Goal: Task Accomplishment & Management: Use online tool/utility

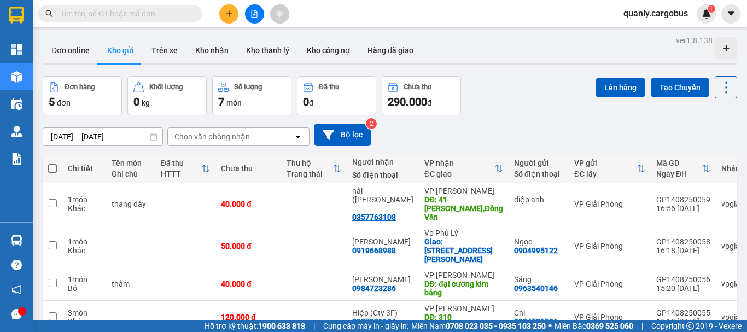
scroll to position [79, 0]
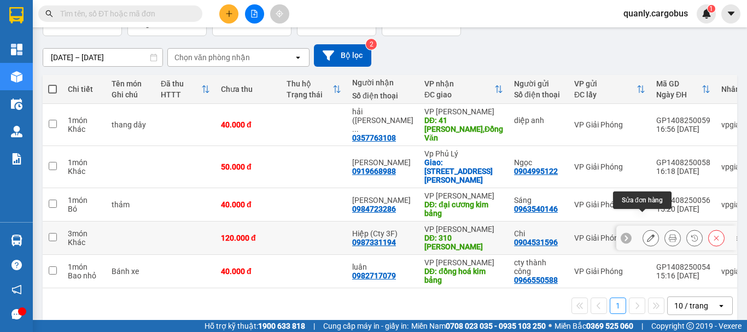
click at [647, 234] on icon at bounding box center [651, 238] width 8 height 8
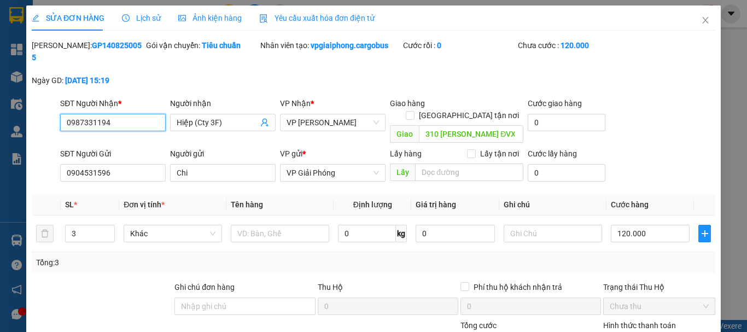
type input "0987331194"
type input "Hiệp (Cty 3F)"
type input "310 Phạm ngọc nhi ĐVX"
type input "0904531596"
type input "Chi"
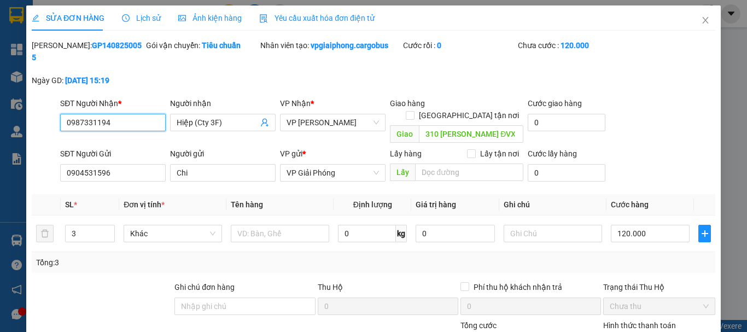
type input "120.000"
type input "4"
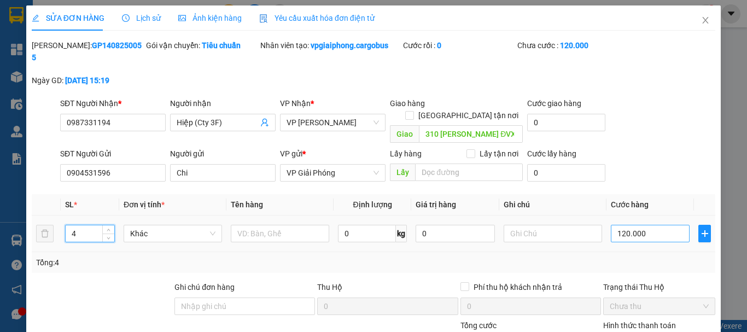
type input "4"
click at [618, 225] on input "120.000" at bounding box center [650, 233] width 79 height 17
click at [619, 225] on input "120.000" at bounding box center [650, 233] width 79 height 17
type input "10.000"
type input "150.000"
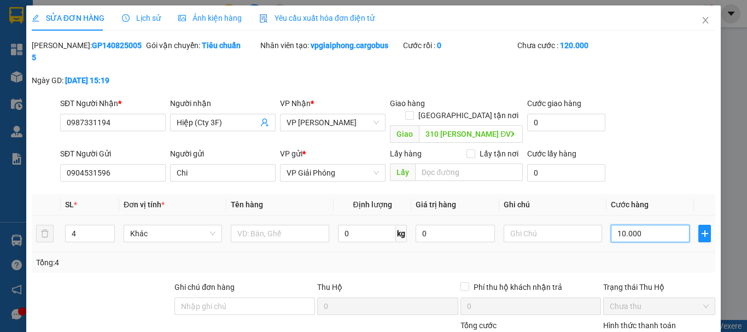
type input "150.000"
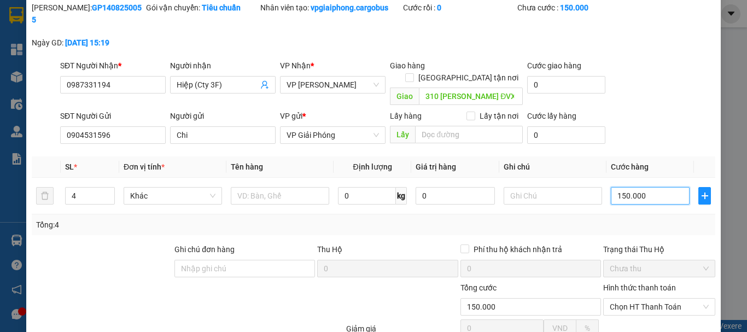
scroll to position [92, 0]
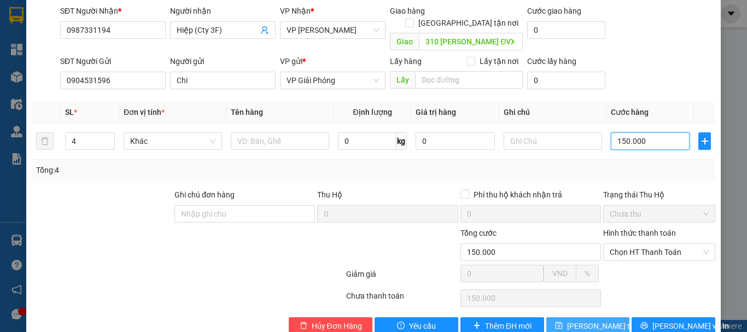
type input "150.000"
click at [587, 320] on span "Lưu thay đổi" at bounding box center [610, 326] width 87 height 12
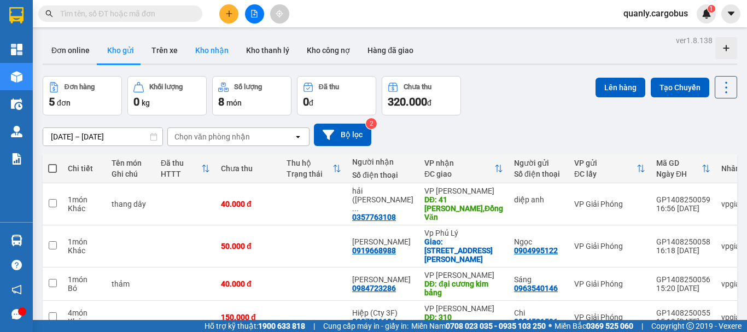
click at [210, 45] on button "Kho nhận" at bounding box center [211, 50] width 51 height 26
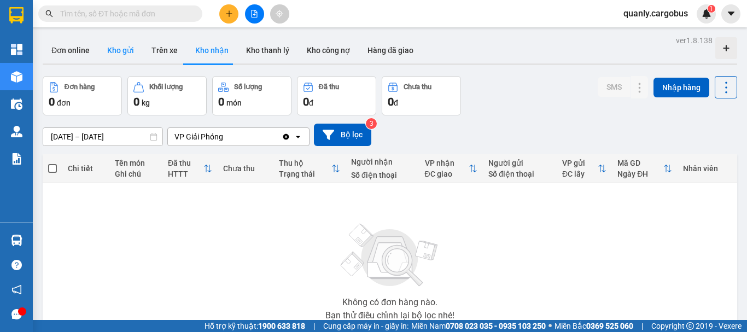
click at [120, 51] on button "Kho gửi" at bounding box center [120, 50] width 44 height 26
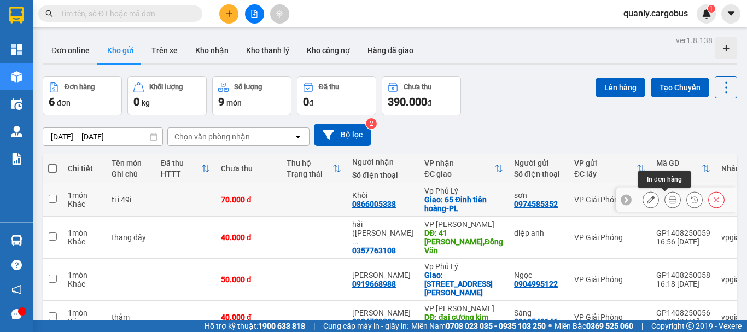
click at [669, 201] on icon at bounding box center [673, 200] width 8 height 8
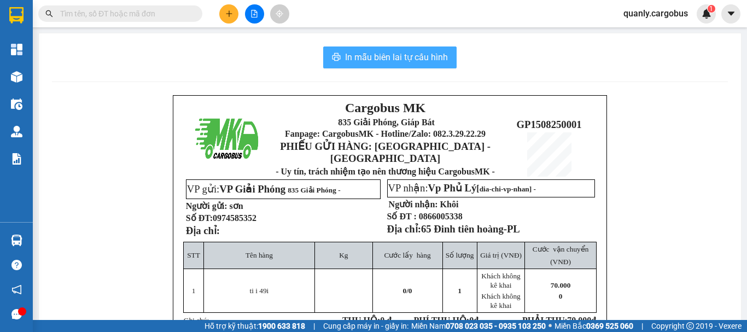
click at [395, 59] on span "In mẫu biên lai tự cấu hình" at bounding box center [396, 57] width 103 height 14
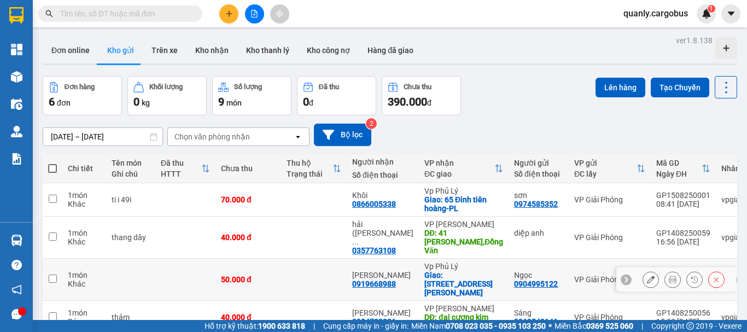
click at [147, 259] on td at bounding box center [130, 280] width 49 height 42
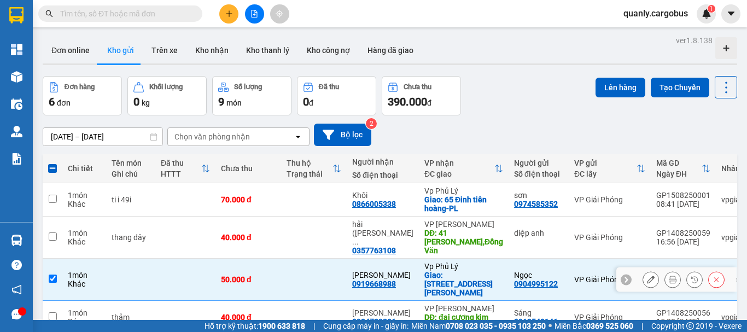
click at [54, 275] on input "checkbox" at bounding box center [53, 279] width 8 height 8
checkbox input "false"
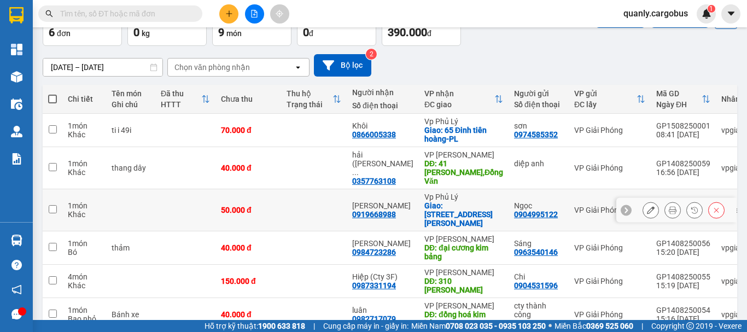
scroll to position [113, 0]
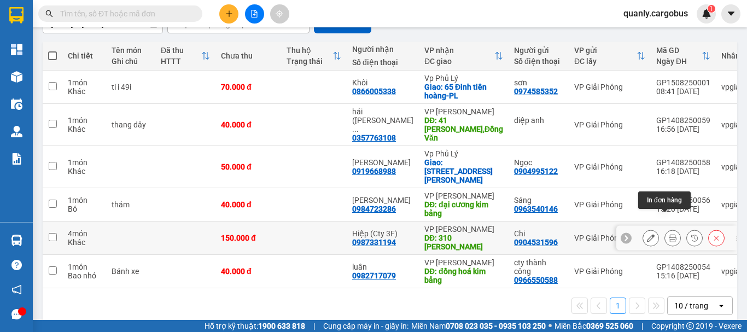
click at [669, 234] on icon at bounding box center [673, 238] width 8 height 8
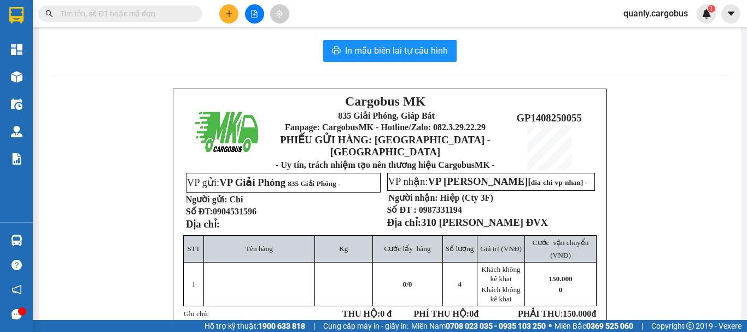
scroll to position [4, 0]
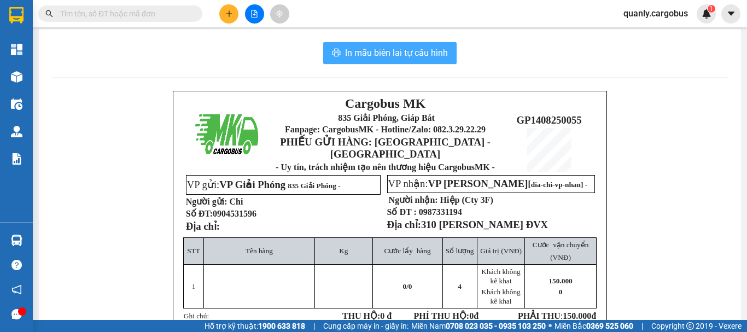
click at [359, 51] on span "In mẫu biên lai tự cấu hình" at bounding box center [396, 53] width 103 height 14
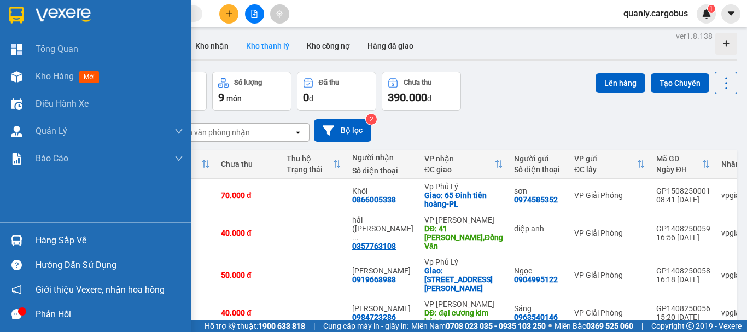
scroll to position [215, 0]
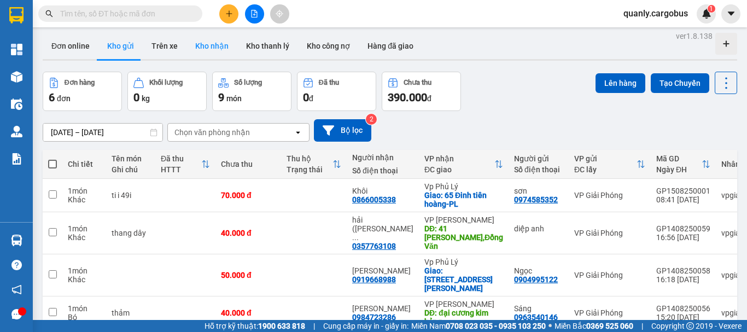
click at [219, 47] on button "Kho nhận" at bounding box center [211, 46] width 51 height 26
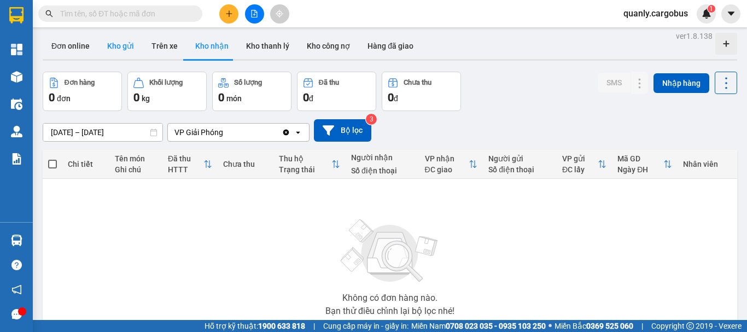
click at [116, 49] on button "Kho gửi" at bounding box center [120, 46] width 44 height 26
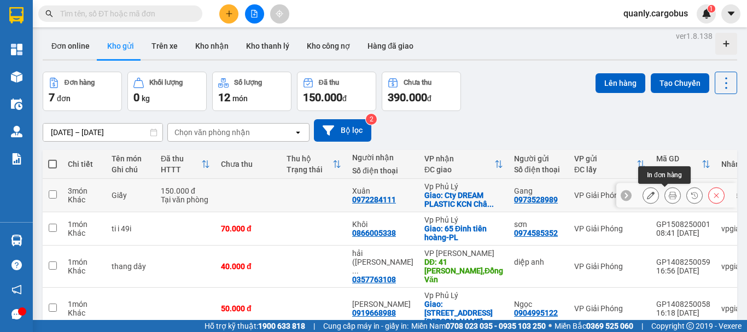
click at [669, 195] on icon at bounding box center [673, 195] width 8 height 8
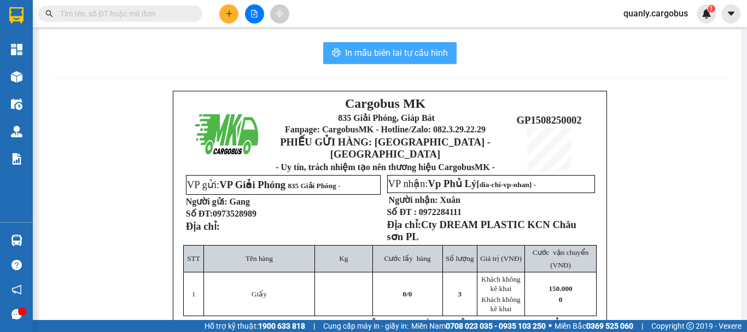
click at [377, 51] on span "In mẫu biên lai tự cấu hình" at bounding box center [396, 53] width 103 height 14
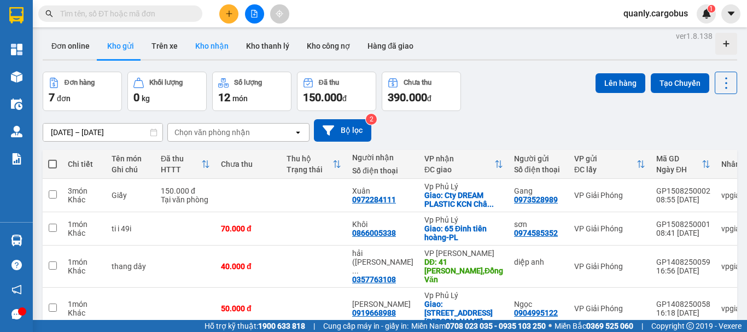
click at [219, 48] on button "Kho nhận" at bounding box center [211, 46] width 51 height 26
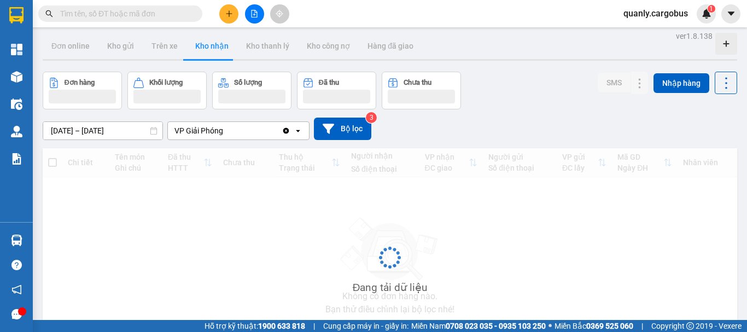
click at [207, 44] on button "Kho nhận" at bounding box center [211, 46] width 51 height 26
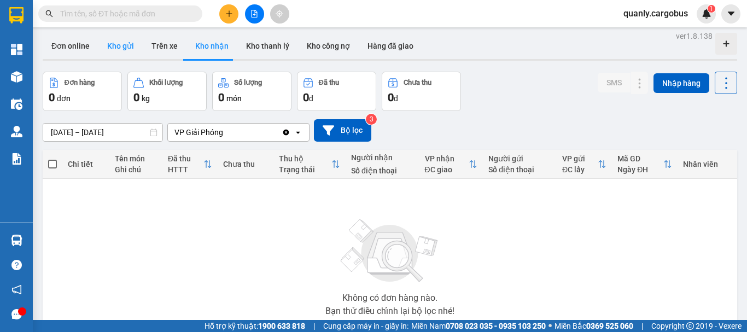
click at [113, 45] on button "Kho gửi" at bounding box center [120, 46] width 44 height 26
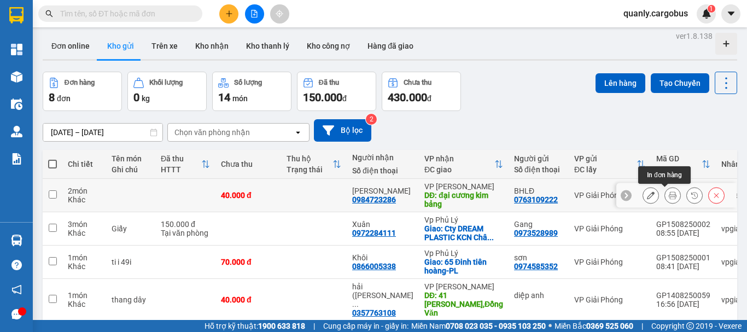
click at [669, 197] on icon at bounding box center [673, 195] width 8 height 8
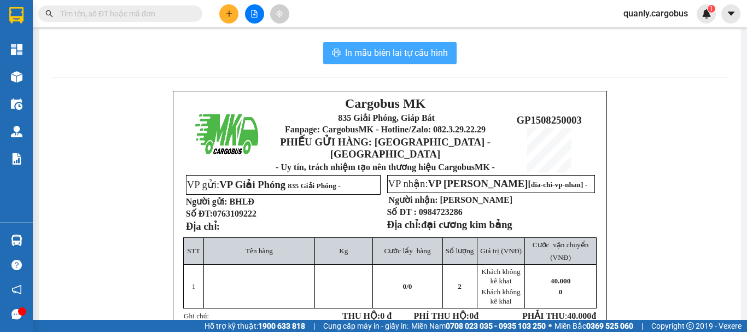
click at [409, 49] on span "In mẫu biên lai tự cấu hình" at bounding box center [396, 53] width 103 height 14
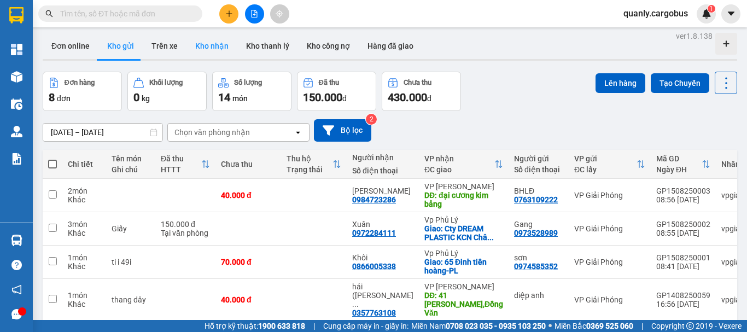
click at [203, 41] on button "Kho nhận" at bounding box center [211, 46] width 51 height 26
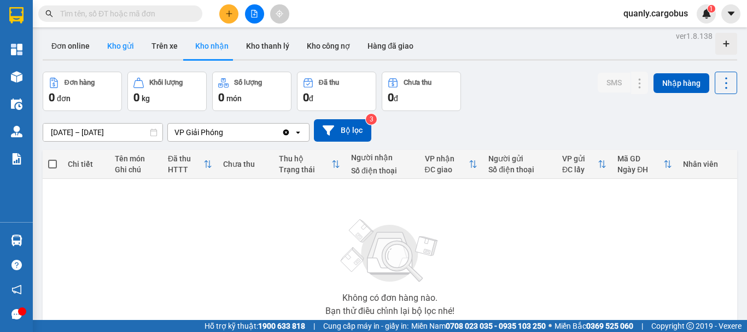
click at [117, 45] on button "Kho gửi" at bounding box center [120, 46] width 44 height 26
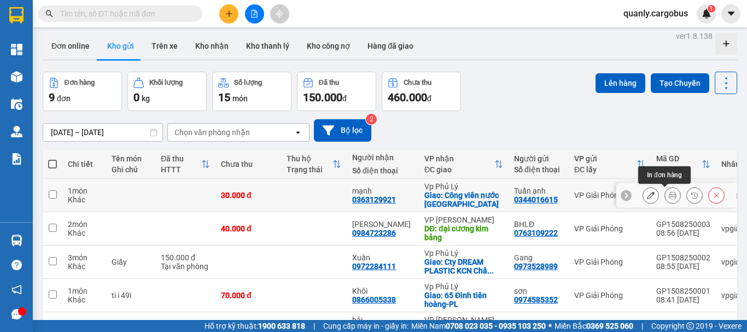
click at [669, 199] on icon at bounding box center [673, 195] width 8 height 8
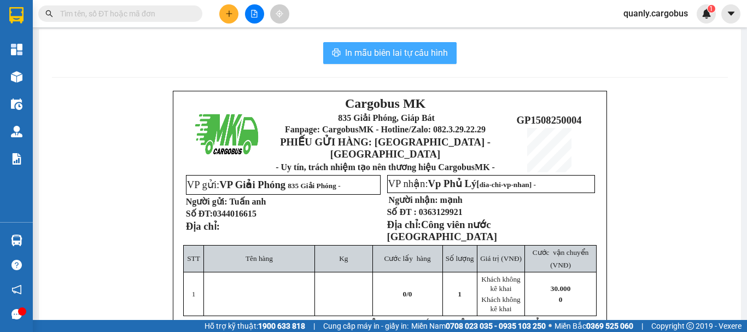
click at [375, 48] on span "In mẫu biên lai tự cấu hình" at bounding box center [396, 53] width 103 height 14
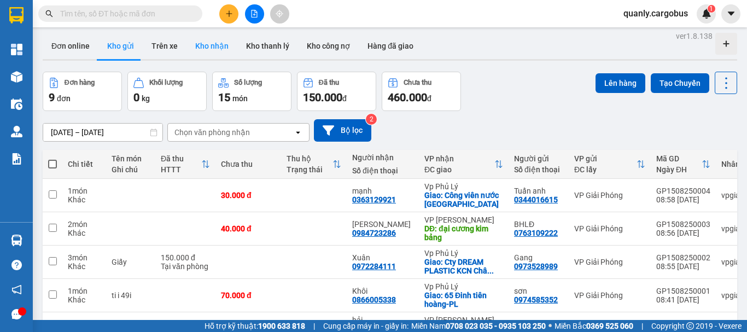
click at [203, 45] on button "Kho nhận" at bounding box center [211, 46] width 51 height 26
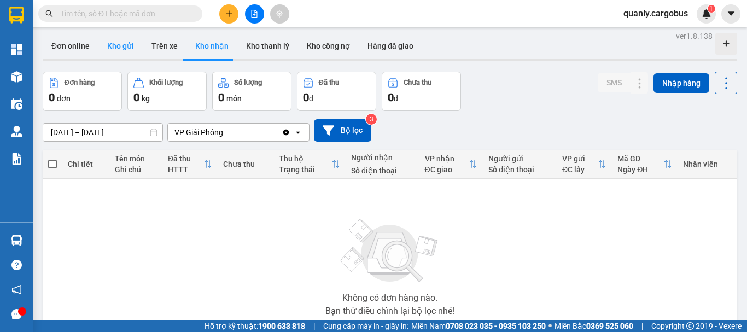
click at [116, 44] on button "Kho gửi" at bounding box center [120, 46] width 44 height 26
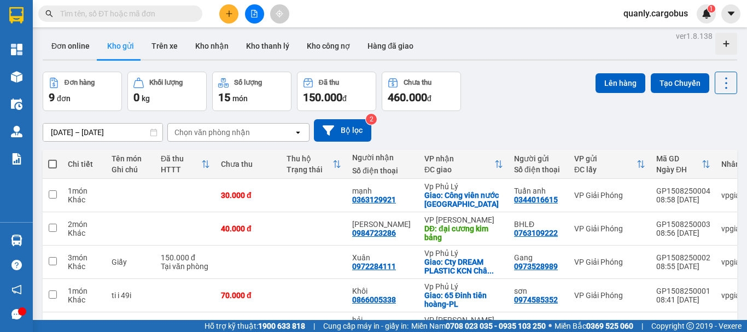
click at [54, 163] on span at bounding box center [52, 164] width 9 height 9
click at [52, 159] on input "checkbox" at bounding box center [52, 159] width 0 height 0
checkbox input "true"
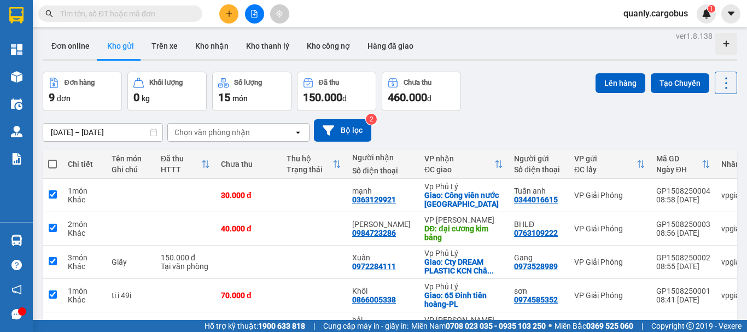
checkbox input "true"
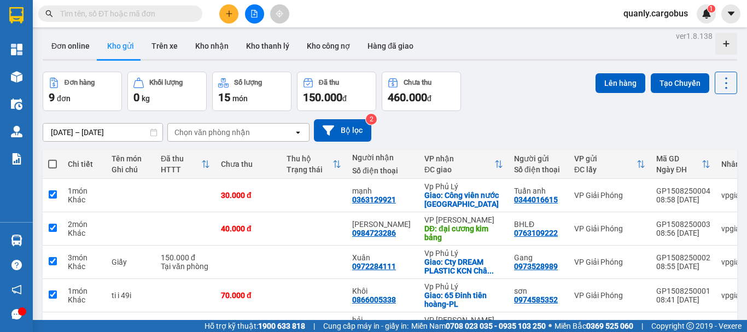
checkbox input "true"
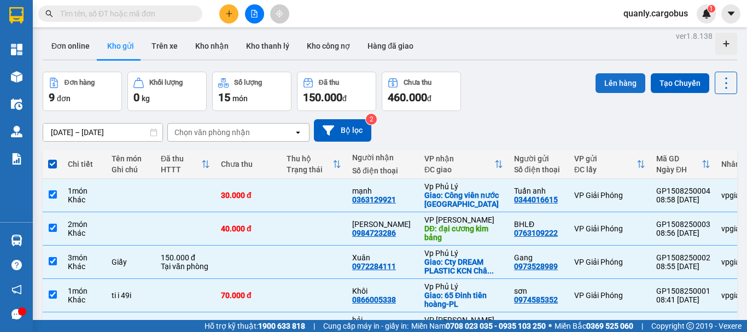
click at [615, 76] on button "Lên hàng" at bounding box center [621, 83] width 50 height 20
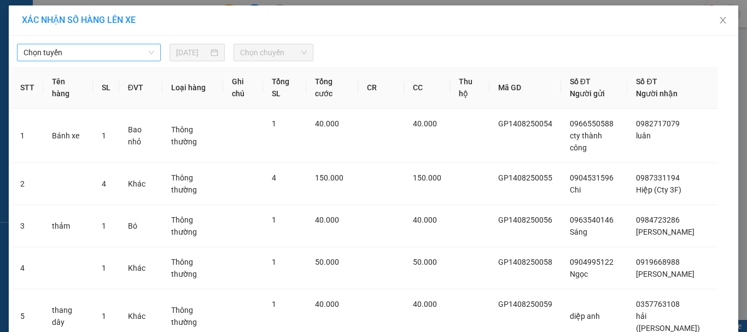
click at [60, 55] on span "Chọn tuyến" at bounding box center [89, 52] width 131 height 16
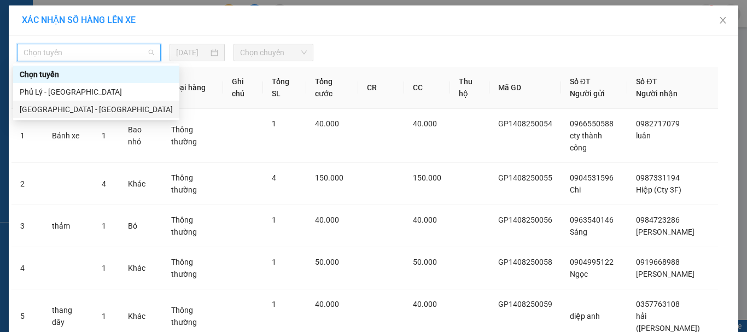
click at [50, 109] on div "[GEOGRAPHIC_DATA] - [GEOGRAPHIC_DATA]" at bounding box center [96, 109] width 153 height 12
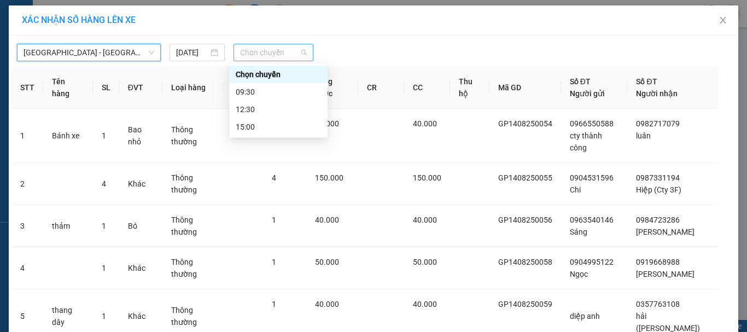
click at [242, 50] on span "Chọn chuyến" at bounding box center [273, 52] width 67 height 16
click at [261, 92] on div "09:30" at bounding box center [278, 92] width 85 height 12
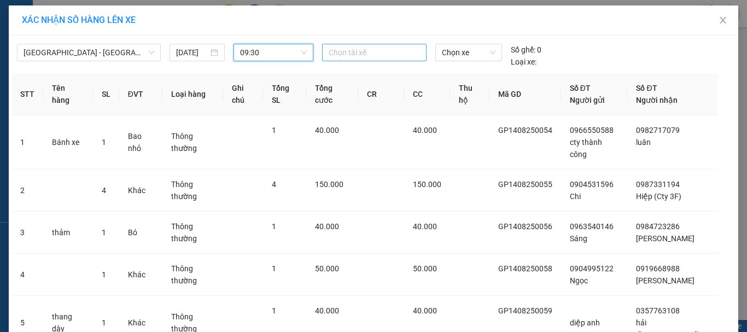
click at [370, 52] on div at bounding box center [375, 52] width 100 height 13
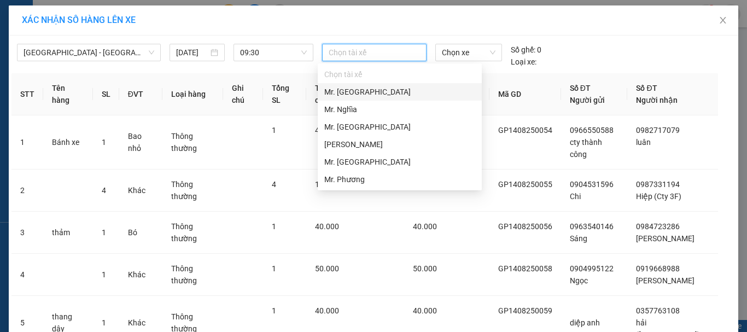
click at [350, 91] on div "Mr. [GEOGRAPHIC_DATA]" at bounding box center [399, 92] width 151 height 12
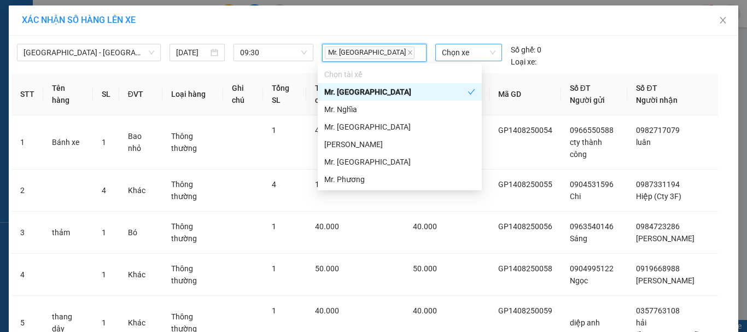
click at [469, 45] on span "Chọn xe" at bounding box center [469, 52] width 54 height 16
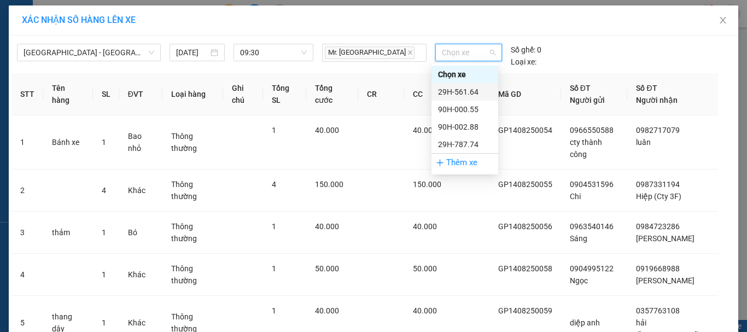
click at [468, 89] on div "29H-561.64" at bounding box center [465, 92] width 54 height 12
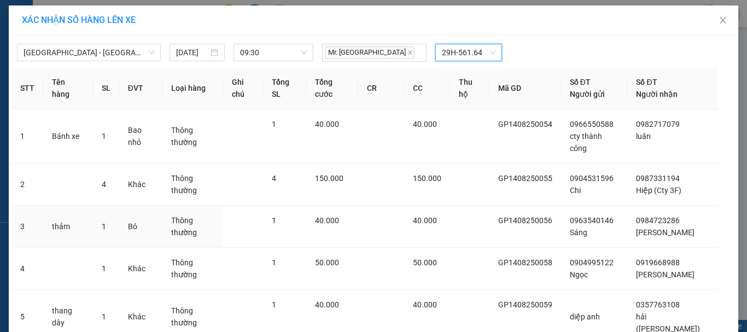
scroll to position [219, 0]
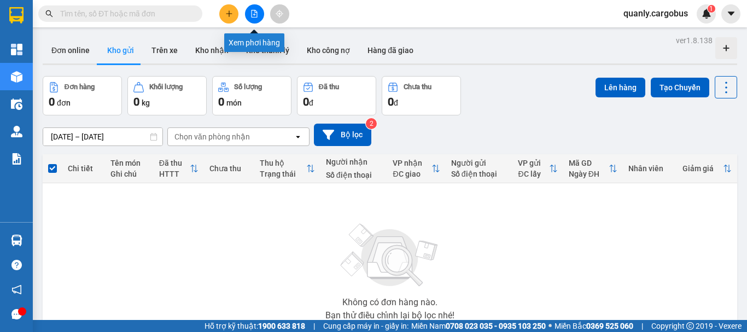
click at [254, 16] on icon "file-add" at bounding box center [254, 14] width 8 height 8
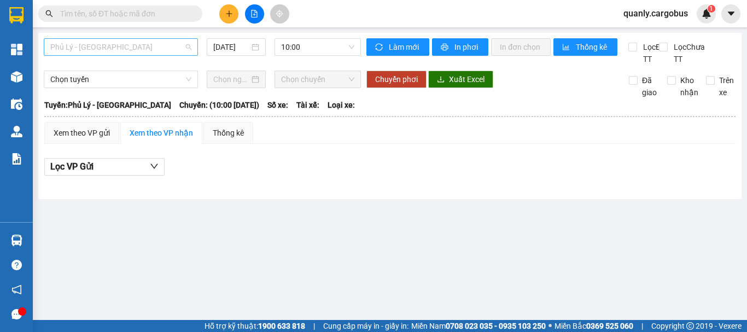
click at [144, 49] on span "Phủ Lý - [GEOGRAPHIC_DATA]" at bounding box center [120, 47] width 141 height 16
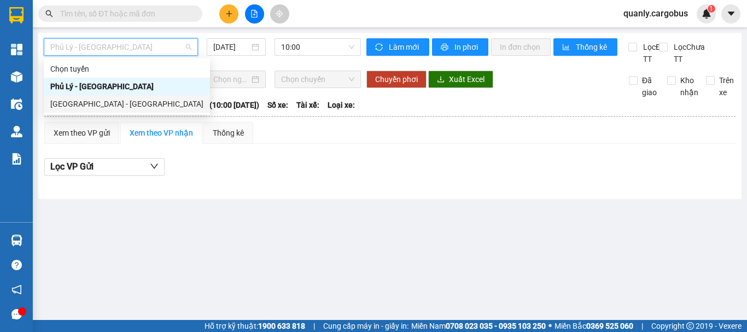
click at [90, 103] on div "[GEOGRAPHIC_DATA] - [GEOGRAPHIC_DATA]" at bounding box center [126, 104] width 153 height 12
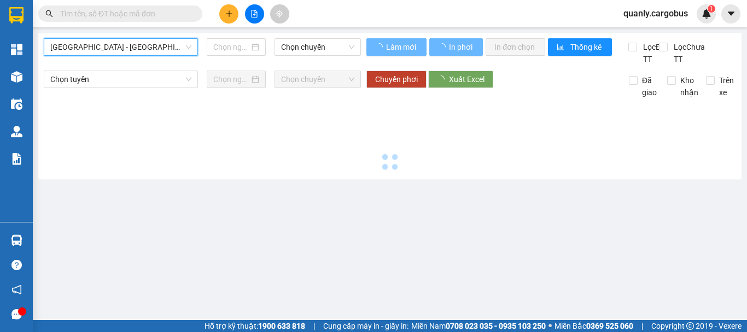
type input "[DATE]"
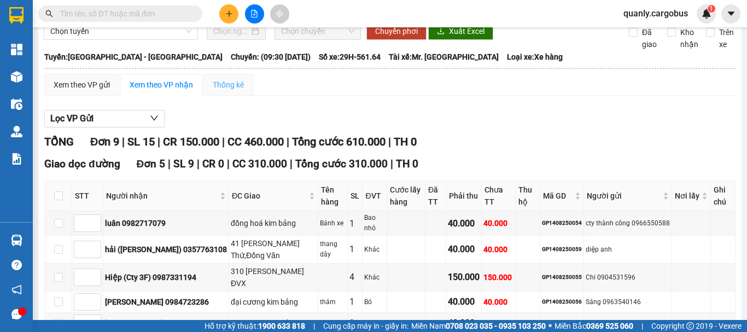
scroll to position [164, 0]
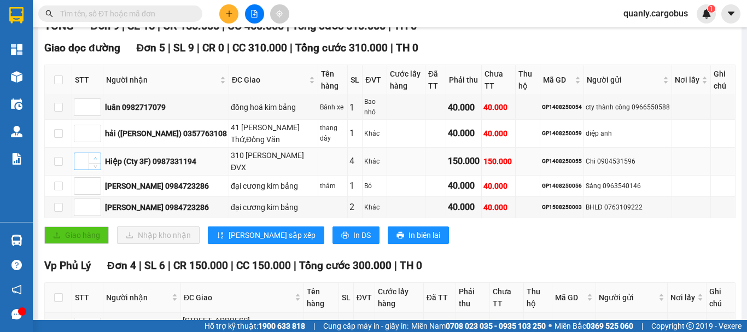
type input "1"
click at [94, 160] on icon "up" at bounding box center [96, 158] width 4 height 4
click at [96, 107] on icon "up" at bounding box center [96, 105] width 4 height 4
type input "2"
click at [96, 107] on icon "up" at bounding box center [96, 105] width 4 height 4
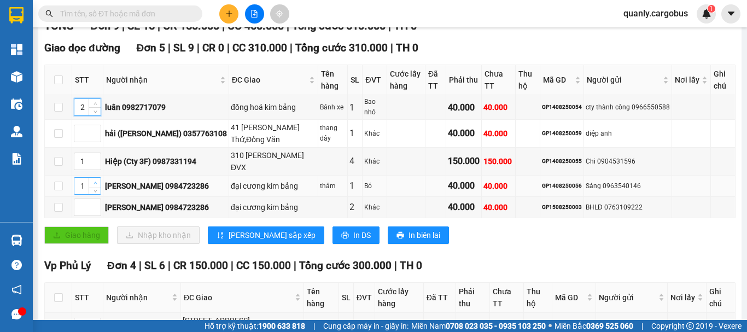
click at [95, 185] on icon "up" at bounding box center [96, 183] width 4 height 4
type input "3"
click at [95, 185] on icon "up" at bounding box center [96, 183] width 4 height 4
click at [95, 208] on span "up" at bounding box center [95, 204] width 7 height 7
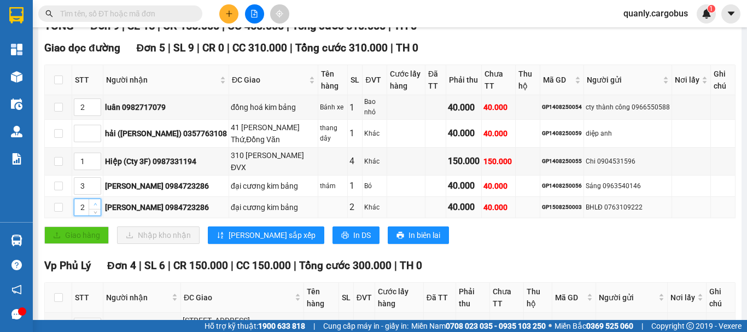
click at [95, 208] on span "up" at bounding box center [95, 204] width 7 height 7
type input "3"
click at [95, 208] on span "up" at bounding box center [95, 204] width 7 height 7
click at [249, 241] on span "[PERSON_NAME] sắp xếp" at bounding box center [272, 235] width 87 height 12
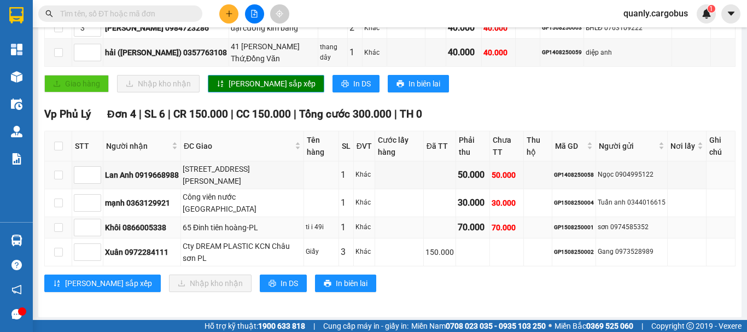
scroll to position [317, 0]
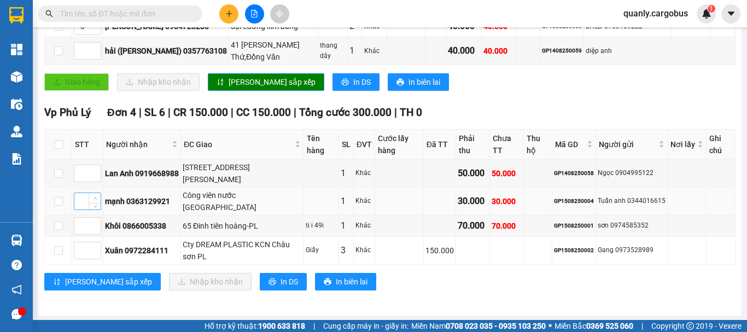
type input "1"
click at [97, 200] on span "up" at bounding box center [95, 198] width 7 height 7
click at [84, 282] on span "[PERSON_NAME] sắp xếp" at bounding box center [108, 282] width 87 height 12
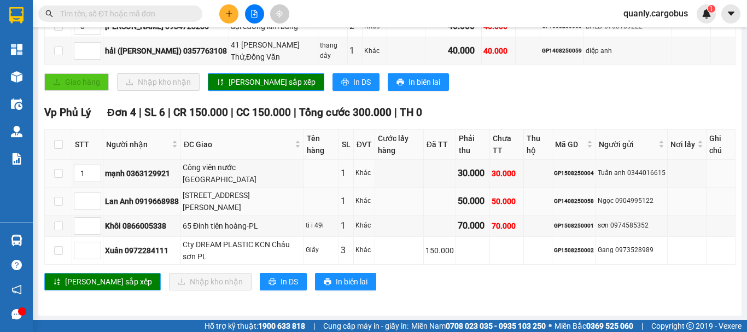
scroll to position [153, 0]
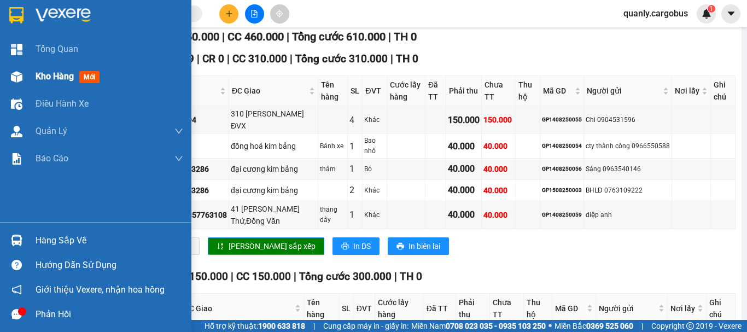
click at [16, 78] on img at bounding box center [16, 76] width 11 height 11
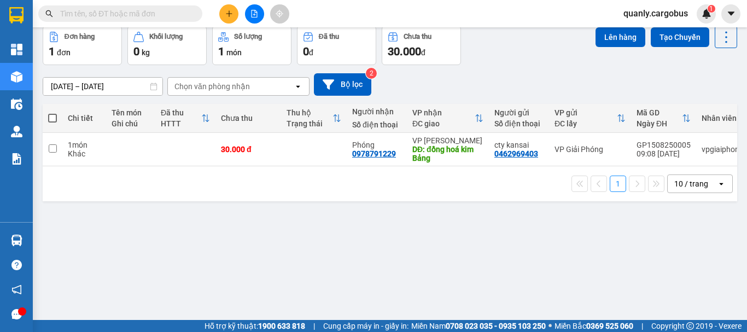
scroll to position [50, 0]
click at [669, 150] on icon at bounding box center [673, 149] width 8 height 8
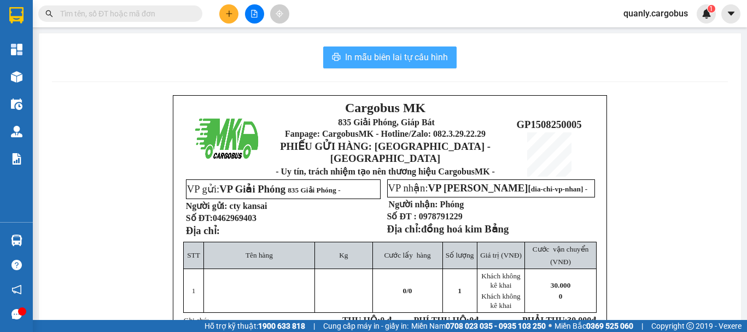
click at [402, 58] on span "In mẫu biên lai tự cấu hình" at bounding box center [396, 57] width 103 height 14
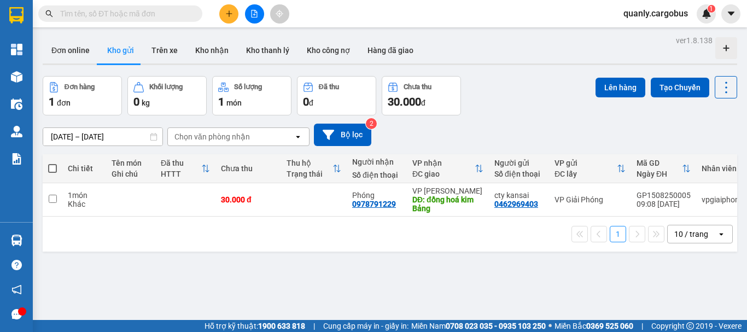
click at [50, 170] on span at bounding box center [52, 168] width 9 height 9
click at [52, 163] on input "checkbox" at bounding box center [52, 163] width 0 height 0
checkbox input "true"
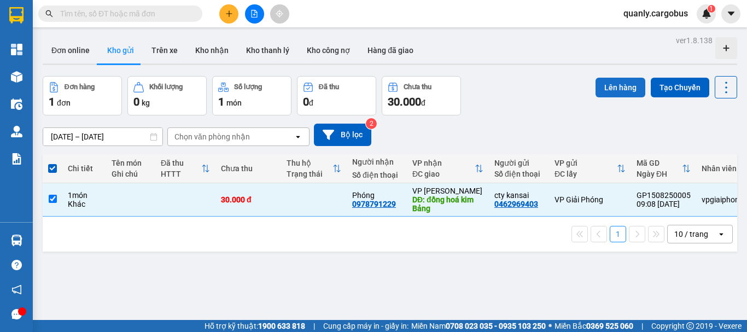
click at [612, 87] on button "Lên hàng" at bounding box center [621, 88] width 50 height 20
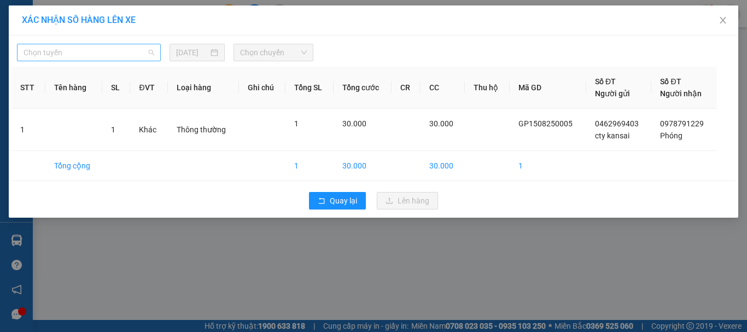
click at [101, 54] on span "Chọn tuyến" at bounding box center [89, 52] width 131 height 16
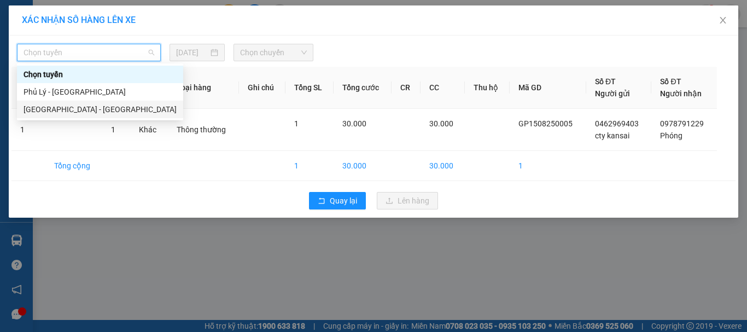
drag, startPoint x: 47, startPoint y: 108, endPoint x: 97, endPoint y: 94, distance: 51.9
click at [47, 107] on div "[GEOGRAPHIC_DATA] - [GEOGRAPHIC_DATA]" at bounding box center [100, 109] width 153 height 12
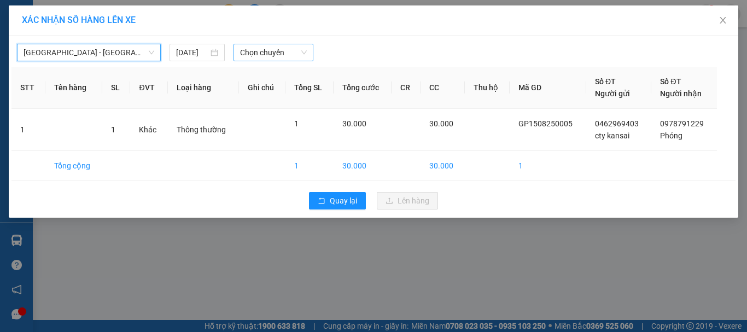
click at [264, 55] on span "Chọn chuyến" at bounding box center [273, 52] width 67 height 16
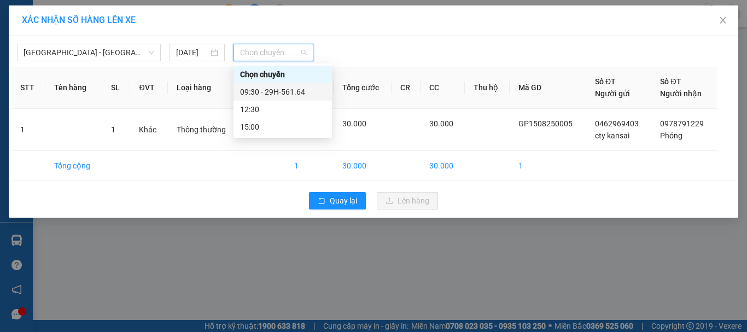
click at [267, 91] on div "09:30 - 29H-561.64" at bounding box center [282, 92] width 85 height 12
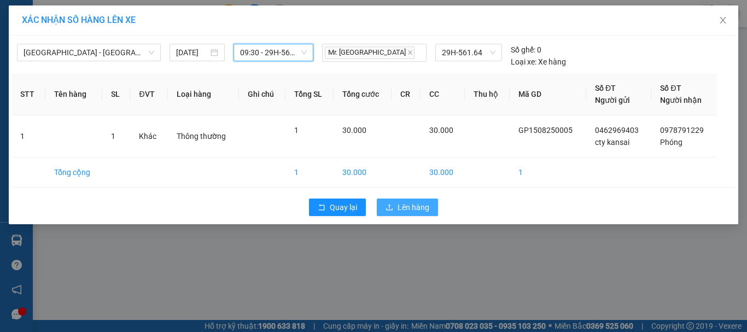
click at [394, 206] on button "Lên hàng" at bounding box center [407, 207] width 61 height 17
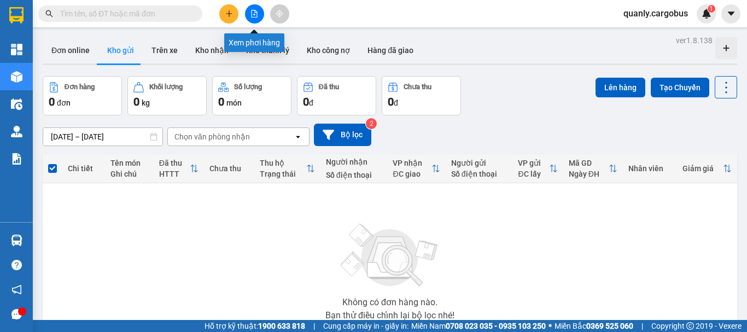
click at [258, 14] on button at bounding box center [254, 13] width 19 height 19
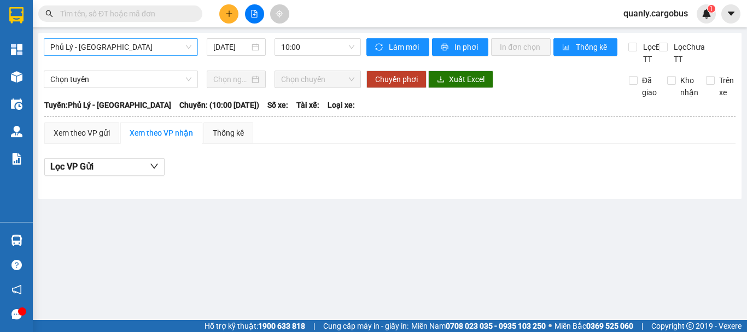
click at [122, 46] on span "Phủ Lý - [GEOGRAPHIC_DATA]" at bounding box center [120, 47] width 141 height 16
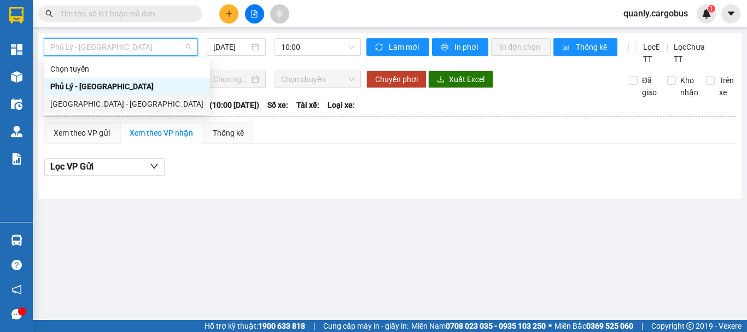
drag, startPoint x: 87, startPoint y: 105, endPoint x: 301, endPoint y: 57, distance: 218.6
click at [100, 104] on div "[GEOGRAPHIC_DATA] - [GEOGRAPHIC_DATA]" at bounding box center [126, 104] width 153 height 12
type input "[DATE]"
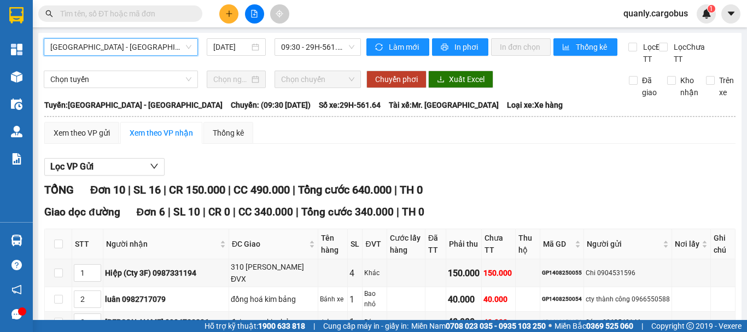
scroll to position [339, 0]
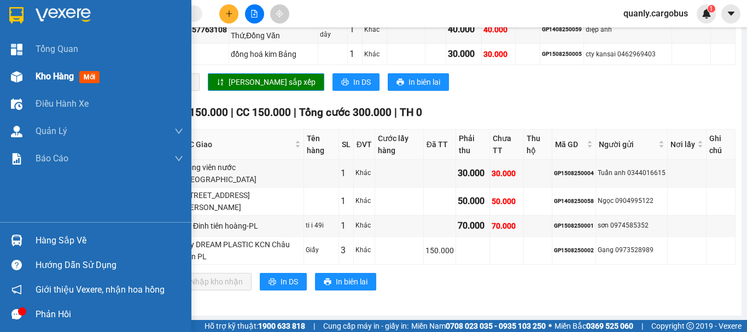
click at [16, 71] on div at bounding box center [16, 76] width 19 height 19
click at [18, 74] on img at bounding box center [16, 76] width 11 height 11
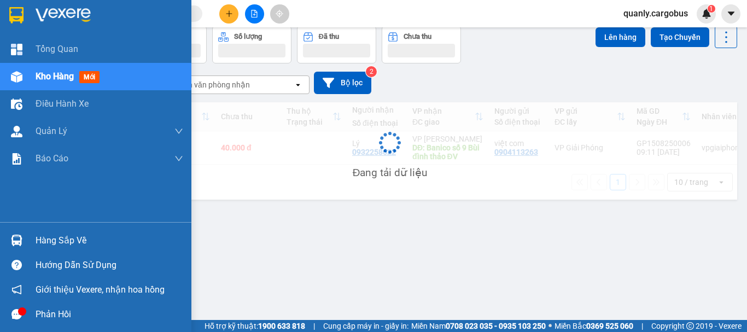
scroll to position [50, 0]
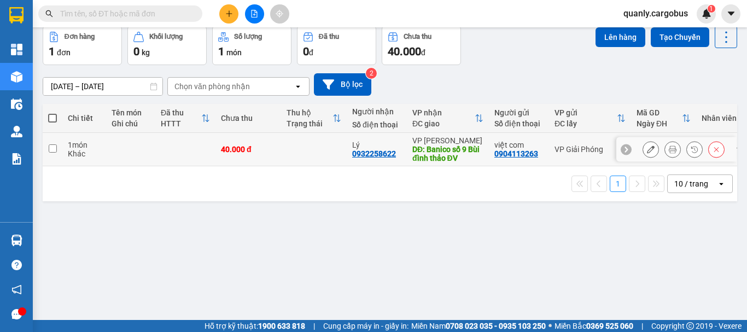
click at [669, 147] on icon at bounding box center [673, 149] width 8 height 8
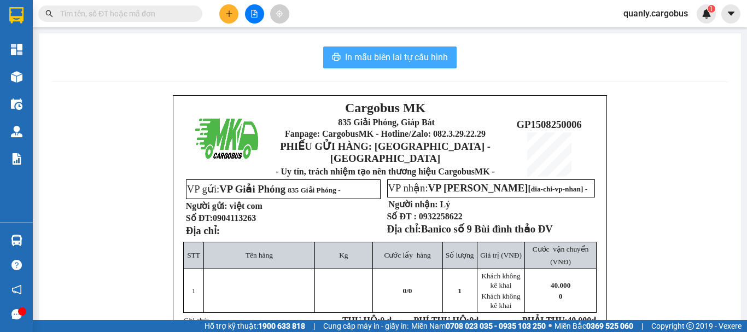
click at [375, 51] on span "In mẫu biên lai tự cấu hình" at bounding box center [396, 57] width 103 height 14
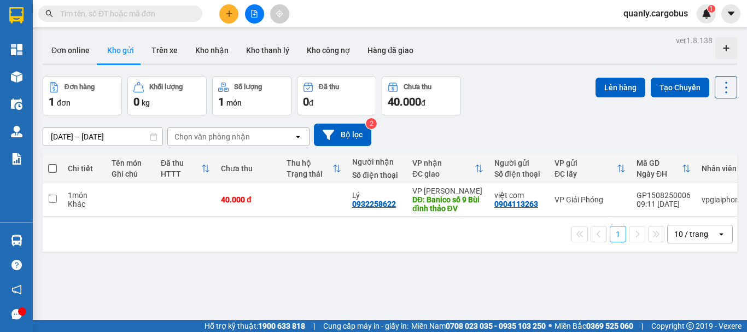
click at [54, 168] on span at bounding box center [52, 168] width 9 height 9
click at [52, 163] on input "checkbox" at bounding box center [52, 163] width 0 height 0
checkbox input "true"
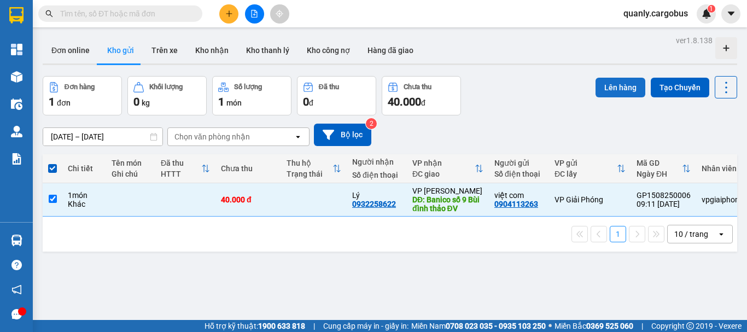
click at [615, 89] on button "Lên hàng" at bounding box center [621, 88] width 50 height 20
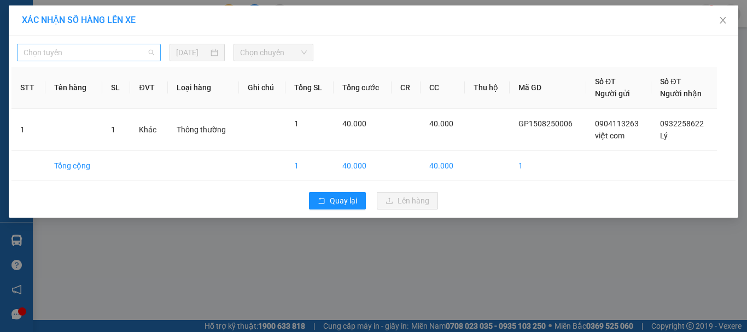
click at [97, 48] on span "Chọn tuyến" at bounding box center [89, 52] width 131 height 16
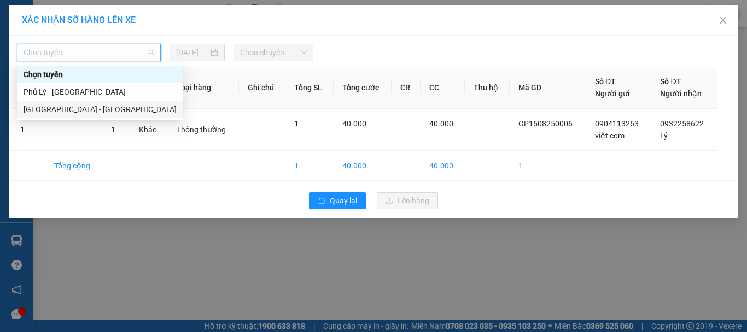
click at [48, 108] on div "[GEOGRAPHIC_DATA] - [GEOGRAPHIC_DATA]" at bounding box center [100, 109] width 153 height 12
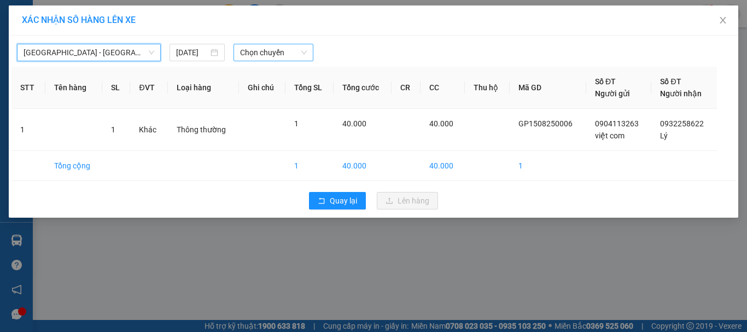
click at [261, 50] on span "Chọn chuyến" at bounding box center [273, 52] width 67 height 16
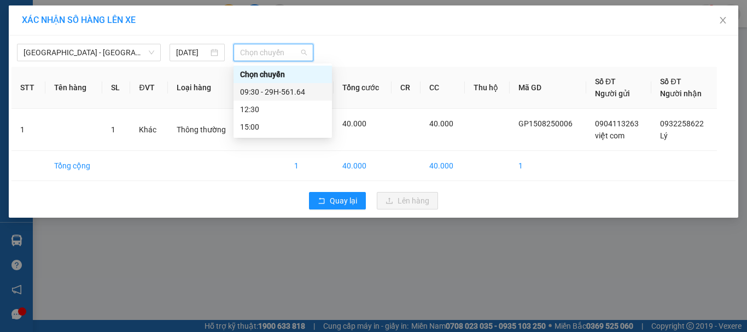
click at [271, 93] on div "09:30 - 29H-561.64" at bounding box center [282, 92] width 85 height 12
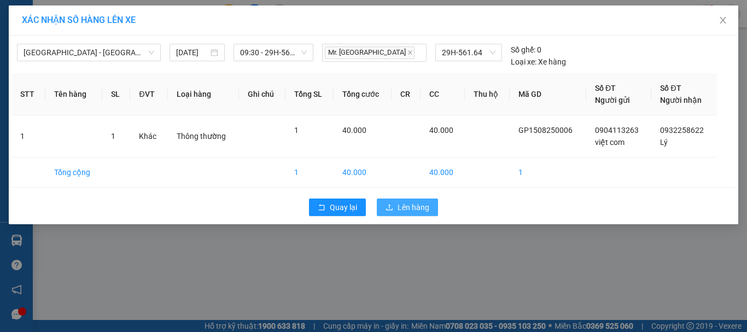
click at [414, 206] on span "Lên hàng" at bounding box center [414, 207] width 32 height 12
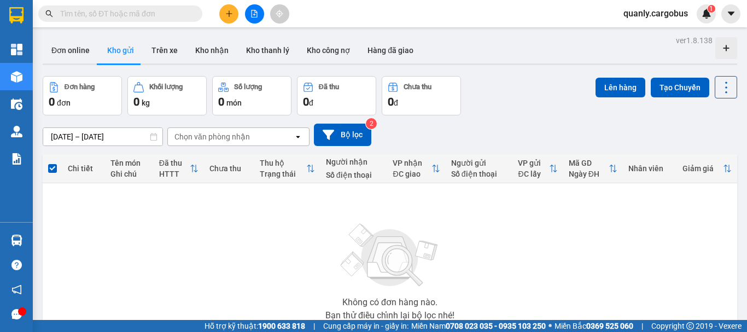
click at [252, 14] on icon "file-add" at bounding box center [255, 14] width 6 height 8
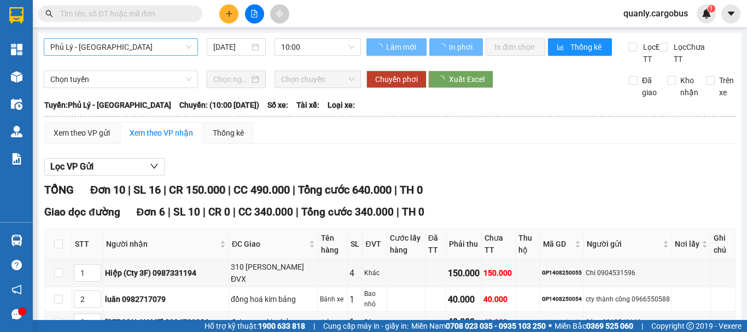
drag, startPoint x: 120, startPoint y: 44, endPoint x: 121, endPoint y: 51, distance: 7.2
click at [120, 44] on span "Phủ Lý - [GEOGRAPHIC_DATA]" at bounding box center [120, 47] width 141 height 16
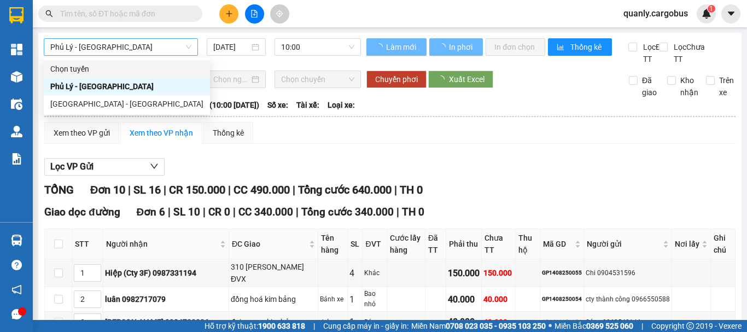
click at [121, 51] on span "Phủ Lý - [GEOGRAPHIC_DATA]" at bounding box center [120, 47] width 141 height 16
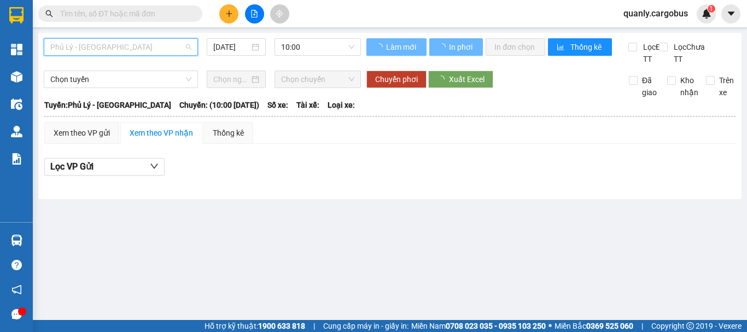
click at [115, 46] on span "Phủ Lý - [GEOGRAPHIC_DATA]" at bounding box center [120, 47] width 141 height 16
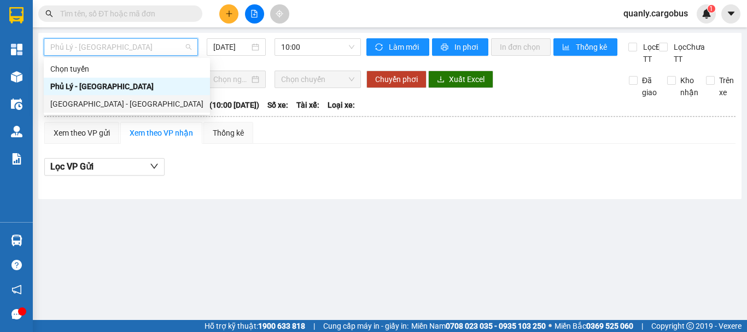
click at [85, 102] on div "[GEOGRAPHIC_DATA] - [GEOGRAPHIC_DATA]" at bounding box center [126, 104] width 153 height 12
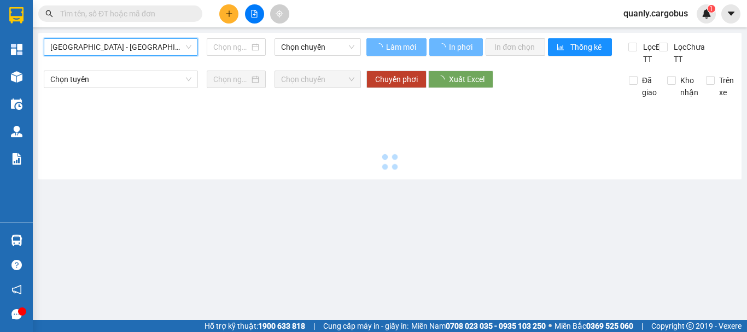
type input "[DATE]"
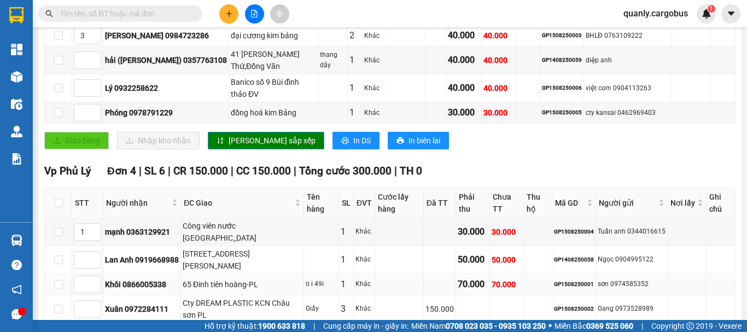
scroll to position [257, 0]
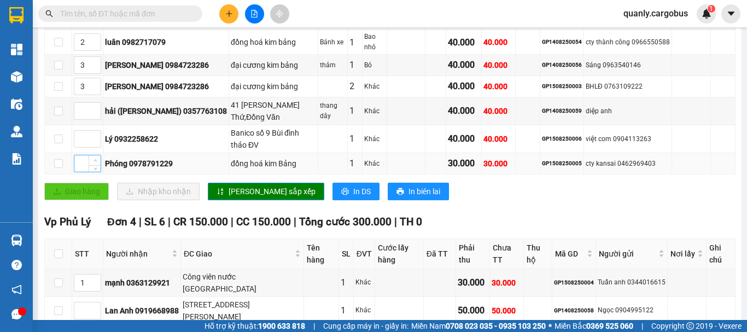
click at [95, 165] on span "Increase Value" at bounding box center [95, 160] width 12 height 10
type input "3"
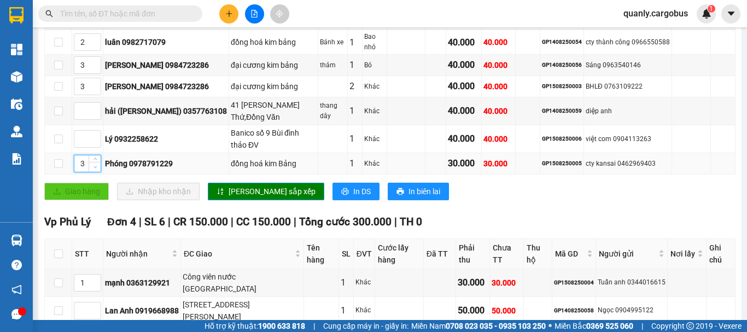
click at [97, 170] on span "down" at bounding box center [95, 167] width 7 height 7
click at [94, 73] on span "Decrease Value" at bounding box center [95, 68] width 12 height 10
type input "3"
click at [94, 66] on span "up" at bounding box center [95, 62] width 7 height 7
type input "4"
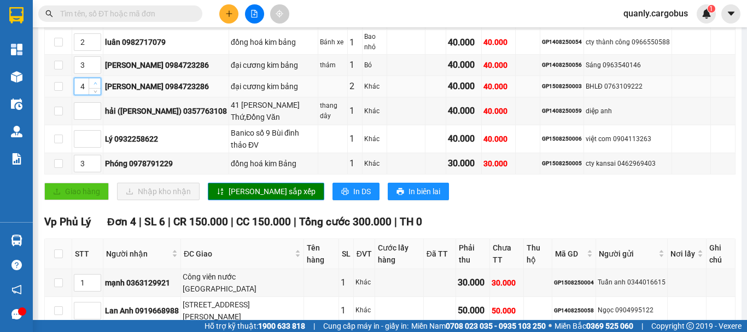
click at [92, 87] on span "up" at bounding box center [95, 83] width 7 height 7
click at [241, 197] on span "[PERSON_NAME] sắp xếp" at bounding box center [272, 191] width 87 height 12
click at [243, 197] on span "[PERSON_NAME] sắp xếp" at bounding box center [272, 191] width 87 height 12
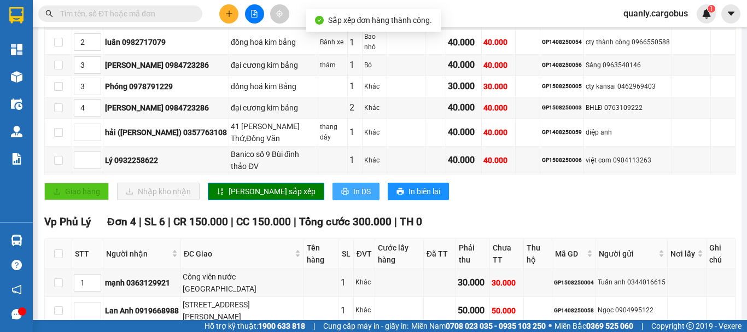
click at [353, 197] on span "In DS" at bounding box center [361, 191] width 17 height 12
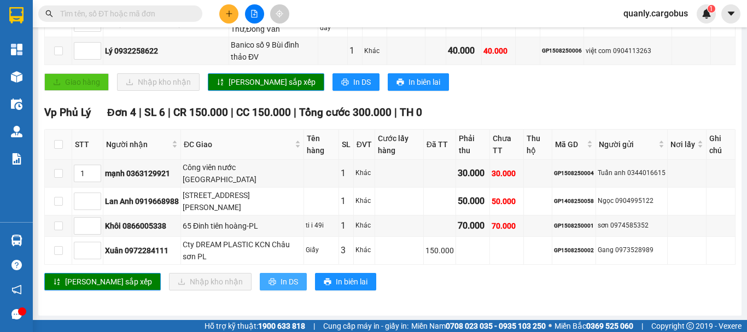
click at [281, 280] on span "In DS" at bounding box center [289, 282] width 17 height 12
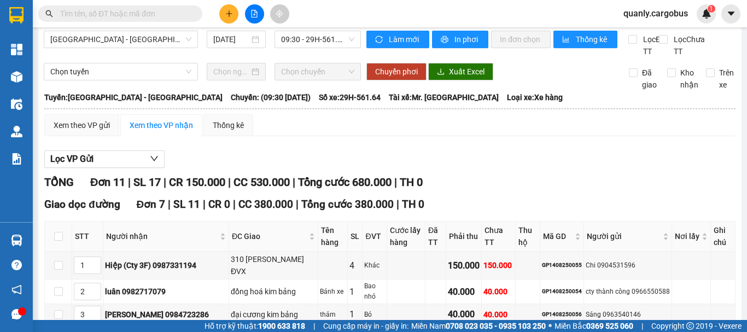
scroll to position [0, 0]
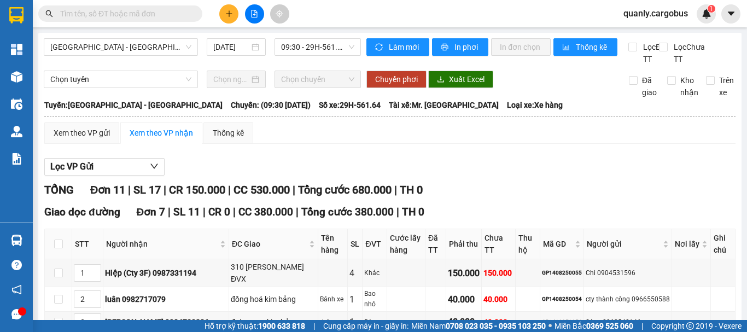
click at [16, 80] on img at bounding box center [16, 76] width 11 height 11
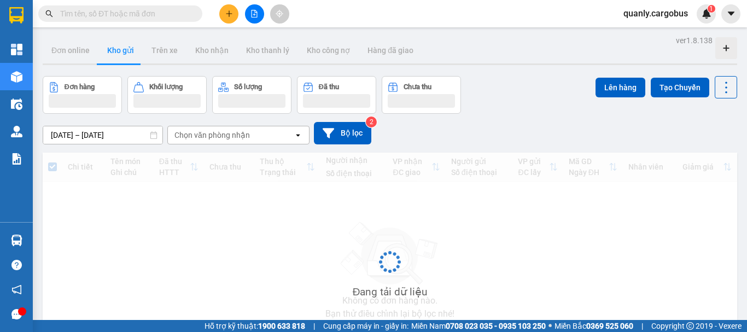
click at [11, 72] on img at bounding box center [16, 76] width 11 height 11
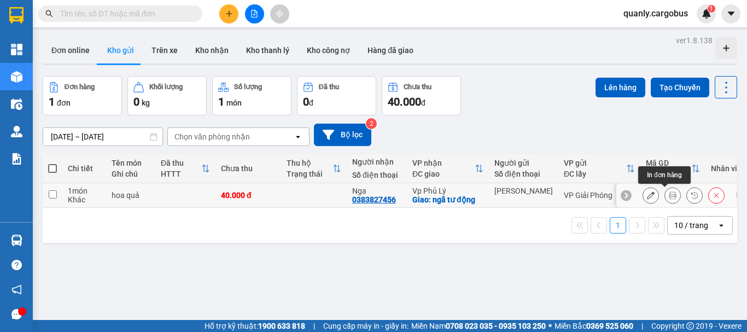
click at [669, 197] on icon at bounding box center [673, 195] width 8 height 8
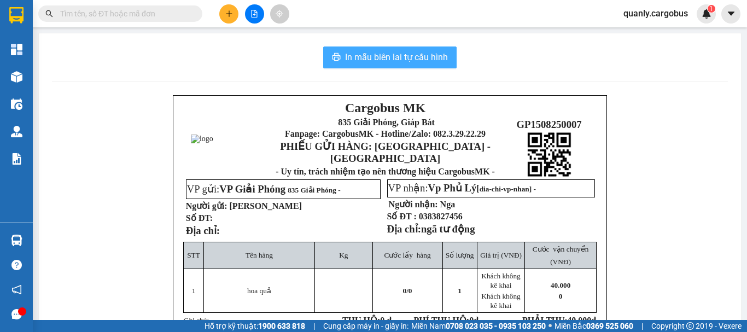
click at [430, 57] on span "In mẫu biên lai tự cấu hình" at bounding box center [396, 57] width 103 height 14
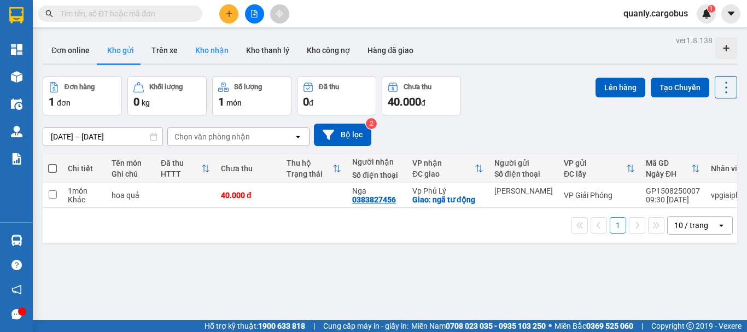
click at [204, 47] on button "Kho nhận" at bounding box center [211, 50] width 51 height 26
click at [214, 52] on button "Kho nhận" at bounding box center [211, 50] width 51 height 26
click at [212, 51] on button "Kho nhận" at bounding box center [211, 50] width 51 height 26
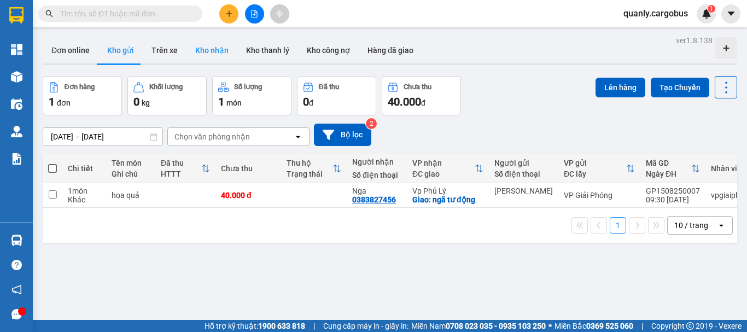
click at [212, 51] on button "Kho nhận" at bounding box center [211, 50] width 51 height 26
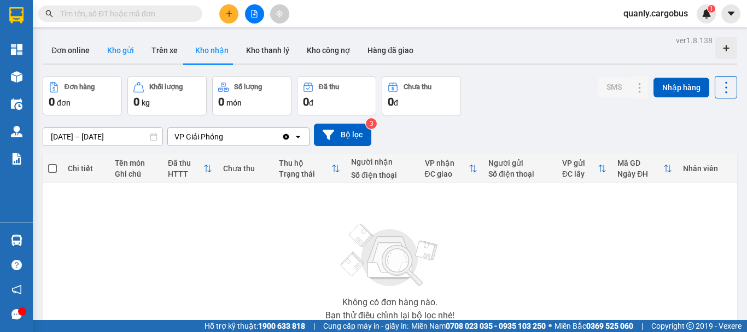
click at [122, 51] on button "Kho gửi" at bounding box center [120, 50] width 44 height 26
click at [121, 48] on button "Kho gửi" at bounding box center [120, 50] width 44 height 26
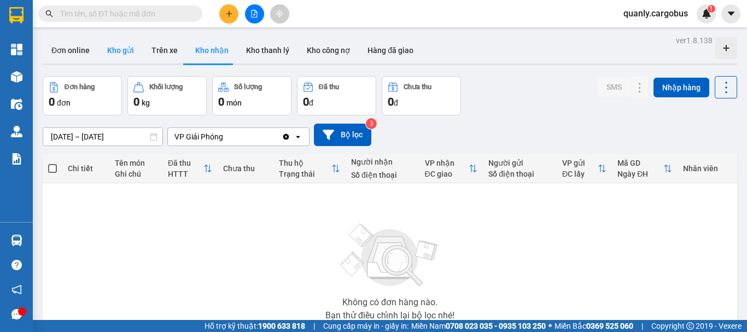
click at [121, 48] on button "Kho gửi" at bounding box center [120, 50] width 44 height 26
click at [113, 48] on button "Kho gửi" at bounding box center [120, 50] width 44 height 26
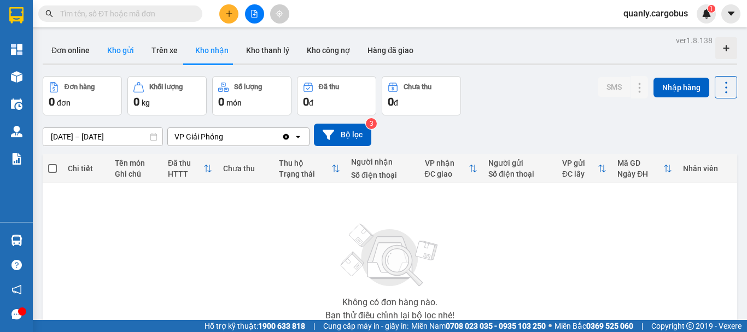
click at [113, 47] on button "Kho gửi" at bounding box center [120, 50] width 44 height 26
click at [143, 74] on div "ver 1.8.138 Đơn online Kho gửi Trên xe Kho nhận Kho thanh lý Kho công nợ Hàng đ…" at bounding box center [389, 213] width 703 height 361
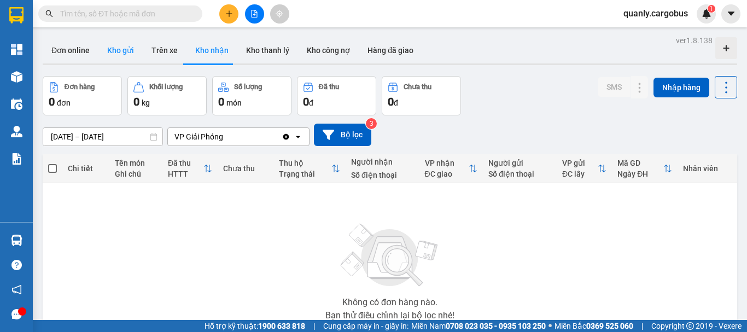
click at [143, 74] on div "ver 1.8.138 Đơn online Kho gửi Trên xe Kho nhận Kho thanh lý Kho công nợ Hàng đ…" at bounding box center [389, 213] width 703 height 361
click at [123, 39] on button "Kho gửi" at bounding box center [120, 50] width 44 height 26
click at [123, 52] on button "Kho gửi" at bounding box center [120, 50] width 44 height 26
click at [121, 50] on button "Kho gửi" at bounding box center [120, 50] width 44 height 26
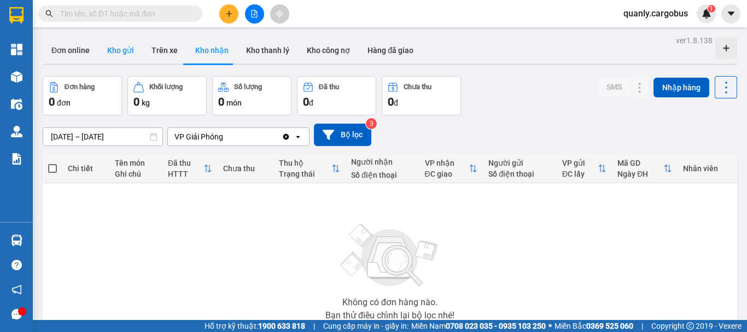
click at [121, 50] on button "Kho gửi" at bounding box center [120, 50] width 44 height 26
click at [121, 49] on button "Kho gửi" at bounding box center [120, 50] width 44 height 26
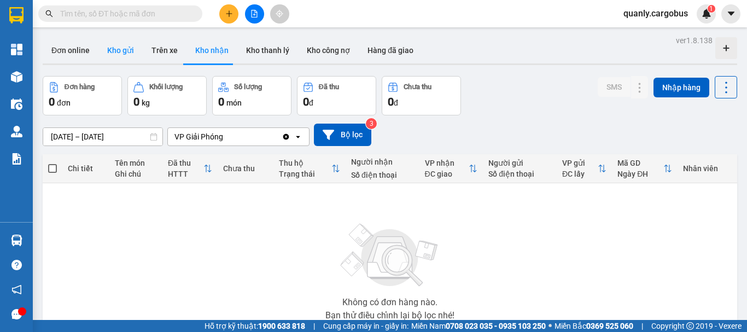
click at [121, 49] on button "Kho gửi" at bounding box center [120, 50] width 44 height 26
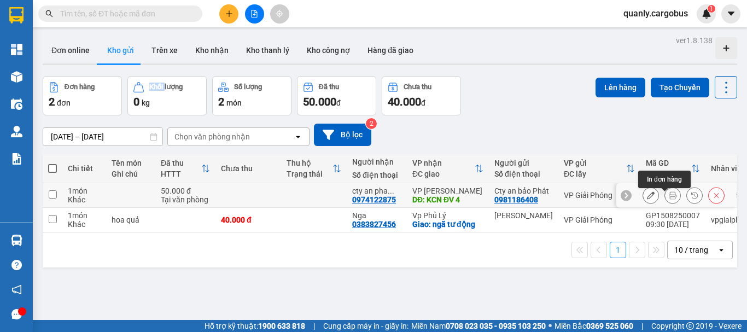
click at [669, 199] on icon at bounding box center [673, 195] width 8 height 8
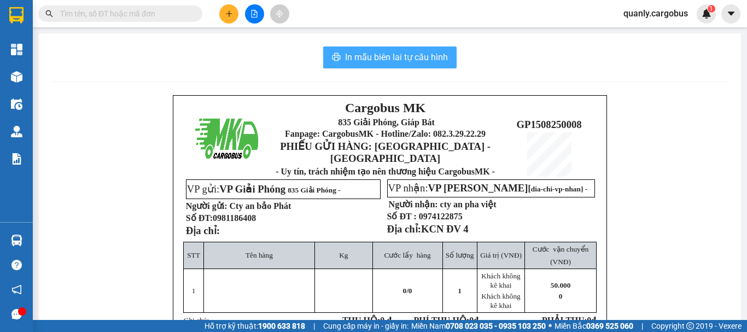
click at [420, 54] on span "In mẫu biên lai tự cấu hình" at bounding box center [396, 57] width 103 height 14
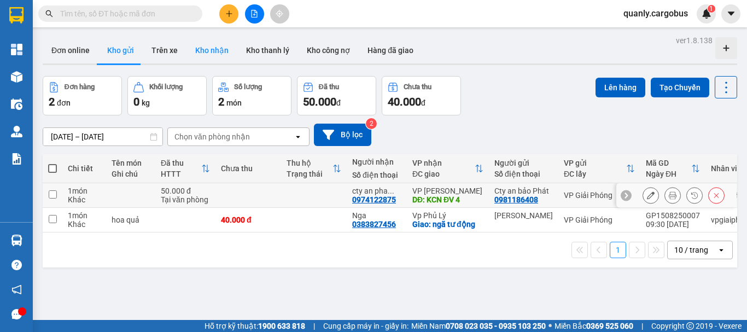
click at [203, 47] on button "Kho nhận" at bounding box center [211, 50] width 51 height 26
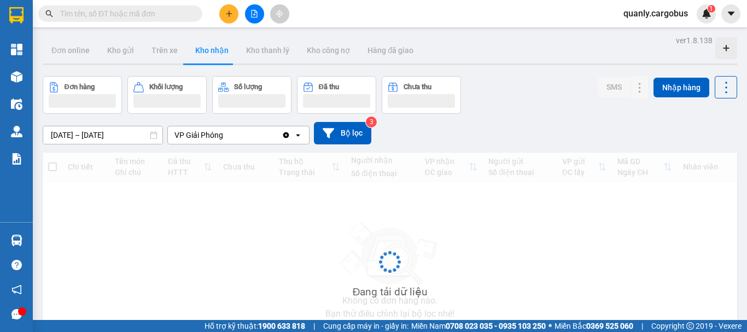
click at [200, 47] on button "Kho nhận" at bounding box center [211, 50] width 51 height 26
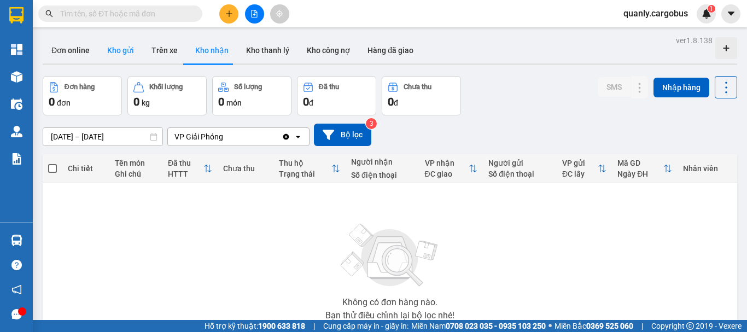
click at [116, 50] on button "Kho gửi" at bounding box center [120, 50] width 44 height 26
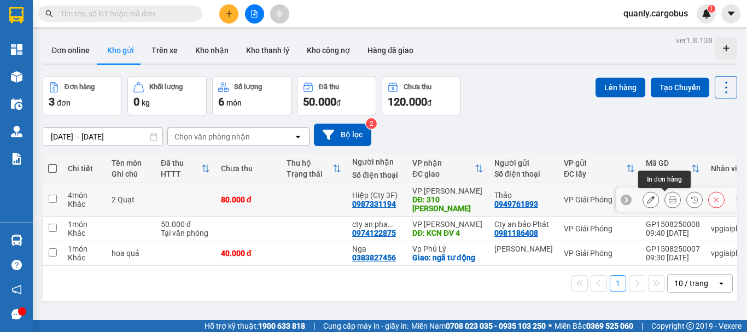
click at [669, 200] on icon at bounding box center [673, 200] width 8 height 8
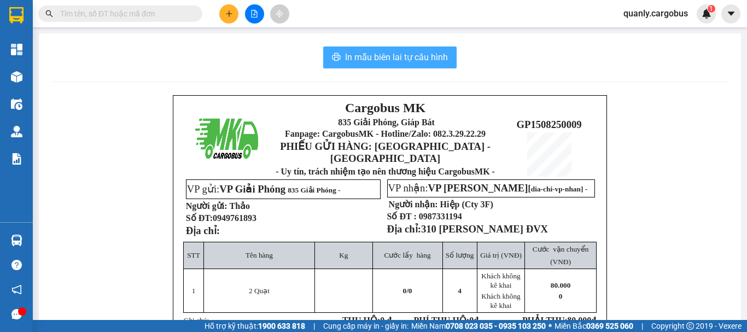
click at [409, 58] on span "In mẫu biên lai tự cấu hình" at bounding box center [396, 57] width 103 height 14
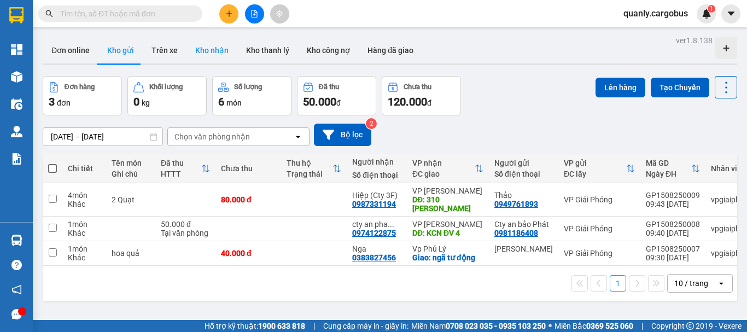
click at [210, 46] on button "Kho nhận" at bounding box center [211, 50] width 51 height 26
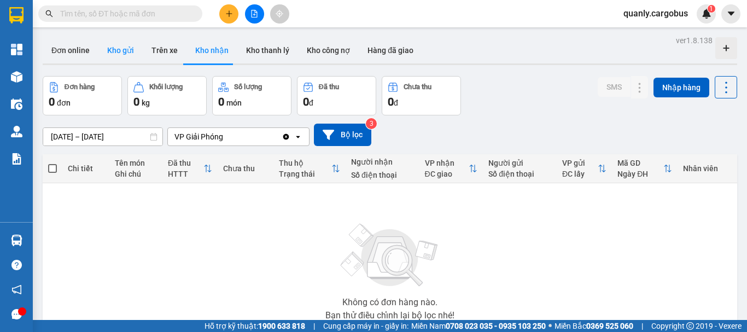
click at [124, 49] on button "Kho gửi" at bounding box center [120, 50] width 44 height 26
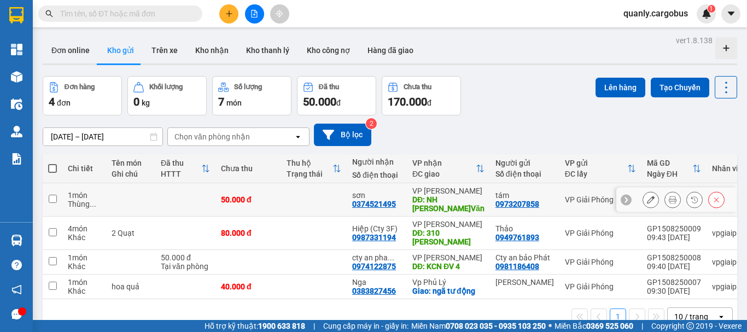
click at [669, 202] on icon at bounding box center [673, 200] width 8 height 8
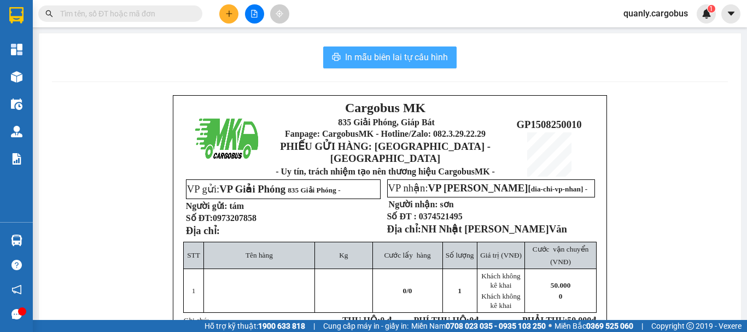
click at [377, 57] on span "In mẫu biên lai tự cấu hình" at bounding box center [396, 57] width 103 height 14
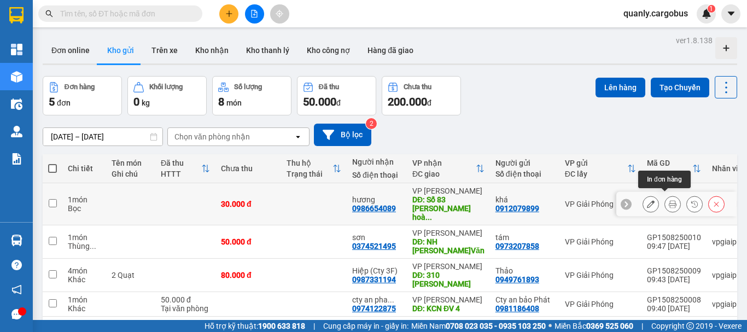
click at [669, 200] on icon at bounding box center [673, 204] width 8 height 8
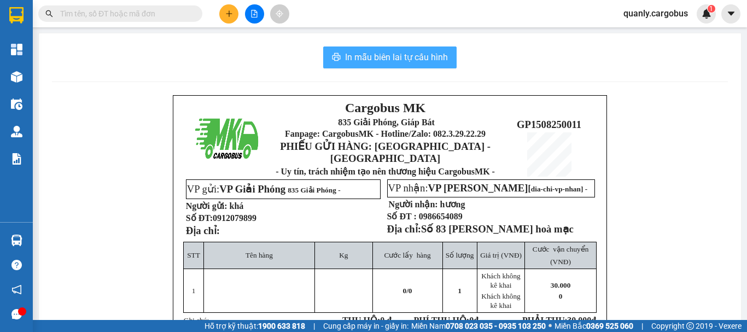
click at [394, 58] on span "In mẫu biên lai tự cấu hình" at bounding box center [396, 57] width 103 height 14
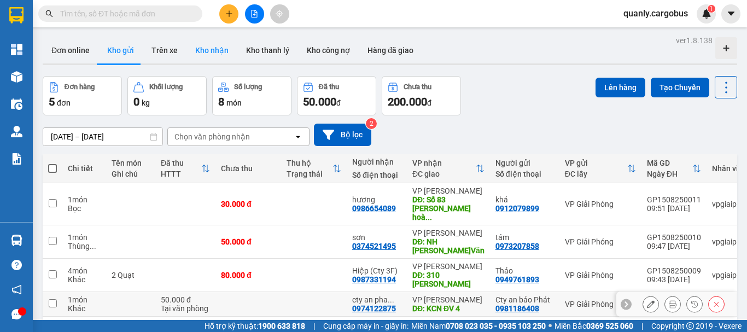
click at [206, 49] on button "Kho nhận" at bounding box center [211, 50] width 51 height 26
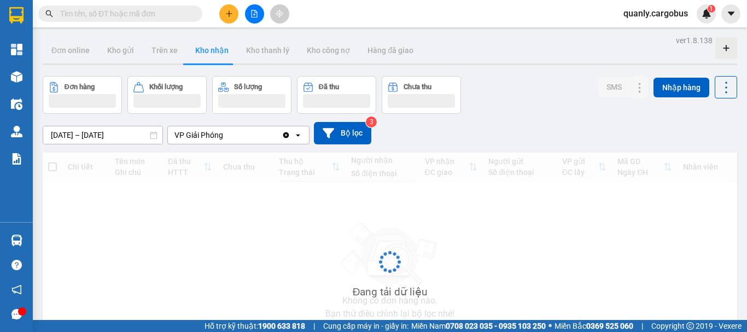
click at [216, 46] on button "Kho nhận" at bounding box center [211, 50] width 51 height 26
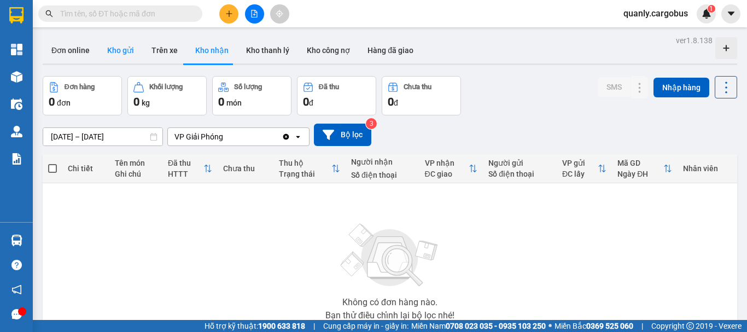
click at [119, 49] on button "Kho gửi" at bounding box center [120, 50] width 44 height 26
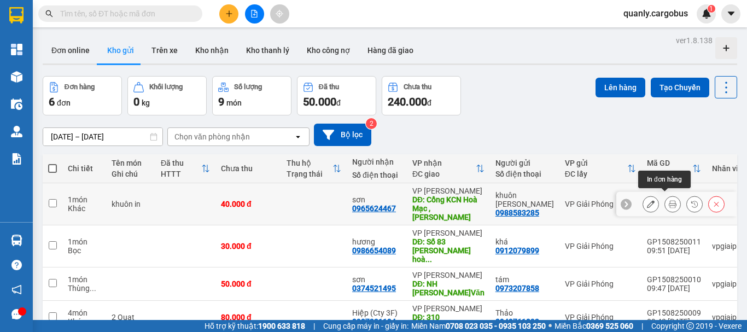
click at [669, 200] on icon at bounding box center [673, 204] width 8 height 8
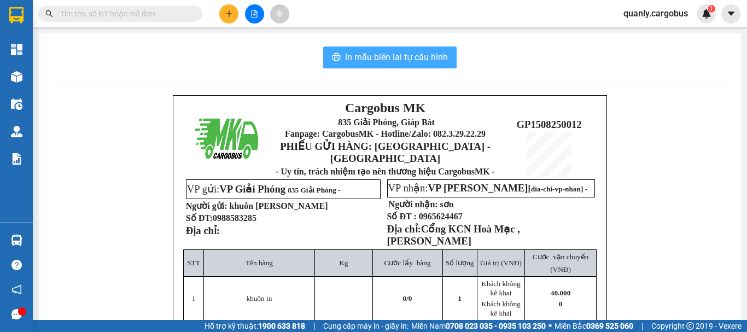
click at [418, 50] on span "In mẫu biên lai tự cấu hình" at bounding box center [396, 57] width 103 height 14
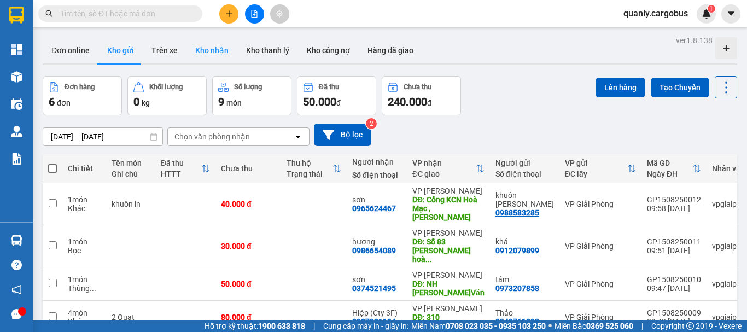
click at [212, 49] on button "Kho nhận" at bounding box center [211, 50] width 51 height 26
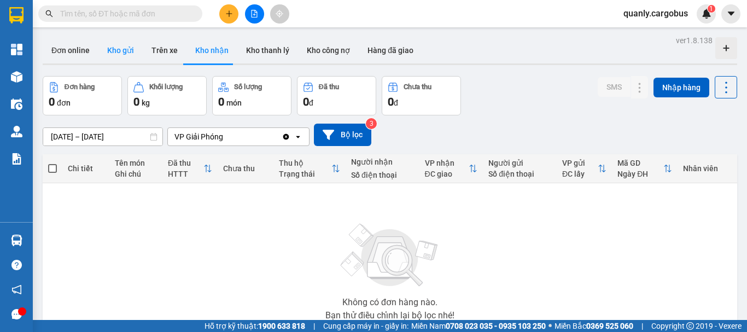
click at [129, 52] on button "Kho gửi" at bounding box center [120, 50] width 44 height 26
click at [117, 54] on button "Kho gửi" at bounding box center [120, 50] width 44 height 26
click at [122, 49] on button "Kho gửi" at bounding box center [120, 50] width 44 height 26
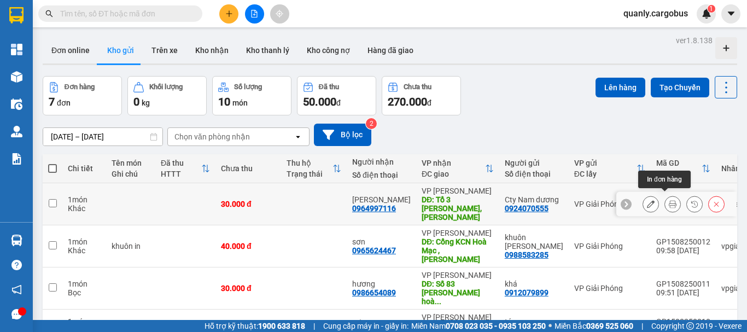
click at [669, 200] on icon at bounding box center [673, 204] width 8 height 8
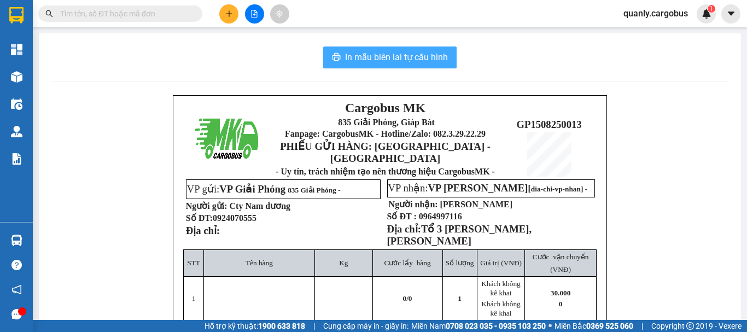
click at [390, 54] on span "In mẫu biên lai tự cấu hình" at bounding box center [396, 57] width 103 height 14
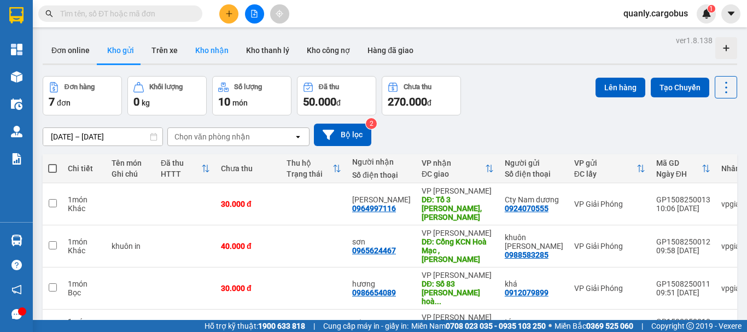
click at [217, 48] on button "Kho nhận" at bounding box center [211, 50] width 51 height 26
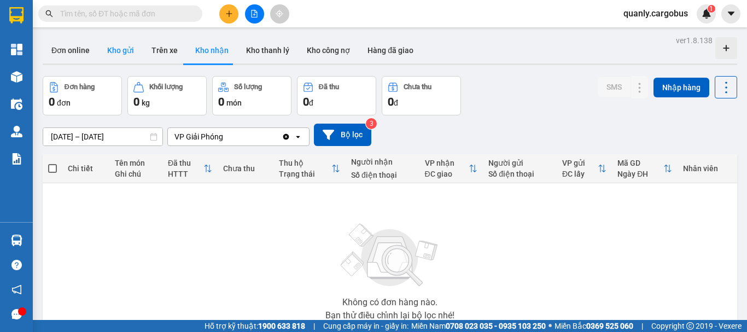
click at [114, 54] on button "Kho gửi" at bounding box center [120, 50] width 44 height 26
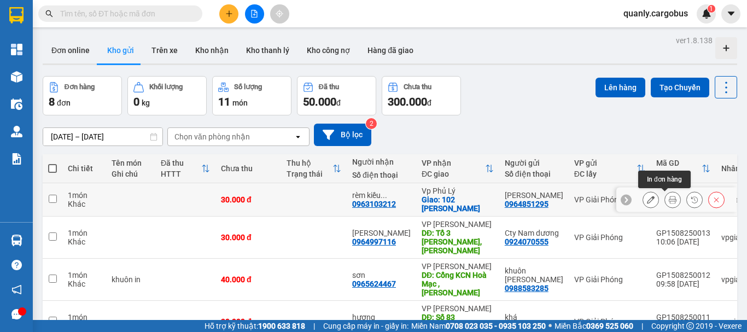
click at [669, 201] on icon at bounding box center [673, 200] width 8 height 8
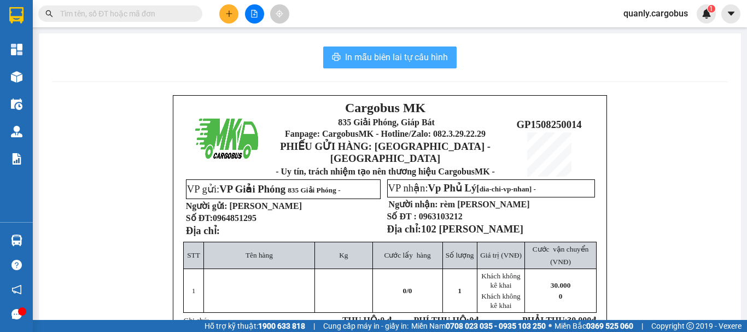
click at [397, 55] on span "In mẫu biên lai tự cấu hình" at bounding box center [396, 57] width 103 height 14
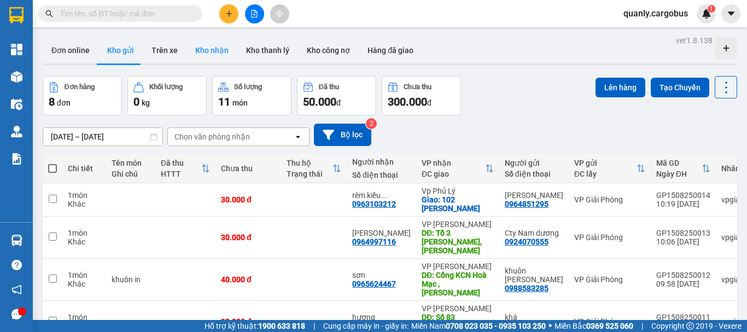
click at [202, 50] on button "Kho nhận" at bounding box center [211, 50] width 51 height 26
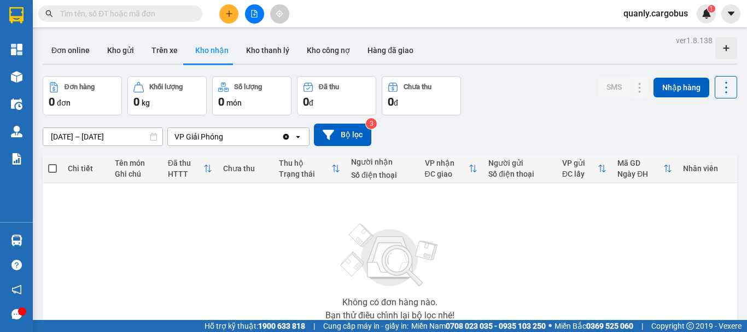
click at [186, 37] on button "Kho nhận" at bounding box center [211, 50] width 51 height 26
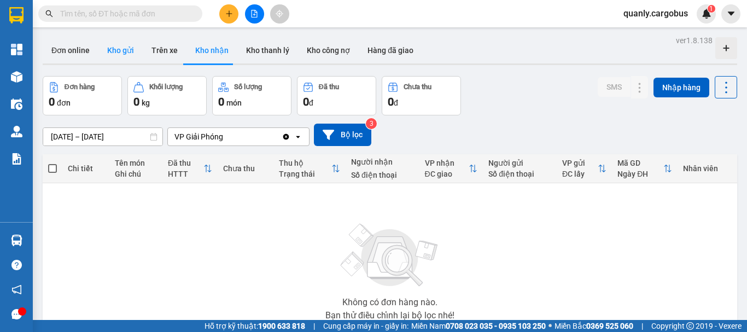
click at [124, 46] on button "Kho gửi" at bounding box center [120, 50] width 44 height 26
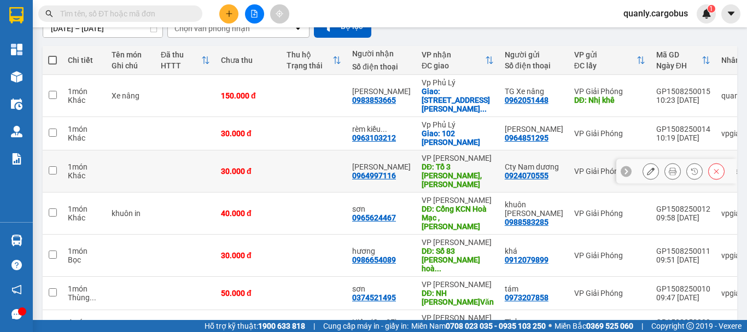
scroll to position [109, 0]
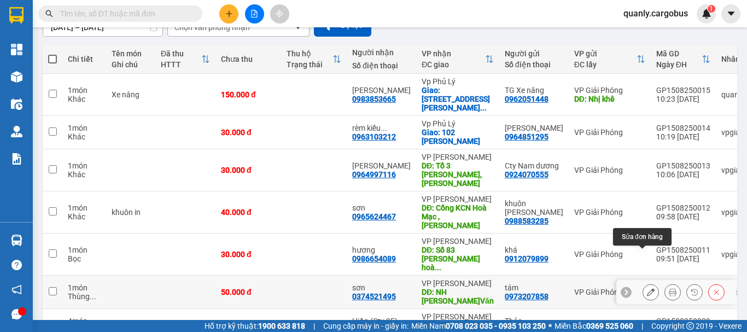
click at [643, 283] on button at bounding box center [650, 292] width 15 height 19
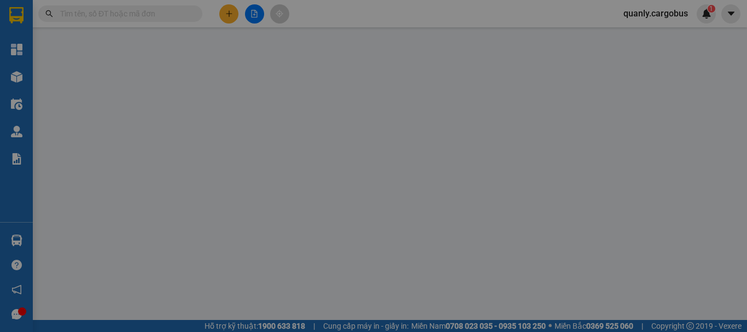
type input "0374521495"
type input "sơn"
type input "NH Nhật [PERSON_NAME]Văn"
type input "0973207858"
type input "tám"
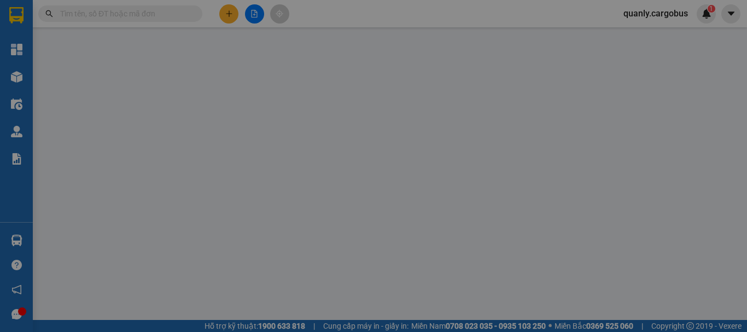
type input "50.000"
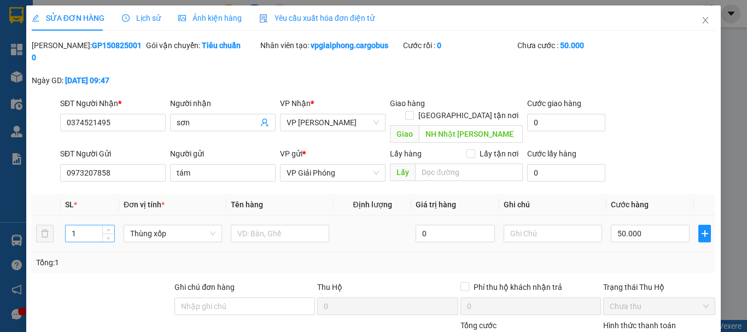
click at [74, 225] on input "1" at bounding box center [90, 233] width 49 height 16
click at [153, 225] on span "Thùng xốp" at bounding box center [172, 233] width 85 height 16
type input "6"
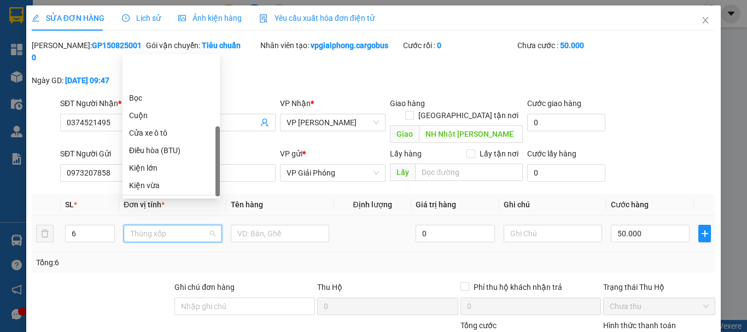
scroll to position [105, 0]
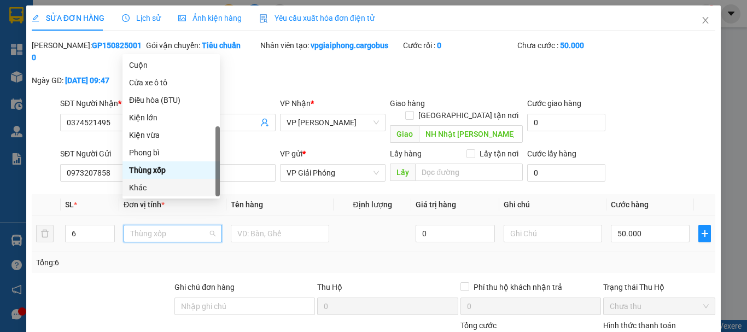
click at [143, 188] on div "Khác" at bounding box center [171, 188] width 84 height 12
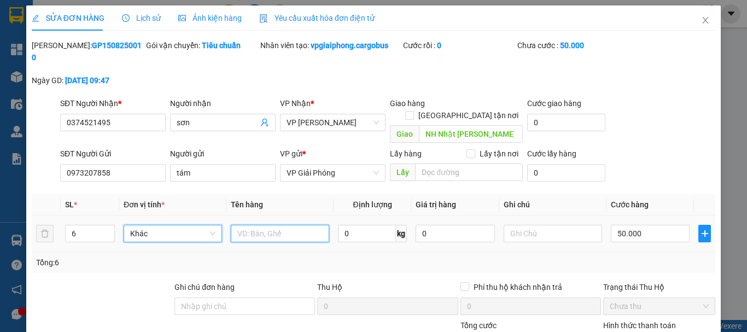
click at [264, 225] on input "text" at bounding box center [280, 233] width 98 height 17
type input "5 Bia, 1 xốp"
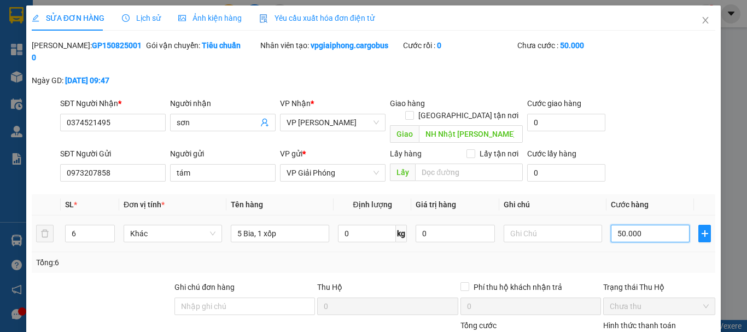
click at [614, 225] on input "50.000" at bounding box center [650, 233] width 79 height 17
click at [618, 225] on input "50.000" at bounding box center [650, 233] width 79 height 17
type input "0.000"
type input "0"
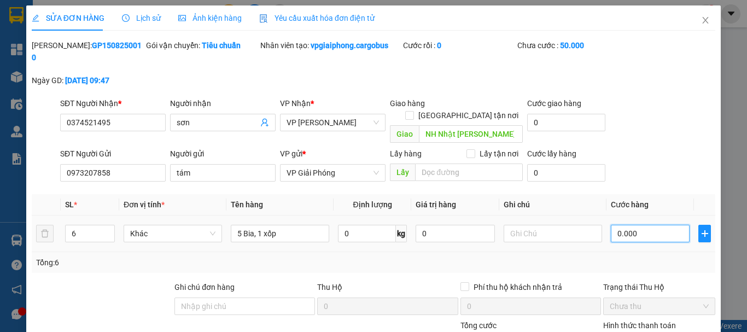
type input "0"
type input "20.000"
type input "200.000"
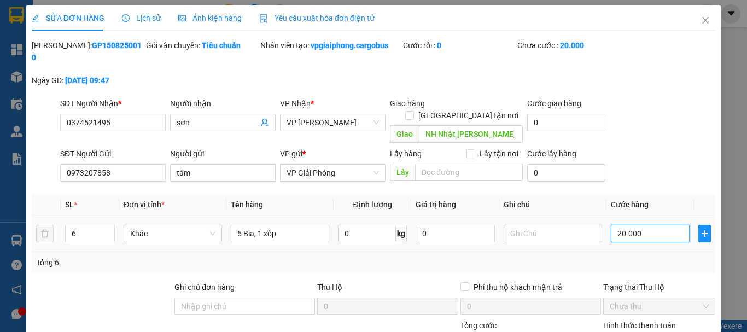
type input "200.000"
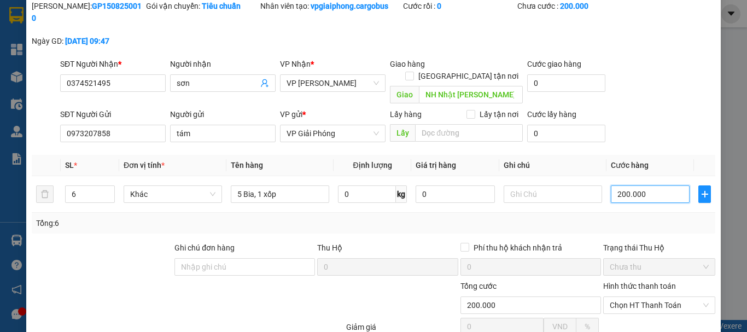
scroll to position [92, 0]
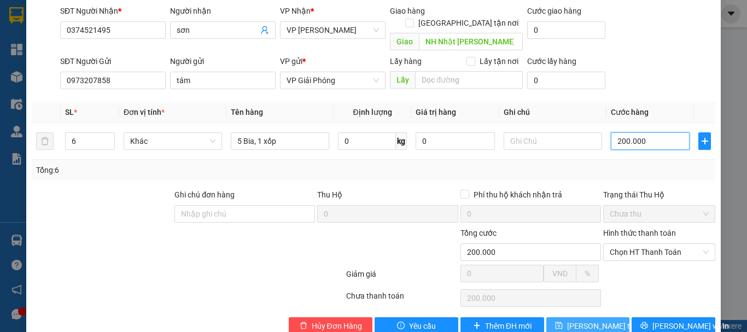
type input "200.000"
click at [589, 320] on span "Lưu thay đổi" at bounding box center [610, 326] width 87 height 12
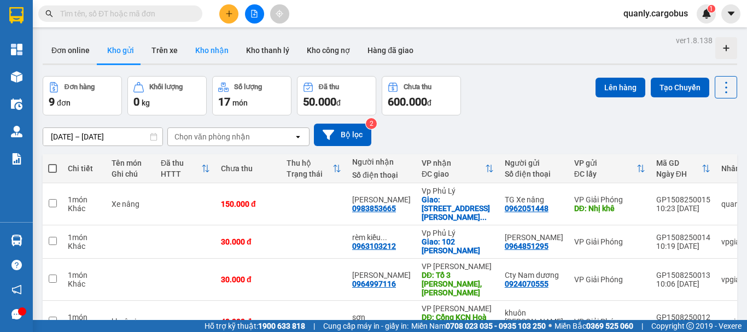
click at [208, 46] on button "Kho nhận" at bounding box center [211, 50] width 51 height 26
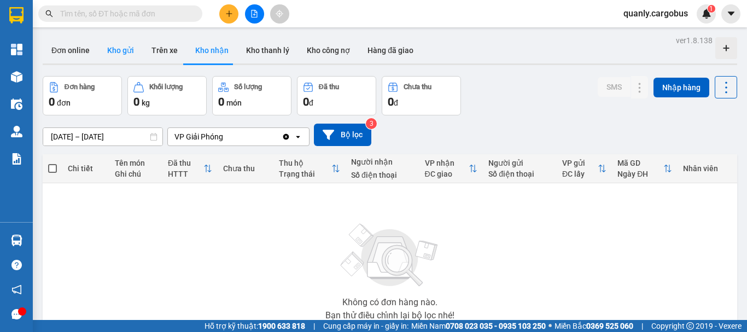
click at [120, 49] on button "Kho gửi" at bounding box center [120, 50] width 44 height 26
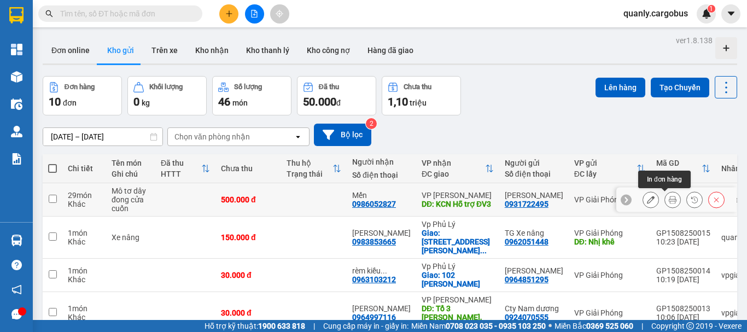
click at [669, 199] on icon at bounding box center [673, 200] width 8 height 8
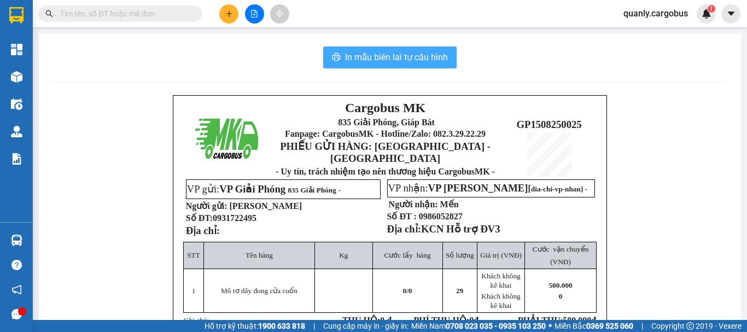
click at [353, 49] on button "In mẫu biên lai tự cấu hình" at bounding box center [389, 57] width 133 height 22
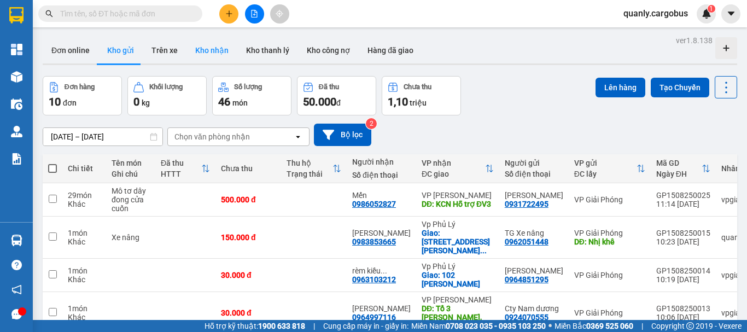
click at [210, 49] on button "Kho nhận" at bounding box center [211, 50] width 51 height 26
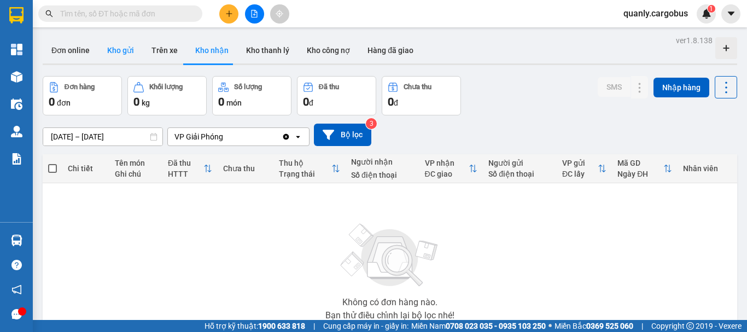
click at [118, 56] on button "Kho gửi" at bounding box center [120, 50] width 44 height 26
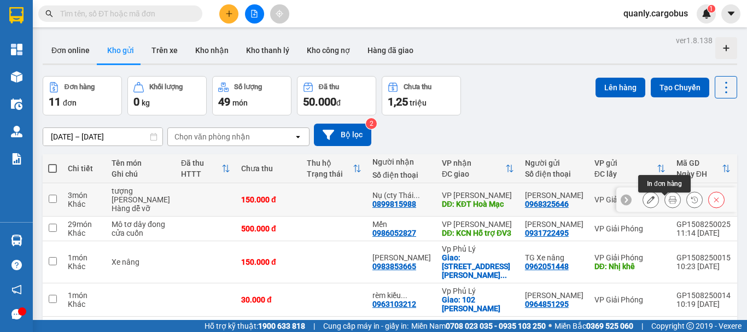
click at [669, 202] on button at bounding box center [672, 199] width 15 height 19
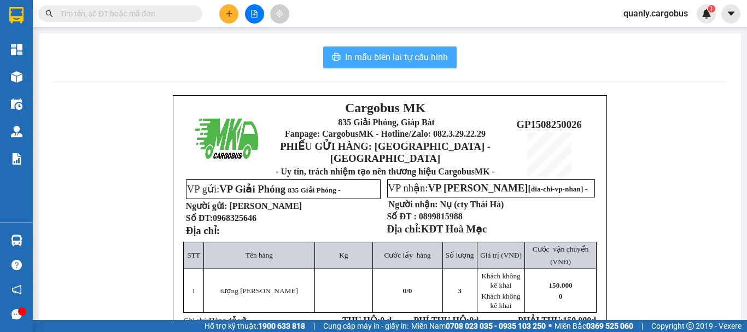
click at [398, 56] on span "In mẫu biên lai tự cấu hình" at bounding box center [396, 57] width 103 height 14
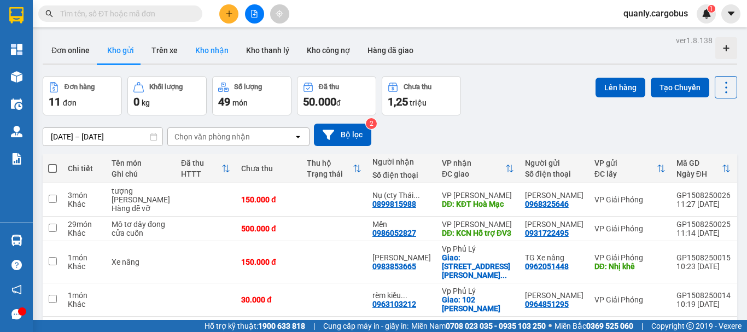
click at [211, 46] on button "Kho nhận" at bounding box center [211, 50] width 51 height 26
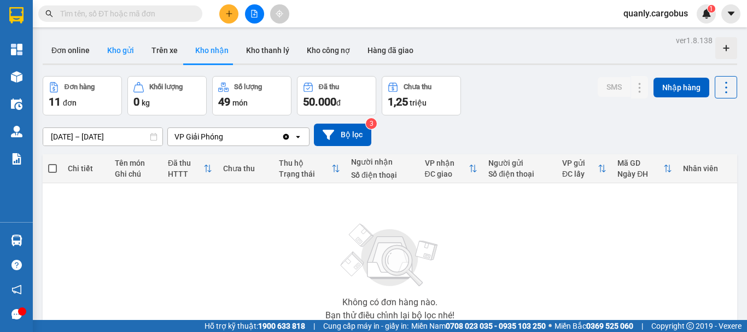
click at [119, 50] on button "Kho gửi" at bounding box center [120, 50] width 44 height 26
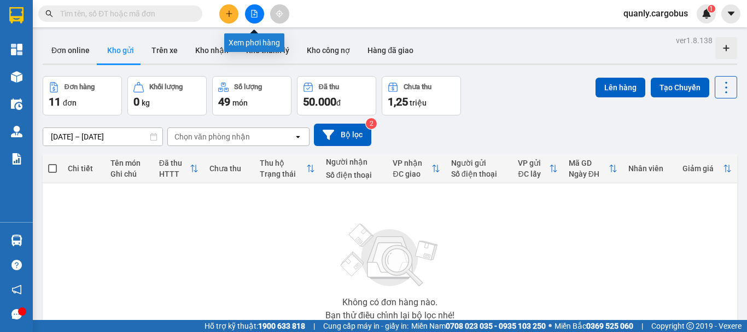
click at [253, 13] on icon "file-add" at bounding box center [254, 14] width 8 height 8
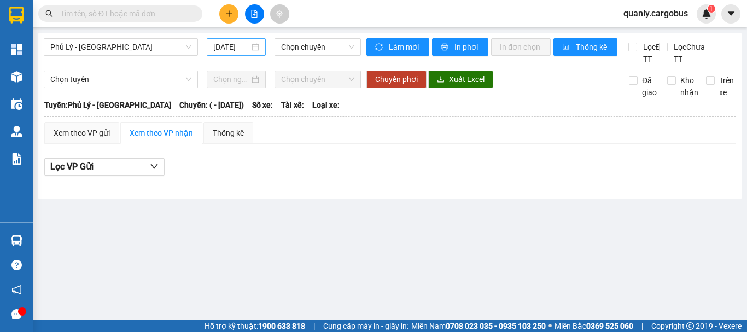
click at [222, 48] on input "[DATE]" at bounding box center [231, 47] width 36 height 12
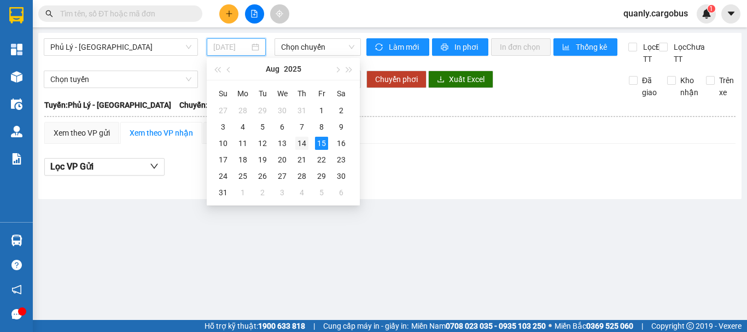
click at [304, 144] on div "14" at bounding box center [301, 143] width 13 height 13
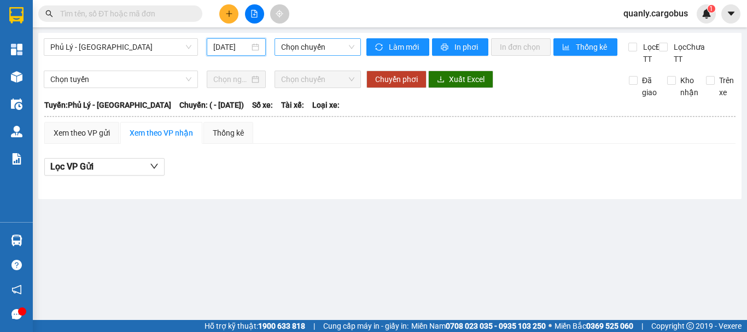
click at [301, 46] on span "Chọn chuyến" at bounding box center [317, 47] width 73 height 16
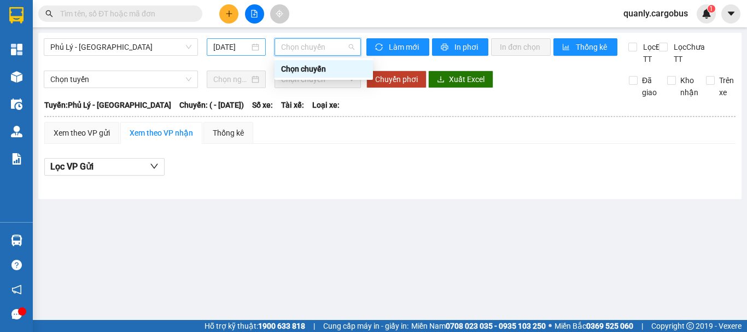
click at [231, 49] on input "[DATE]" at bounding box center [231, 47] width 36 height 12
click at [311, 48] on span "Chọn chuyến" at bounding box center [317, 47] width 73 height 16
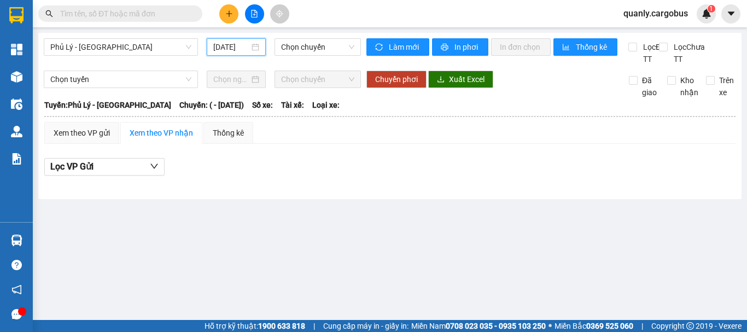
click at [243, 42] on input "[DATE]" at bounding box center [231, 47] width 36 height 12
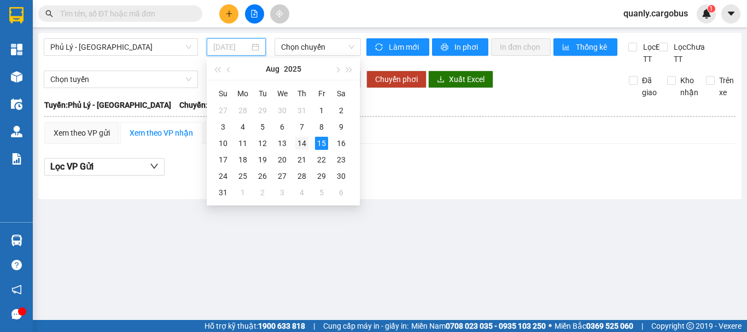
click at [304, 141] on div "14" at bounding box center [301, 143] width 13 height 13
type input "[DATE]"
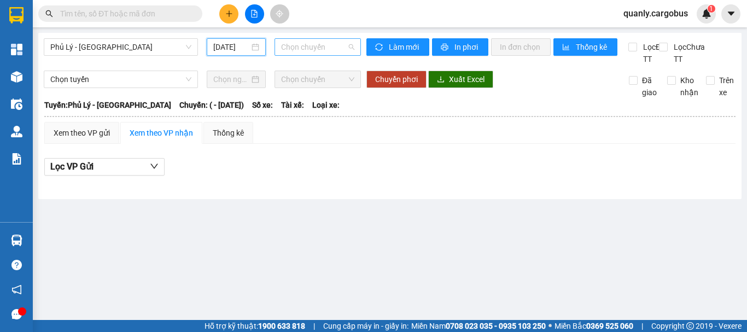
click at [317, 47] on span "Chọn chuyến" at bounding box center [317, 47] width 73 height 16
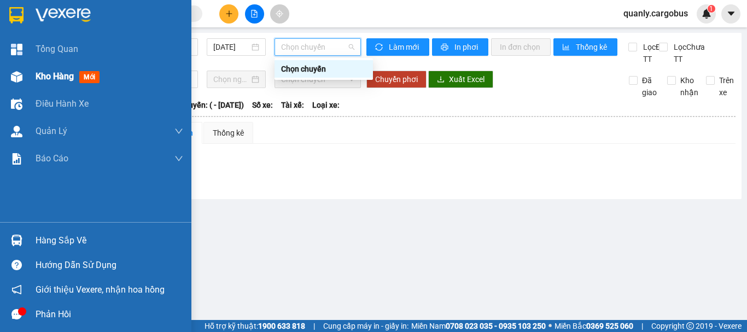
click at [17, 76] on img at bounding box center [16, 76] width 11 height 11
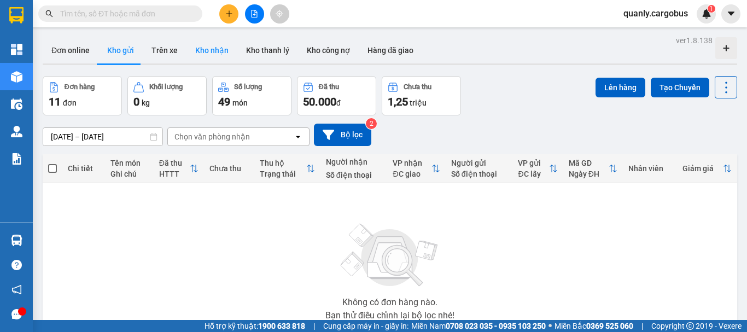
click at [211, 48] on button "Kho nhận" at bounding box center [211, 50] width 51 height 26
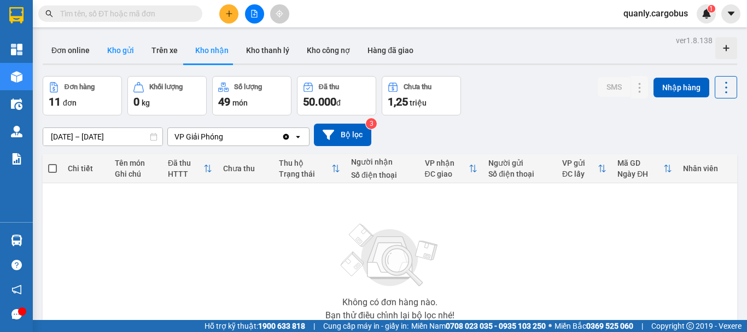
click at [122, 50] on button "Kho gửi" at bounding box center [120, 50] width 44 height 26
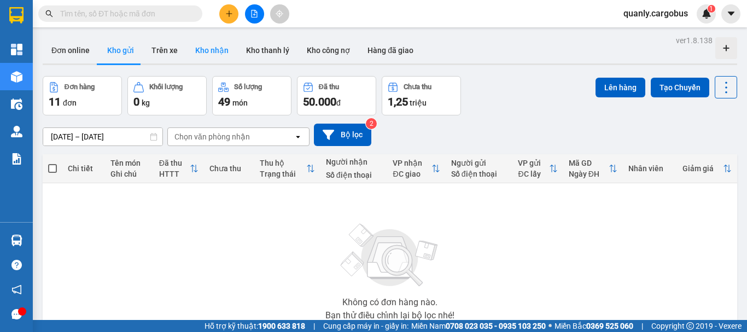
drag, startPoint x: 206, startPoint y: 49, endPoint x: 215, endPoint y: 49, distance: 9.8
click at [206, 49] on button "Kho nhận" at bounding box center [211, 50] width 51 height 26
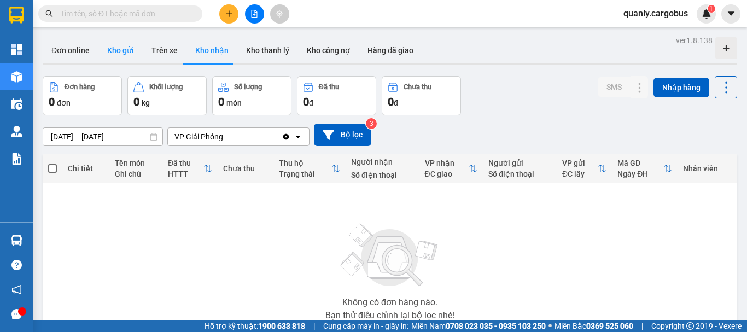
click at [116, 58] on button "Kho gửi" at bounding box center [120, 50] width 44 height 26
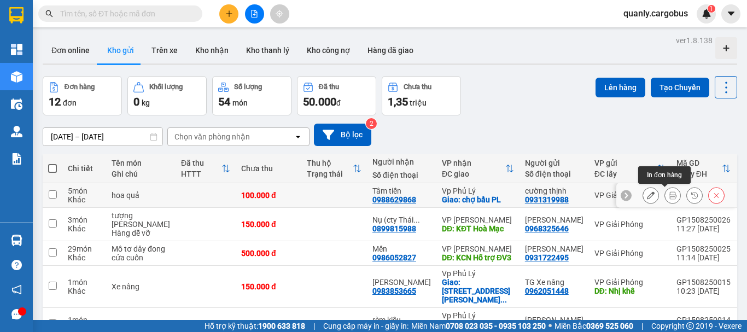
click at [669, 192] on icon at bounding box center [673, 195] width 8 height 8
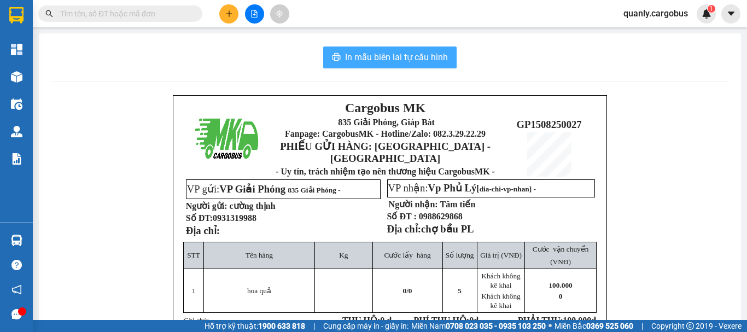
click at [417, 57] on span "In mẫu biên lai tự cấu hình" at bounding box center [396, 57] width 103 height 14
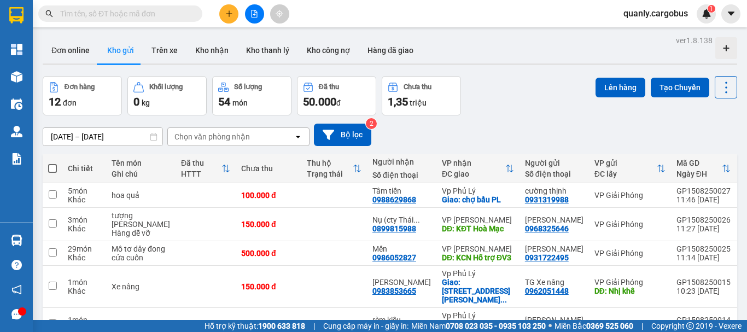
click at [51, 166] on span at bounding box center [52, 168] width 9 height 9
click at [52, 163] on input "checkbox" at bounding box center [52, 163] width 0 height 0
checkbox input "true"
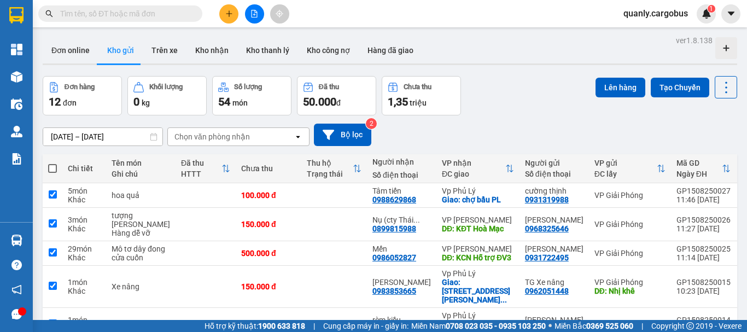
checkbox input "true"
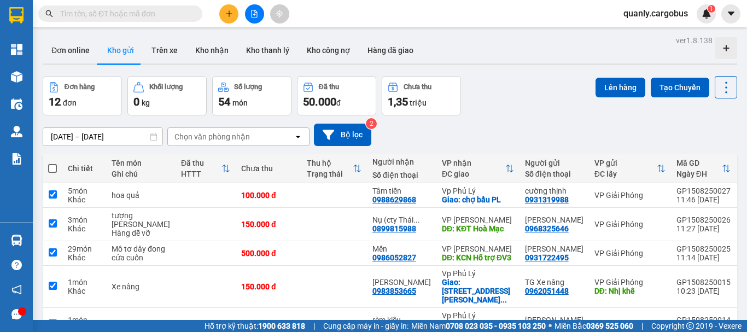
checkbox input "true"
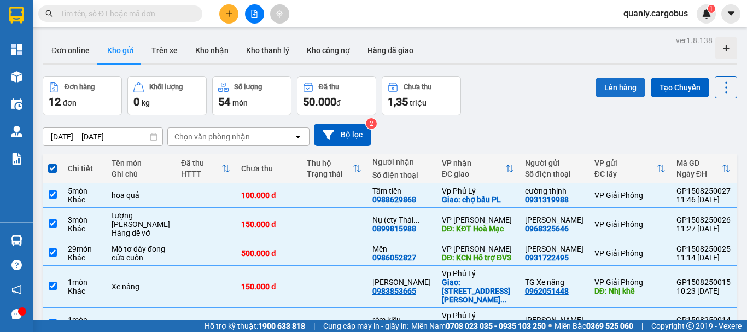
click at [604, 84] on button "Lên hàng" at bounding box center [621, 88] width 50 height 20
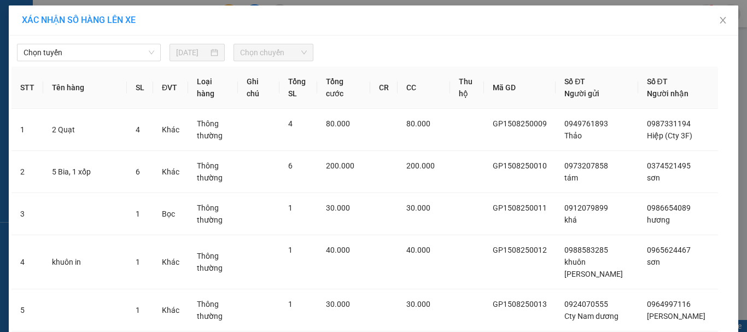
click at [61, 42] on div "Chọn tuyến 15/08/2025 Chọn chuyến" at bounding box center [373, 49] width 724 height 23
click at [81, 52] on span "Chọn tuyến" at bounding box center [89, 52] width 131 height 16
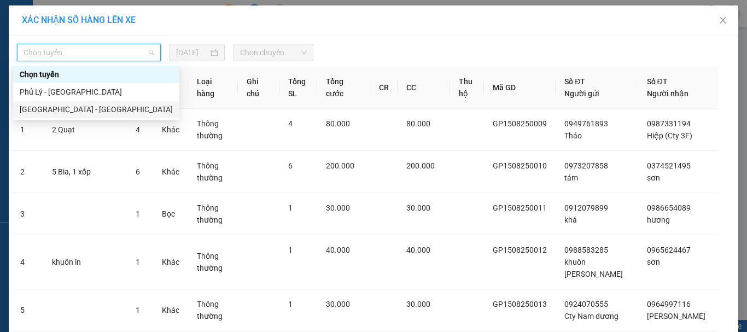
click at [57, 106] on div "[GEOGRAPHIC_DATA] - [GEOGRAPHIC_DATA]" at bounding box center [96, 109] width 153 height 12
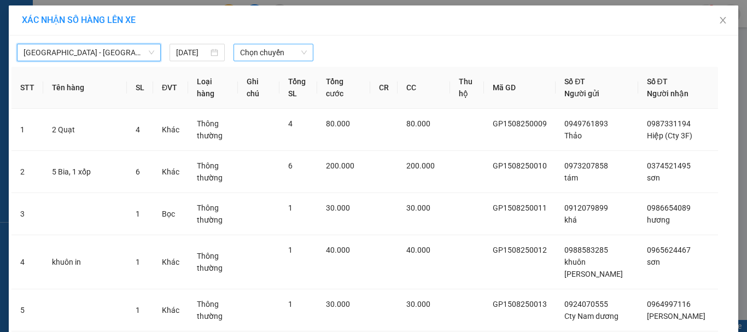
click at [263, 56] on span "Chọn chuyến" at bounding box center [273, 52] width 67 height 16
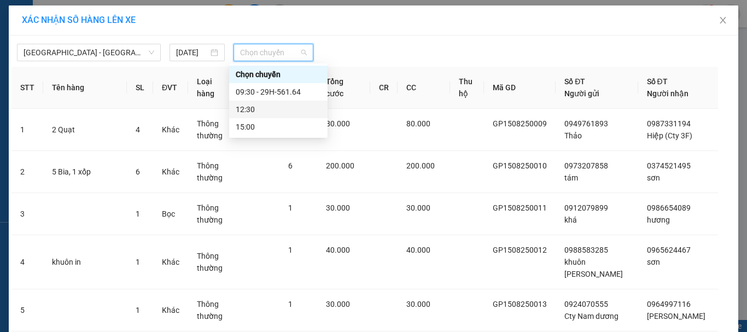
click at [246, 112] on div "12:30" at bounding box center [278, 109] width 85 height 12
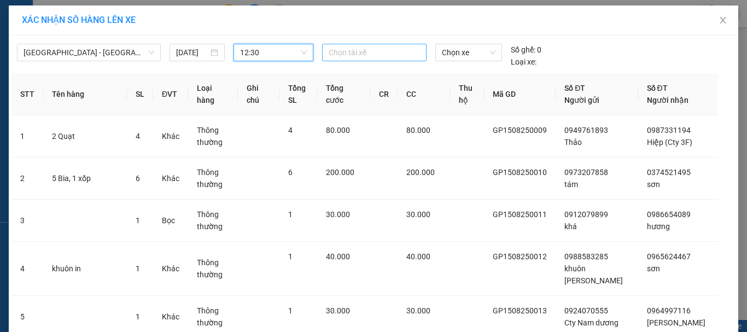
click at [349, 52] on div at bounding box center [375, 52] width 100 height 13
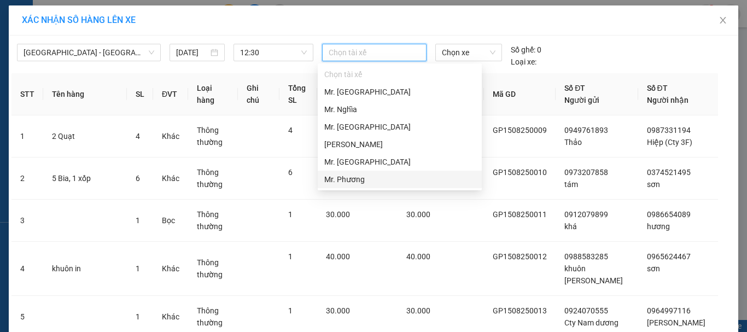
click at [340, 181] on div "Mr. Phương" at bounding box center [399, 179] width 151 height 12
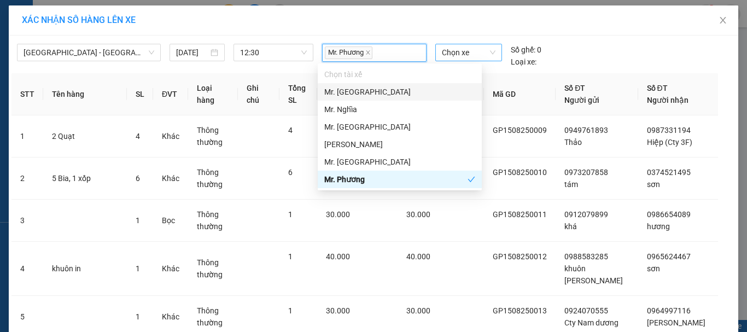
click at [452, 54] on span "Chọn xe" at bounding box center [469, 52] width 54 height 16
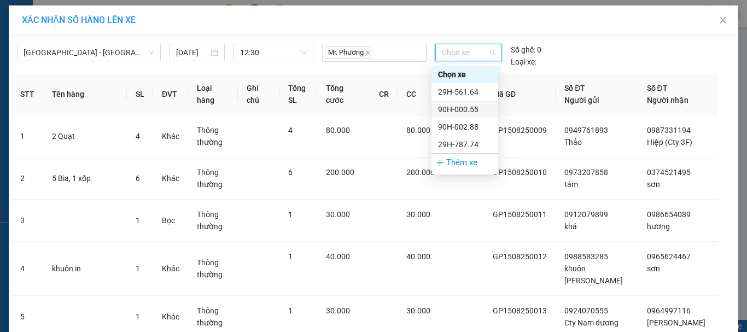
click at [469, 110] on div "90H-000.55" at bounding box center [465, 109] width 54 height 12
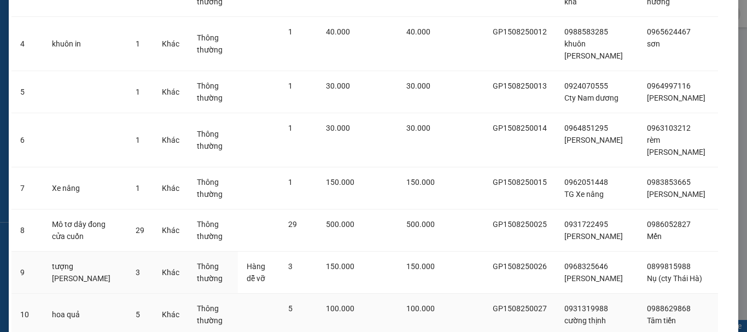
scroll to position [302, 0]
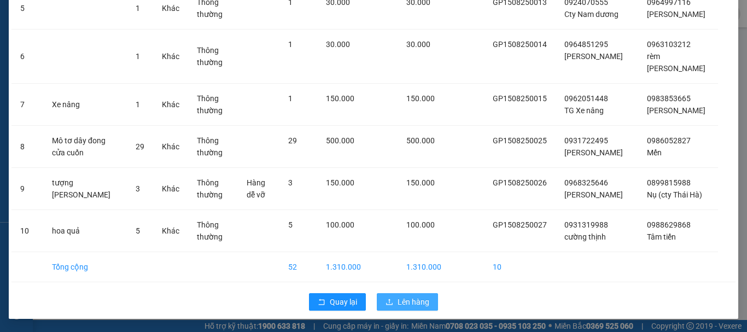
click at [415, 299] on span "Lên hàng" at bounding box center [414, 302] width 32 height 12
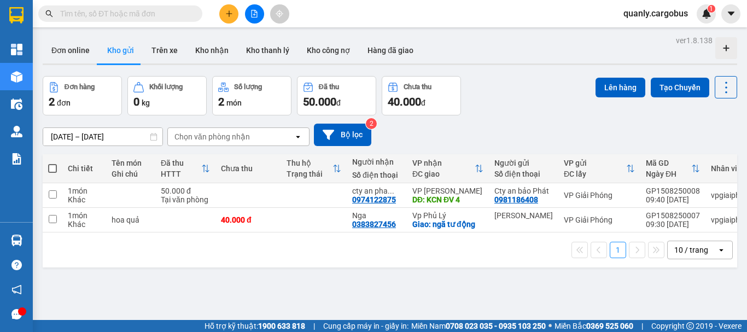
click at [51, 167] on span at bounding box center [52, 168] width 9 height 9
click at [52, 163] on input "checkbox" at bounding box center [52, 163] width 0 height 0
checkbox input "true"
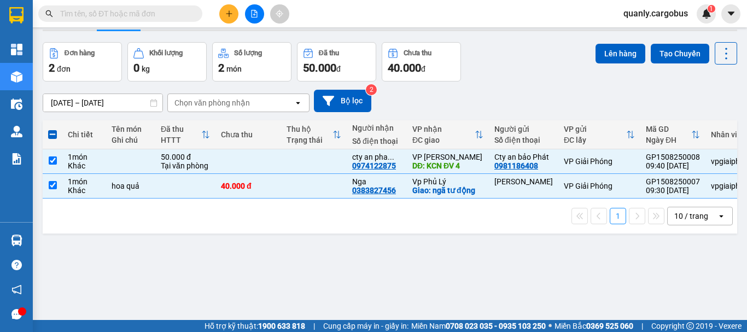
scroll to position [50, 0]
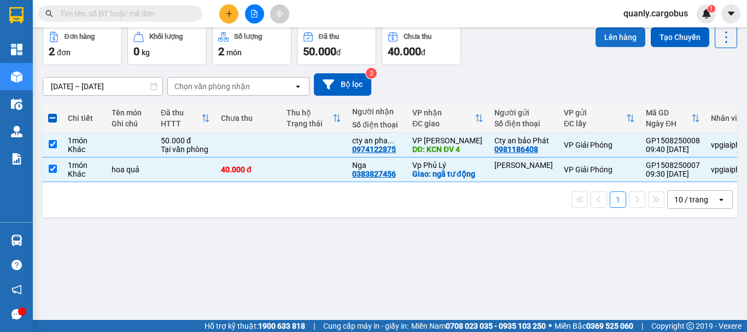
click at [603, 33] on button "Lên hàng" at bounding box center [621, 37] width 50 height 20
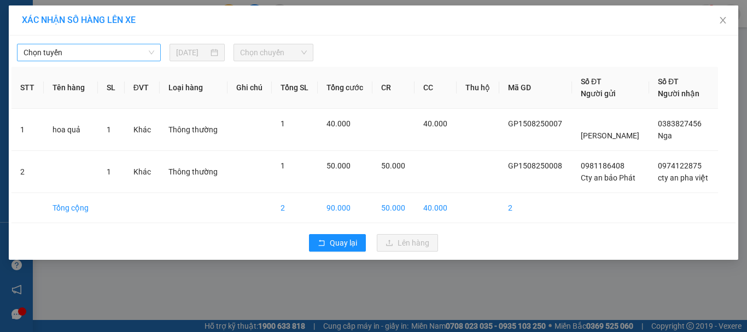
click at [91, 54] on span "Chọn tuyến" at bounding box center [89, 52] width 131 height 16
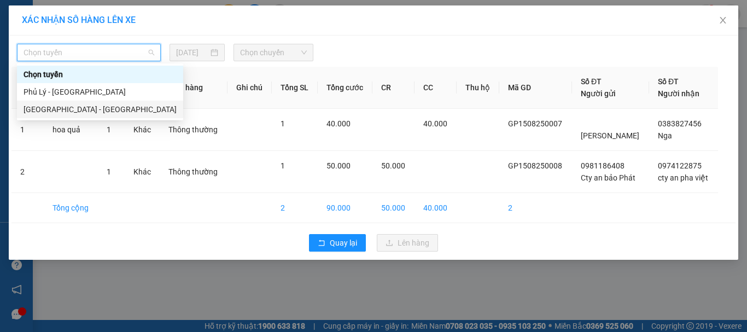
click at [63, 110] on div "[GEOGRAPHIC_DATA] - [GEOGRAPHIC_DATA]" at bounding box center [100, 109] width 153 height 12
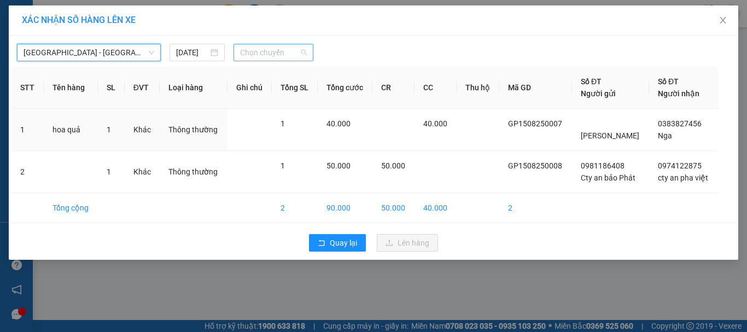
click at [266, 51] on span "Chọn chuyến" at bounding box center [273, 52] width 67 height 16
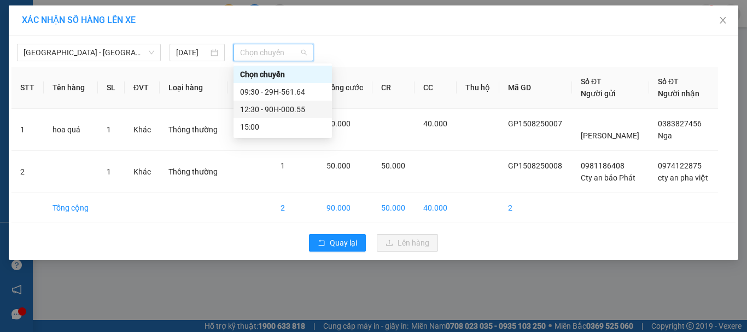
click at [285, 111] on div "12:30 - 90H-000.55" at bounding box center [282, 109] width 85 height 12
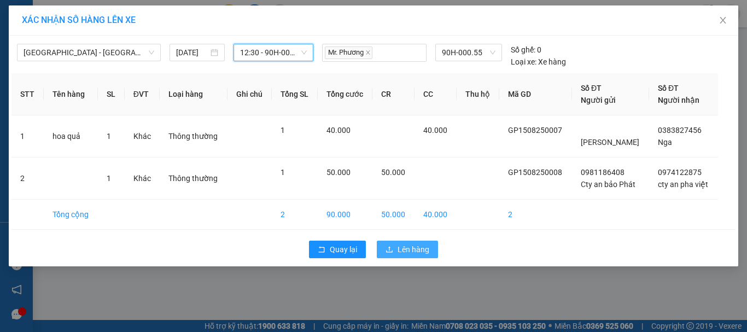
click at [423, 250] on span "Lên hàng" at bounding box center [414, 249] width 32 height 12
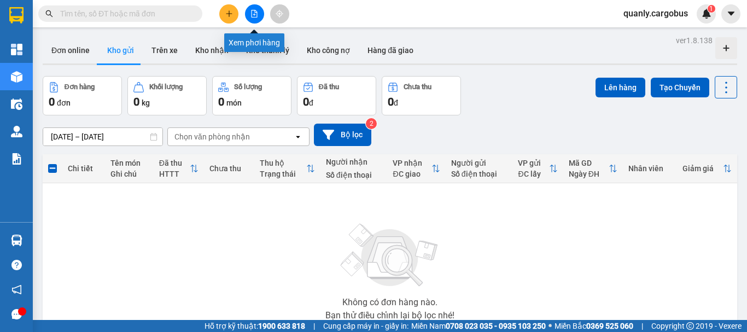
click at [251, 14] on icon "file-add" at bounding box center [254, 14] width 8 height 8
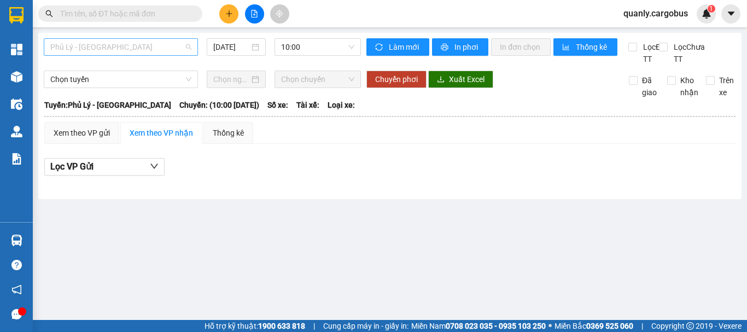
click at [130, 48] on span "Phủ Lý - [GEOGRAPHIC_DATA]" at bounding box center [120, 47] width 141 height 16
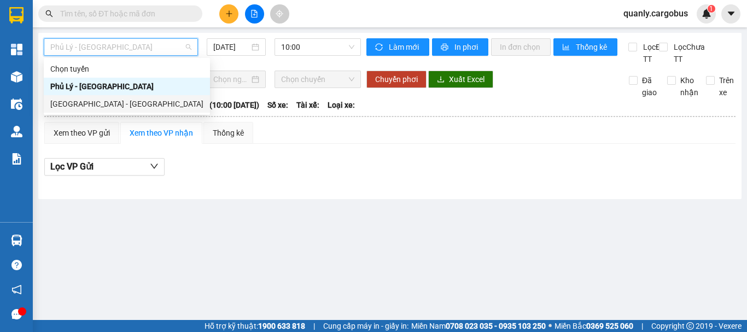
click at [83, 103] on div "[GEOGRAPHIC_DATA] - [GEOGRAPHIC_DATA]" at bounding box center [126, 104] width 153 height 12
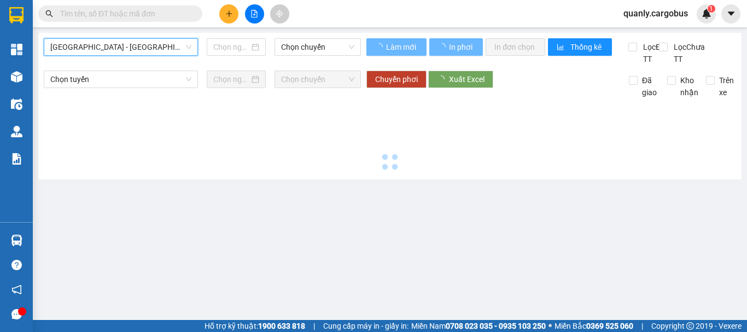
type input "[DATE]"
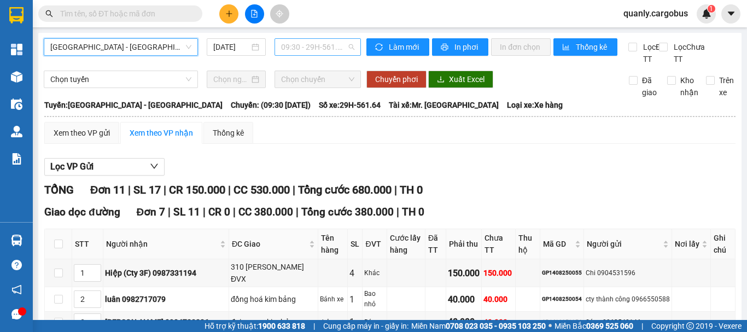
click at [320, 44] on span "09:30 - 29H-561.64" at bounding box center [317, 47] width 73 height 16
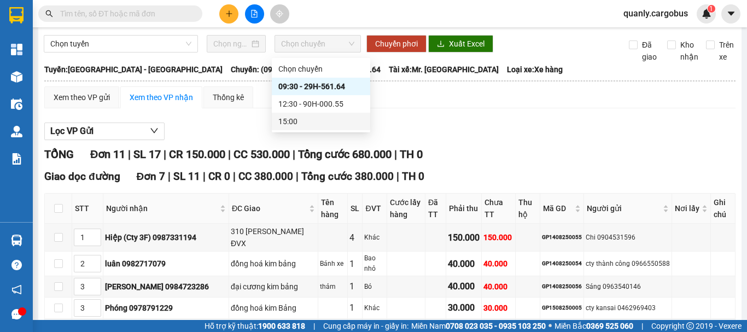
scroll to position [55, 0]
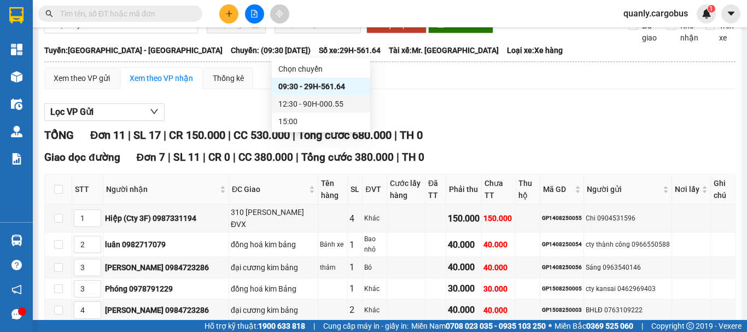
click at [319, 103] on div "12:30 - 90H-000.55" at bounding box center [320, 104] width 85 height 12
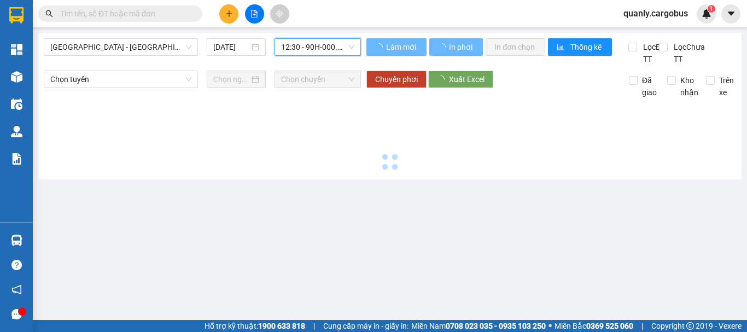
scroll to position [0, 0]
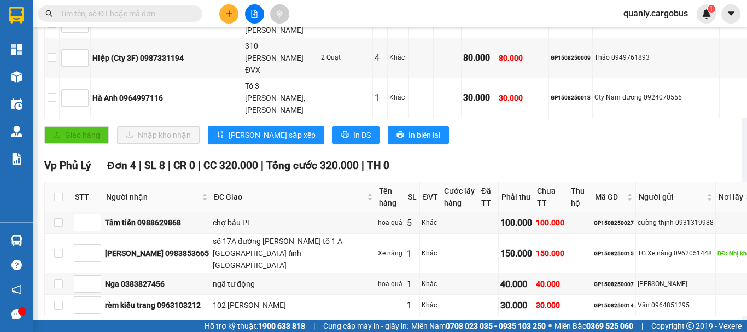
scroll to position [404, 0]
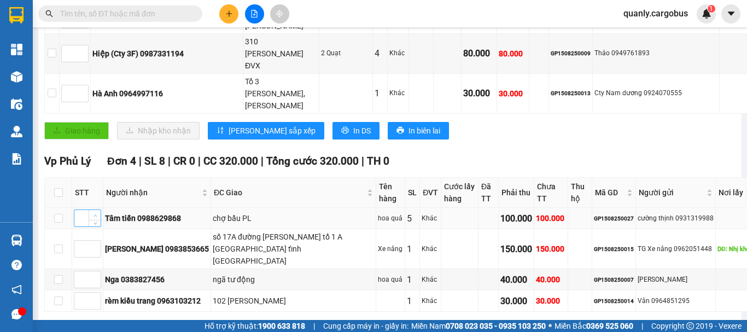
type input "1"
click at [94, 214] on icon "up" at bounding box center [96, 216] width 4 height 4
click at [96, 295] on span "up" at bounding box center [95, 298] width 7 height 7
type input "2"
click at [94, 296] on icon "up" at bounding box center [96, 298] width 4 height 4
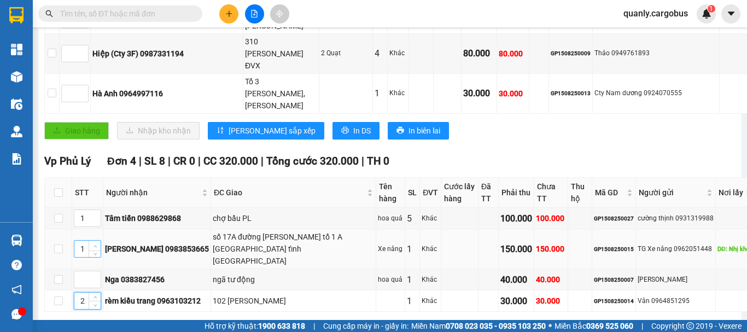
click at [95, 243] on span "up" at bounding box center [95, 246] width 7 height 7
type input "2"
click at [95, 243] on span "up" at bounding box center [95, 246] width 7 height 7
drag, startPoint x: 77, startPoint y: 282, endPoint x: 79, endPoint y: 273, distance: 8.5
click at [78, 323] on span "[PERSON_NAME] sắp xếp" at bounding box center [108, 329] width 87 height 12
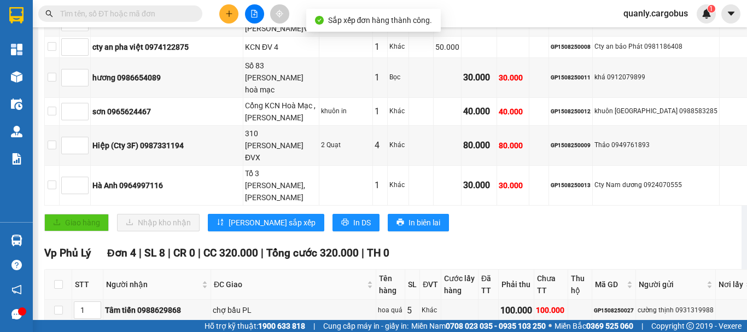
scroll to position [294, 0]
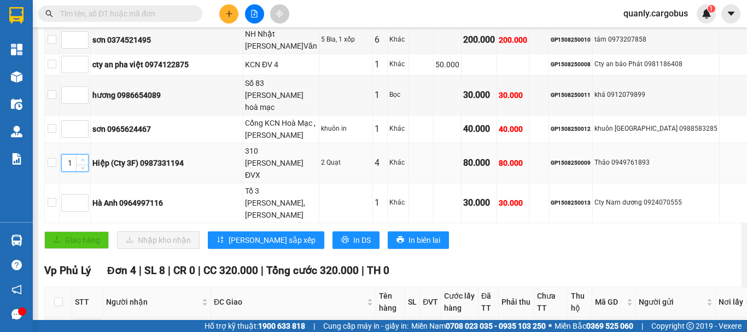
click at [88, 155] on span "Increase Value" at bounding box center [82, 160] width 12 height 10
type input "2"
click at [88, 155] on span "Increase Value" at bounding box center [82, 160] width 12 height 10
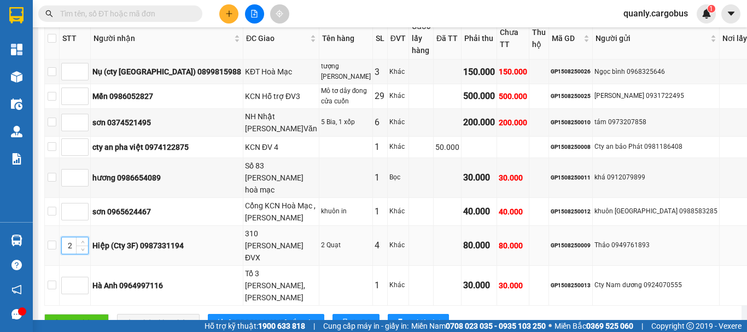
scroll to position [185, 0]
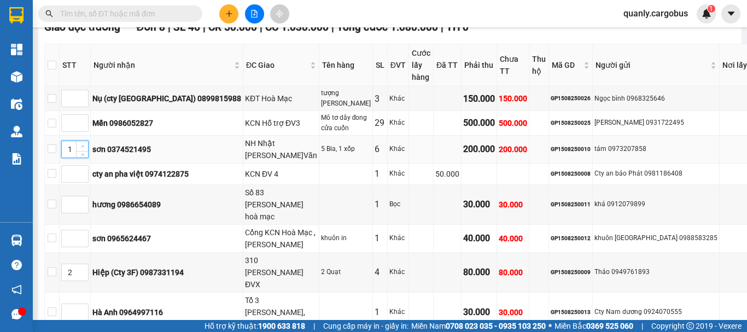
click at [86, 146] on span "up" at bounding box center [82, 146] width 7 height 7
type input "3"
click at [86, 232] on span "up" at bounding box center [82, 235] width 7 height 7
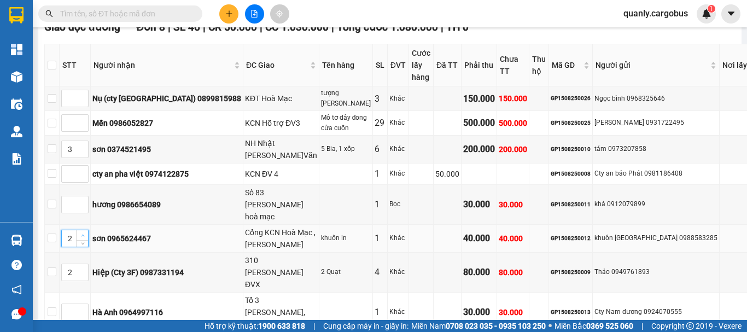
click at [86, 232] on span "up" at bounding box center [82, 235] width 7 height 7
type input "3"
click at [86, 232] on span "up" at bounding box center [82, 235] width 7 height 7
click at [85, 119] on icon "up" at bounding box center [83, 120] width 4 height 4
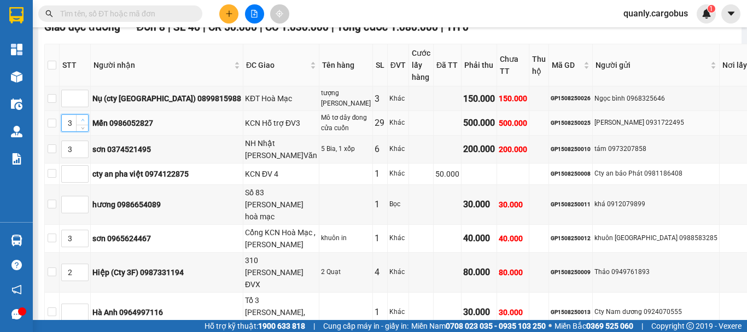
click at [85, 119] on icon "up" at bounding box center [83, 120] width 4 height 4
type input "5"
click at [85, 119] on icon "up" at bounding box center [83, 120] width 4 height 4
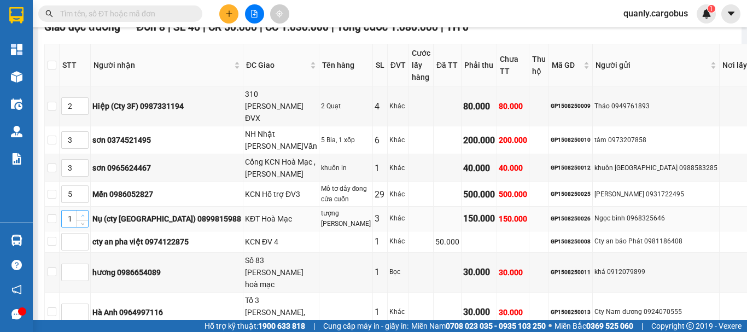
click at [86, 213] on span "up" at bounding box center [82, 216] width 7 height 7
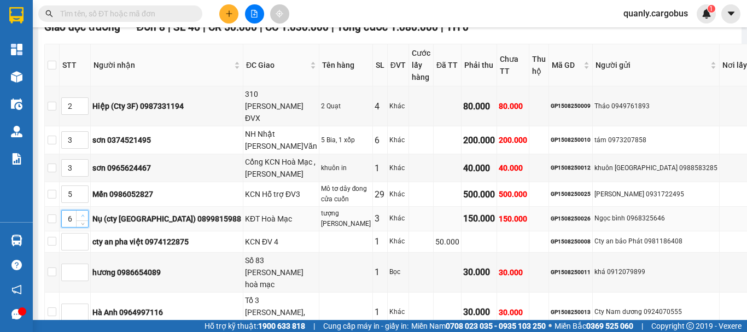
click at [86, 213] on span "up" at bounding box center [82, 216] width 7 height 7
type input "7"
click at [85, 220] on icon "down" at bounding box center [83, 222] width 4 height 4
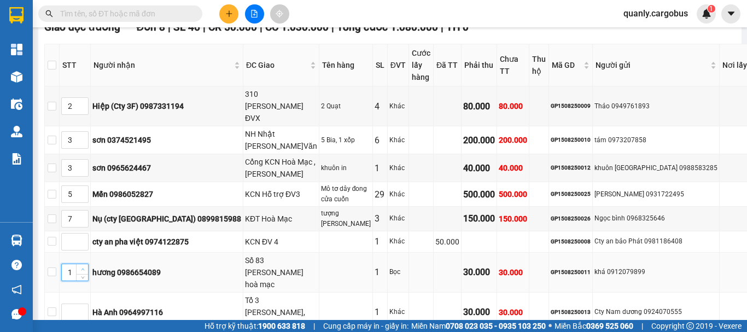
click at [86, 266] on span "up" at bounding box center [82, 269] width 7 height 7
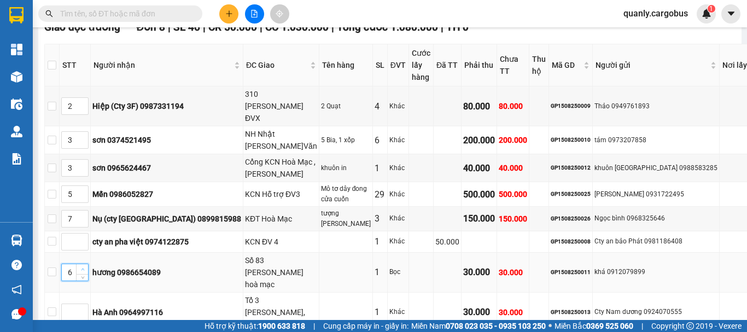
click at [86, 266] on span "up" at bounding box center [82, 269] width 7 height 7
type input "7"
click at [86, 266] on span "up" at bounding box center [82, 269] width 7 height 7
click at [86, 306] on span "up" at bounding box center [82, 309] width 7 height 7
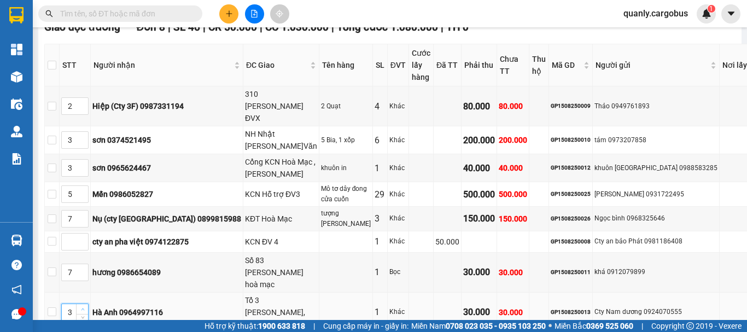
click at [86, 306] on span "up" at bounding box center [82, 309] width 7 height 7
type input "7"
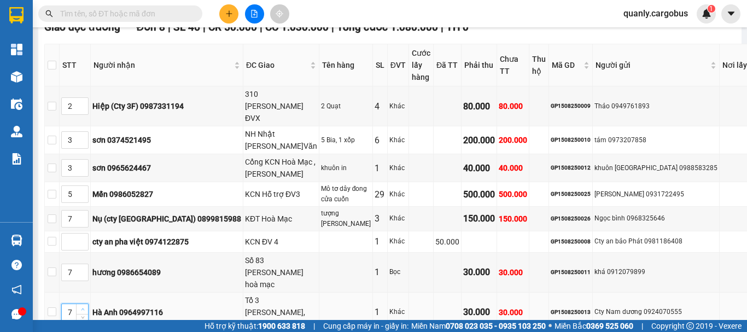
click at [86, 306] on span "up" at bounding box center [82, 309] width 7 height 7
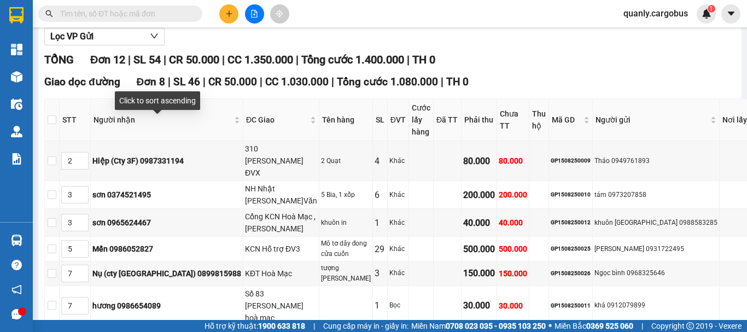
scroll to position [75, 0]
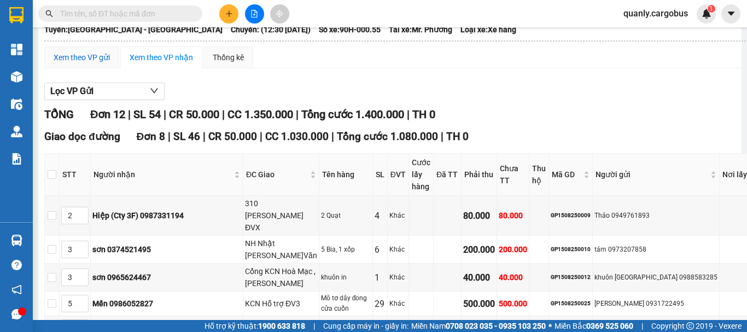
click at [100, 63] on div "Xem theo VP gửi" at bounding box center [82, 57] width 56 height 12
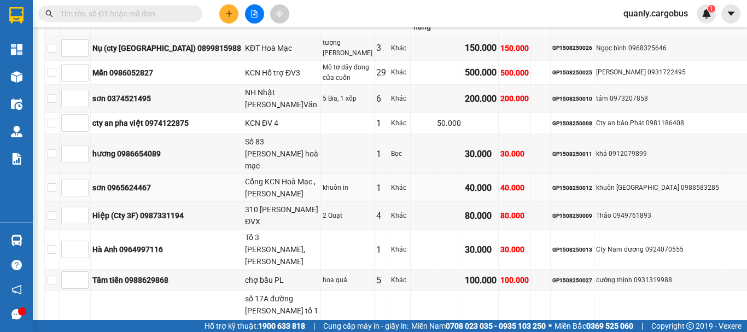
scroll to position [404, 0]
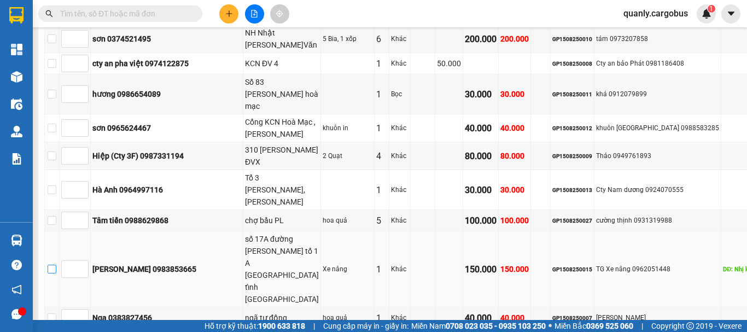
click at [56, 265] on input "checkbox" at bounding box center [52, 269] width 9 height 9
checkbox input "true"
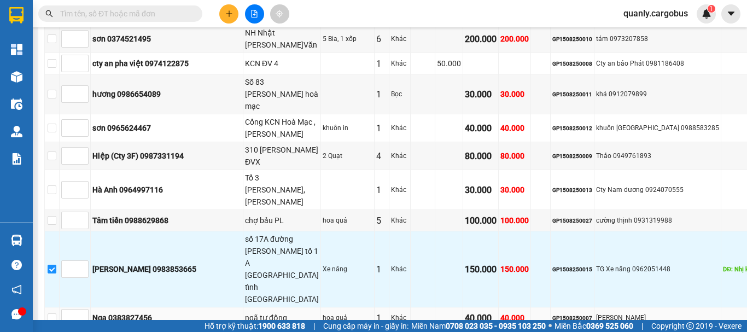
scroll to position [446, 0]
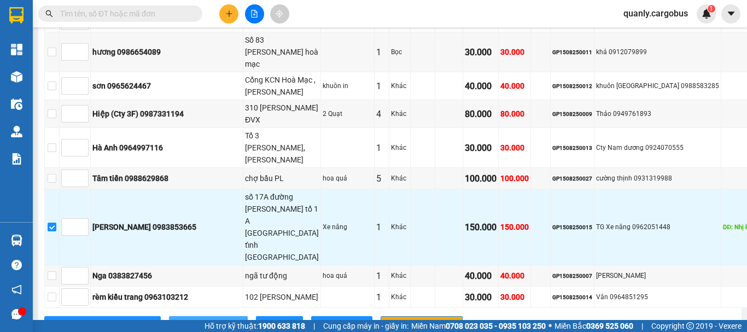
click at [190, 319] on span "Xuống kho gửi" at bounding box center [214, 325] width 49 height 12
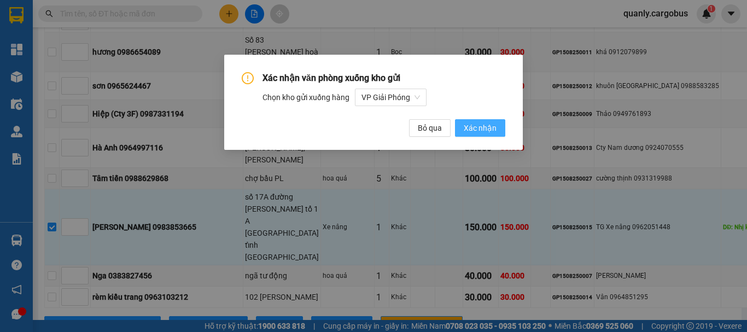
click at [489, 130] on span "Xác nhận" at bounding box center [480, 128] width 33 height 12
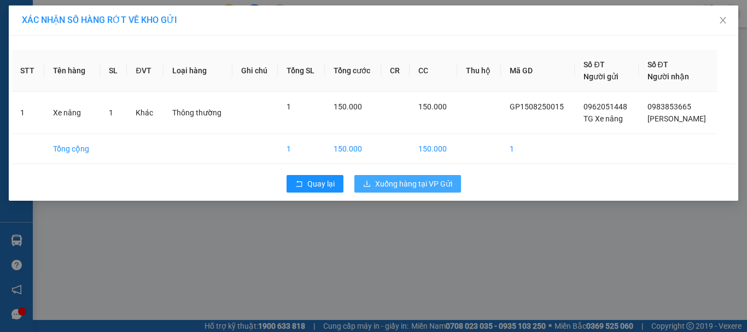
click at [446, 180] on span "Xuống hàng tại VP Gửi" at bounding box center [413, 184] width 77 height 12
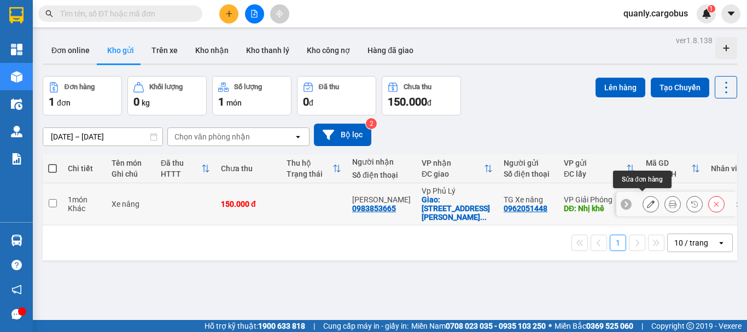
click at [643, 204] on button at bounding box center [650, 204] width 15 height 19
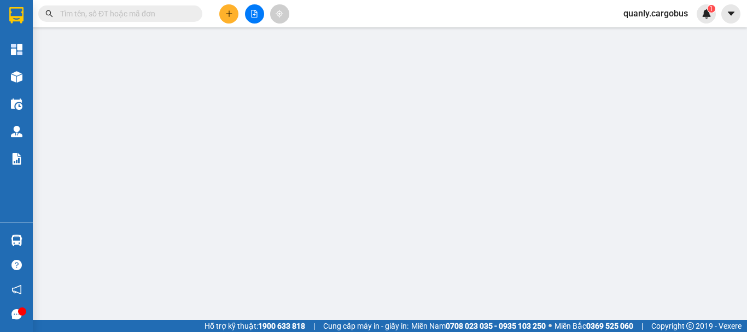
type input "0983853665"
type input "lê thị hương"
checkbox input "true"
type input "số 17A đường trần thị phúc tổ 1 A phường phủ lý tỉnh ninh bình"
type input "0962051448"
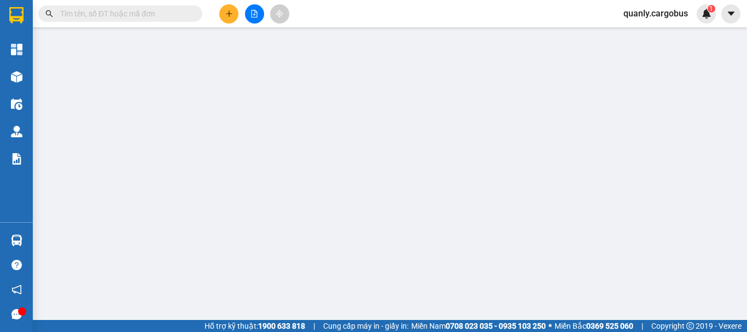
type input "TG Xe nâng"
type input "Nhị khê"
type input "150.000"
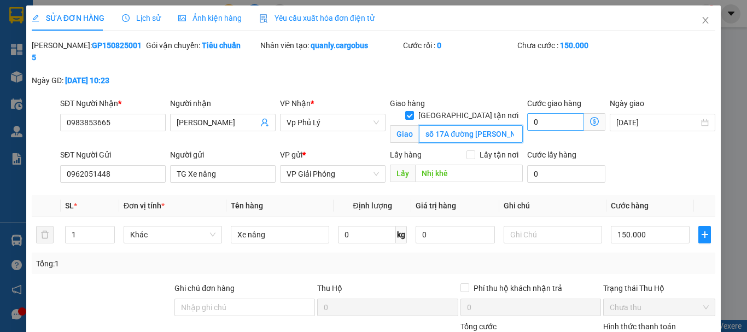
scroll to position [0, 136]
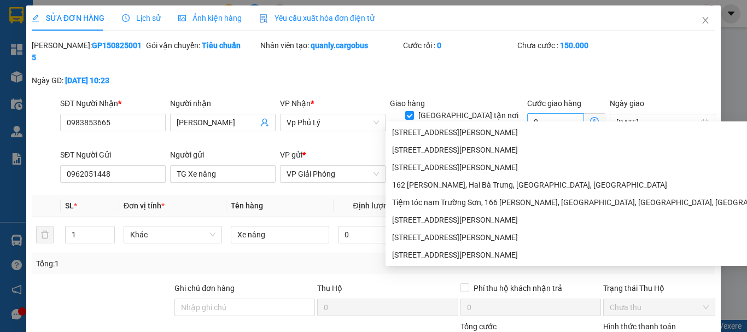
drag, startPoint x: 418, startPoint y: 112, endPoint x: 524, endPoint y: 116, distance: 106.2
click at [524, 116] on div "SĐT Người Nhận * 0983853665 Người nhận lê thị hương VP Nhận * Vp Phủ Lý Giao hà…" at bounding box center [388, 122] width 660 height 51
click at [512, 125] on input "số 17A đường trần thị phúc tổ 1 A phường phủ lý tỉnh ninh bình" at bounding box center [471, 133] width 104 height 17
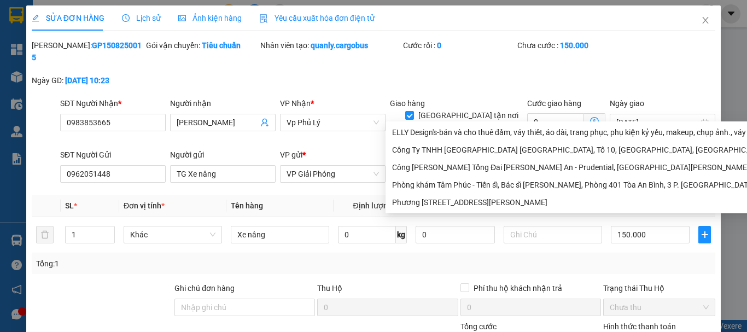
scroll to position [0, 71]
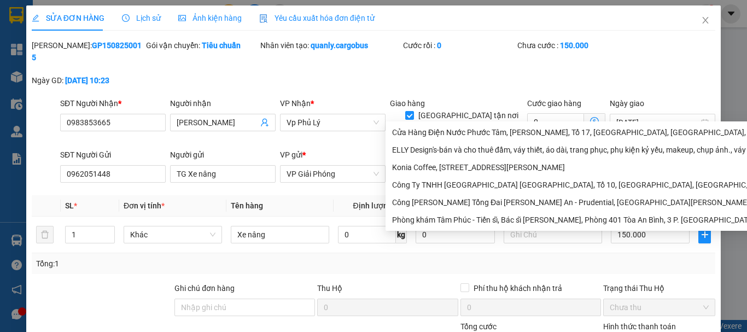
click at [468, 125] on input "số 17A đường trần thị phúc tổ 1 A phường PL" at bounding box center [471, 133] width 104 height 17
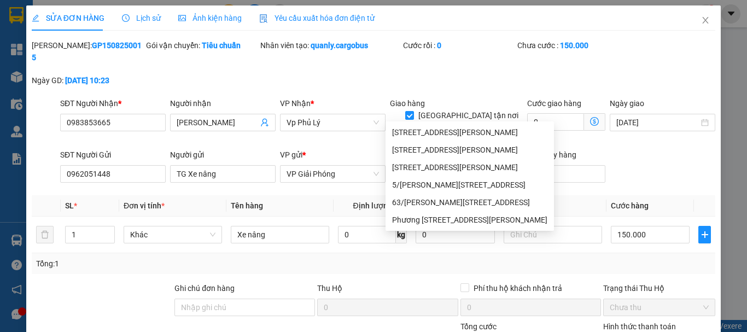
click at [479, 125] on input "số 17A đường trần thị phúc tổ 1a phường PL" at bounding box center [471, 133] width 104 height 17
click at [439, 125] on input "số 17A đường trần thị phúc tổ 1a Phường PL" at bounding box center [471, 133] width 104 height 17
drag, startPoint x: 452, startPoint y: 109, endPoint x: 402, endPoint y: 108, distance: 49.8
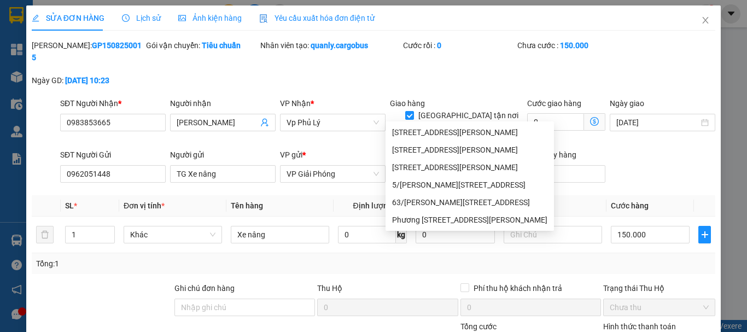
click at [402, 125] on span "Giao số 17A đường trần thị Phúc tổ 1a Phường PL" at bounding box center [456, 133] width 133 height 17
click at [474, 125] on input "số 17A đường trần thị Phúc tổ 1a Phường PL" at bounding box center [471, 133] width 104 height 17
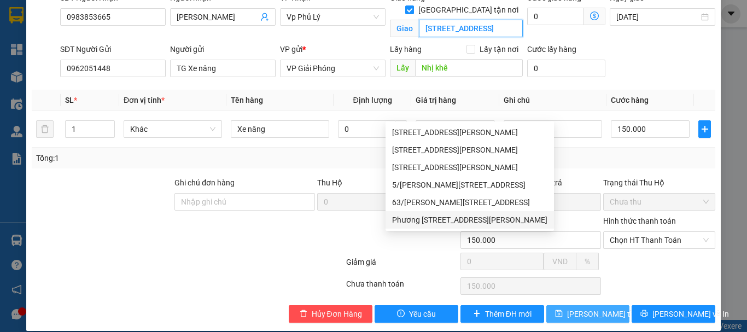
type input "số 17A đường Trần thị Phúc tổ 1a Phường PL"
click at [571, 308] on span "Lưu thay đổi" at bounding box center [610, 314] width 87 height 12
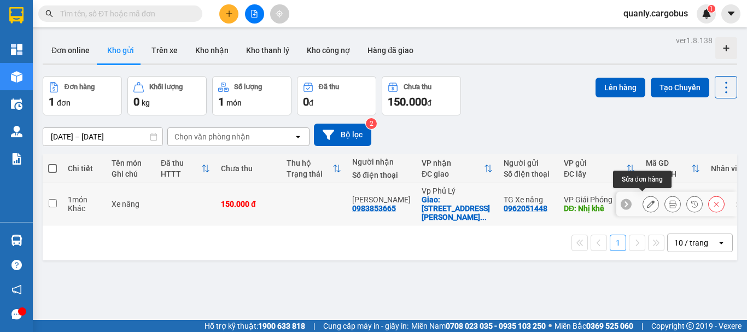
click at [647, 200] on icon at bounding box center [651, 204] width 8 height 8
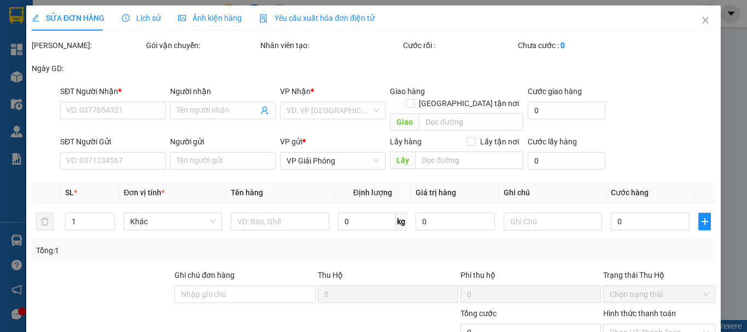
type input "0983853665"
type input "lê thị hương"
checkbox input "true"
type input "số 17A đường Trần thị Phúc tổ 1a Phường PL"
type input "0962051448"
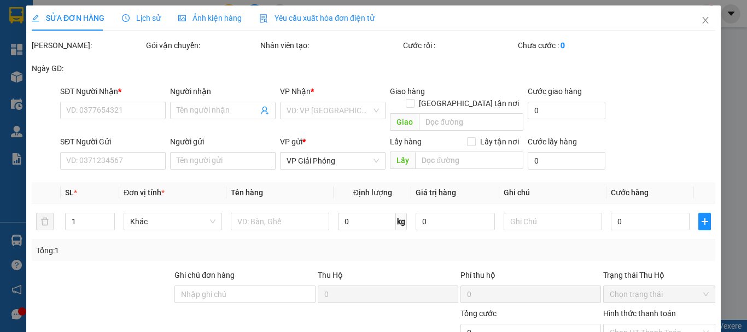
type input "TG Xe nâng"
type input "Nhị khê"
type input "150.000"
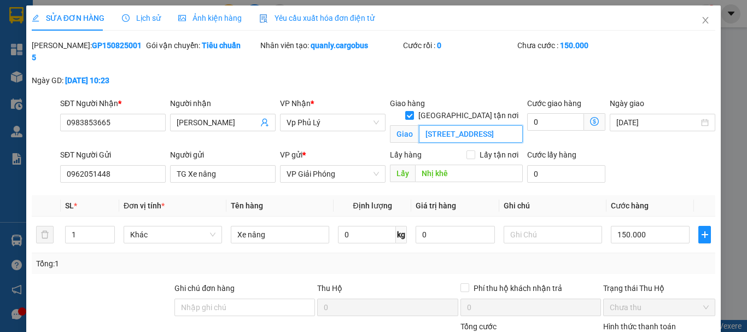
click at [469, 125] on input "số 17A đường Trần thị Phúc tổ 1a Phường PL" at bounding box center [471, 133] width 104 height 17
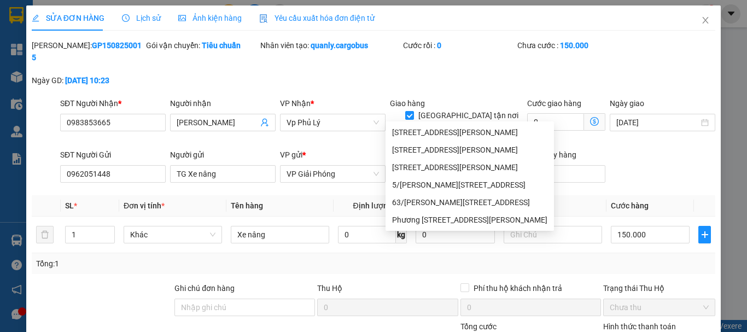
scroll to position [0, 42]
drag, startPoint x: 418, startPoint y: 107, endPoint x: 554, endPoint y: 105, distance: 136.2
click at [554, 105] on div "SĐT Người Nhận * 0983853665 Người nhận lê thị hương VP Nhận * Vp Phủ Lý Giao hà…" at bounding box center [388, 122] width 660 height 51
click at [448, 125] on input "số 17a Trần thị Phúc tổ 1a Phường PL" at bounding box center [471, 133] width 104 height 17
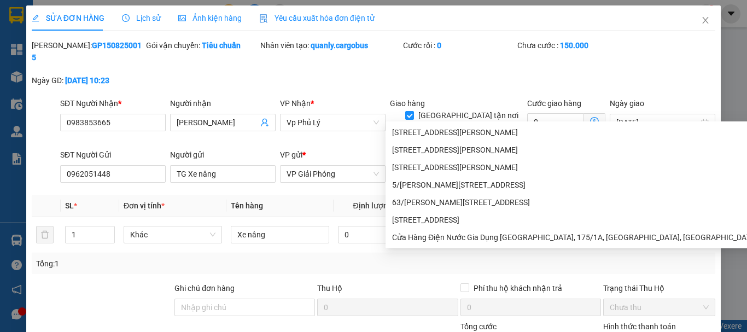
scroll to position [0, 0]
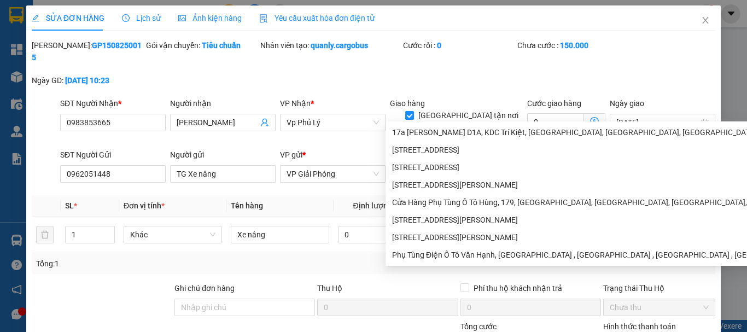
click at [464, 125] on input "số 17a tổ 1a Phường PL" at bounding box center [471, 133] width 104 height 17
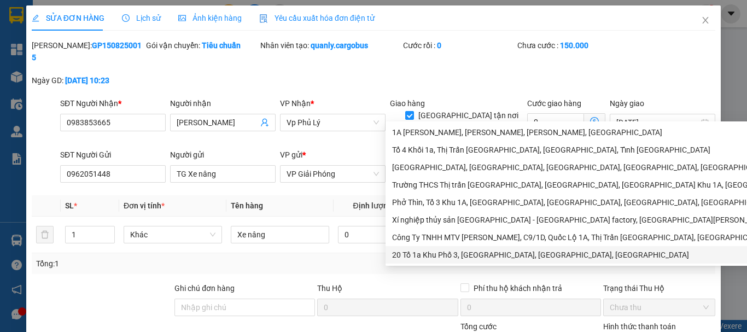
scroll to position [106, 0]
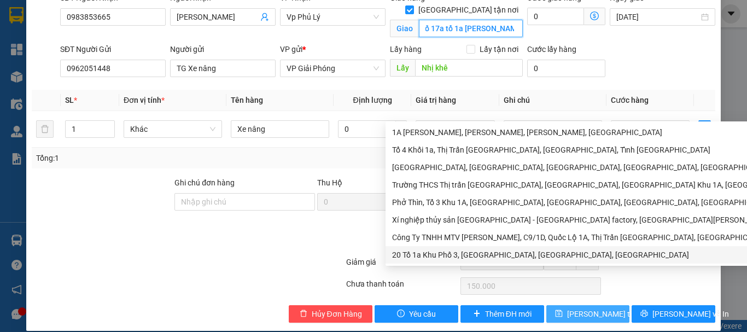
type input "số 17a tổ 1a Trần thi Phúc Phường PL"
click at [586, 308] on span "Lưu thay đổi" at bounding box center [610, 314] width 87 height 12
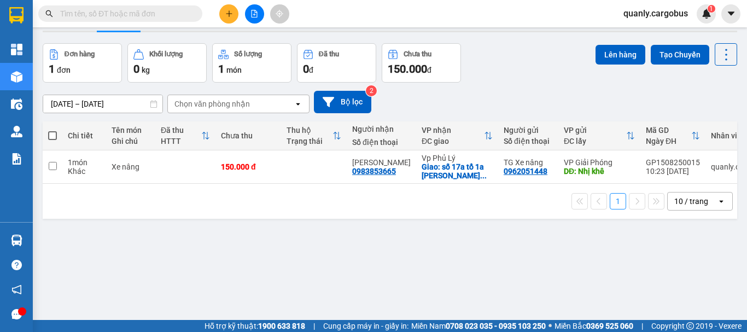
scroll to position [50, 0]
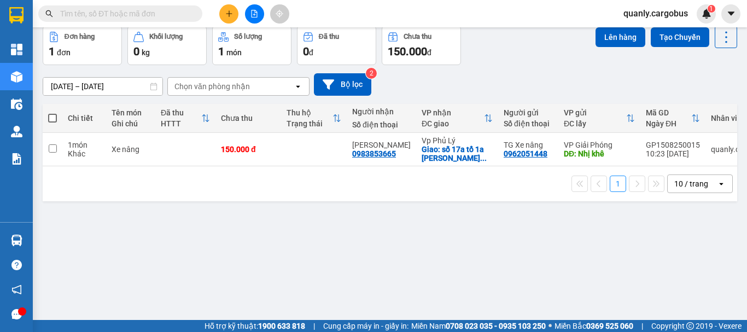
click at [52, 115] on span at bounding box center [52, 118] width 9 height 9
click at [52, 113] on input "checkbox" at bounding box center [52, 113] width 0 height 0
checkbox input "true"
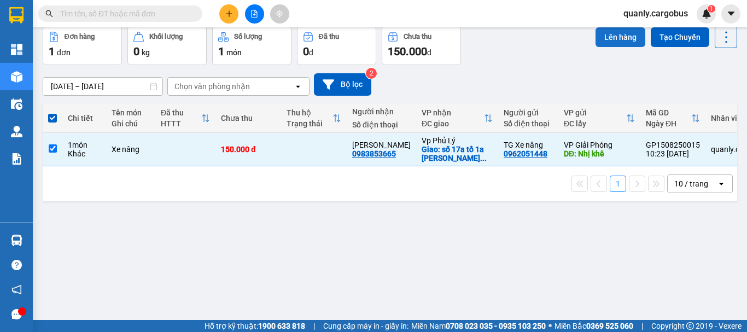
click at [603, 36] on button "Lên hàng" at bounding box center [621, 37] width 50 height 20
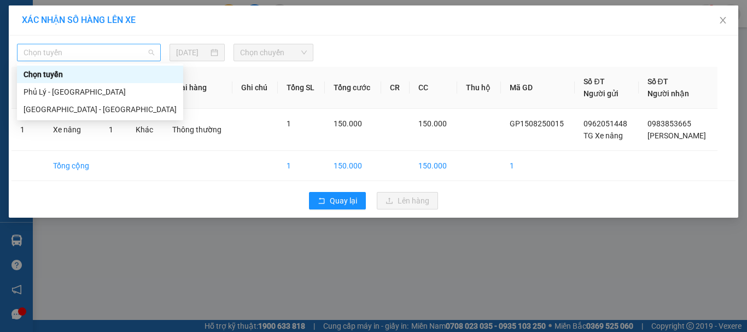
click at [85, 49] on span "Chọn tuyến" at bounding box center [89, 52] width 131 height 16
drag, startPoint x: 69, startPoint y: 110, endPoint x: 209, endPoint y: 86, distance: 142.6
click at [74, 107] on div "[GEOGRAPHIC_DATA] - [GEOGRAPHIC_DATA]" at bounding box center [100, 109] width 153 height 12
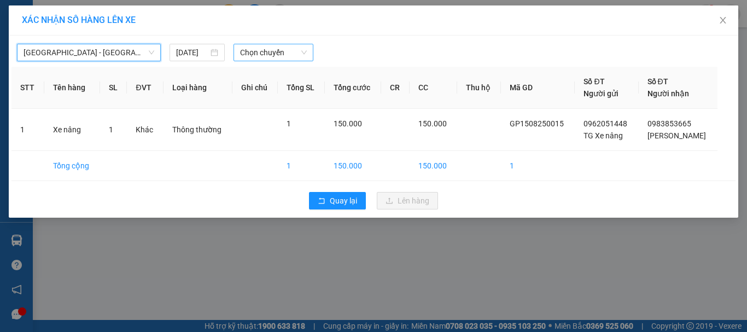
click at [265, 52] on span "Chọn chuyến" at bounding box center [273, 52] width 67 height 16
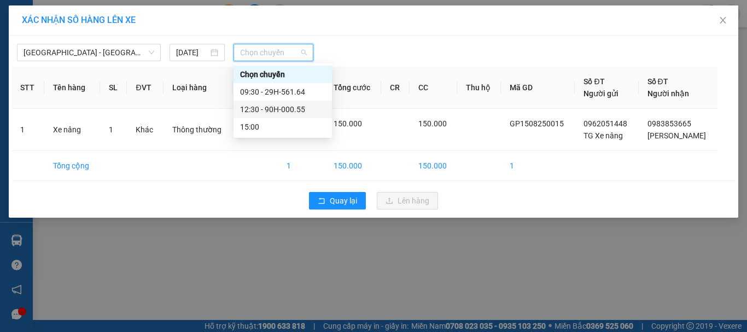
click at [294, 108] on div "12:30 - 90H-000.55" at bounding box center [282, 109] width 85 height 12
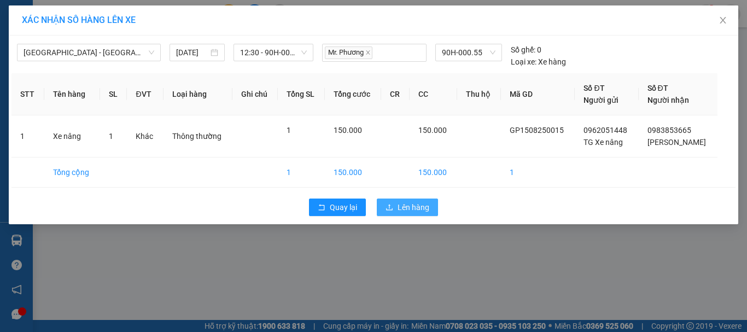
click at [408, 203] on span "Lên hàng" at bounding box center [414, 207] width 32 height 12
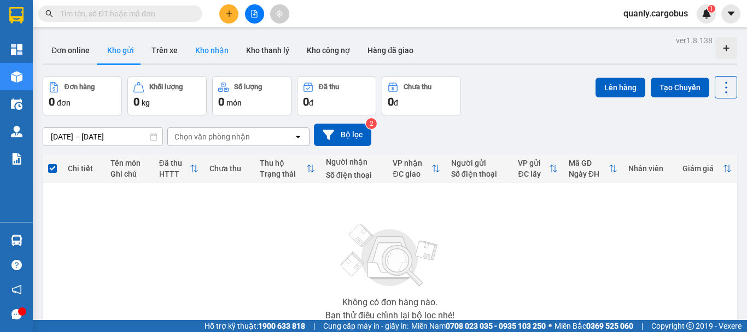
click at [219, 56] on button "Kho nhận" at bounding box center [211, 50] width 51 height 26
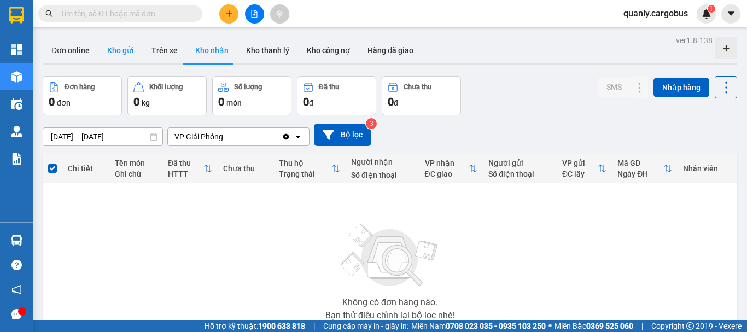
click at [119, 49] on button "Kho gửi" at bounding box center [120, 50] width 44 height 26
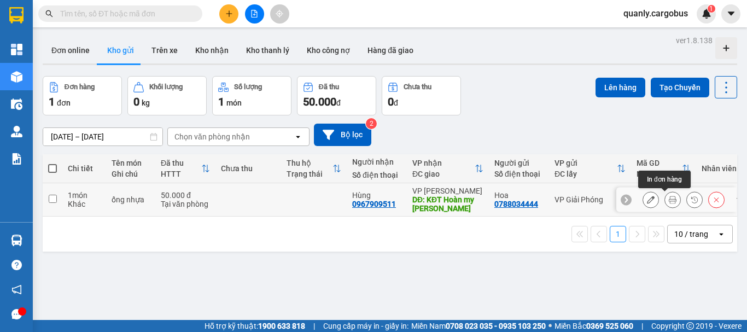
click at [669, 199] on icon at bounding box center [673, 200] width 8 height 8
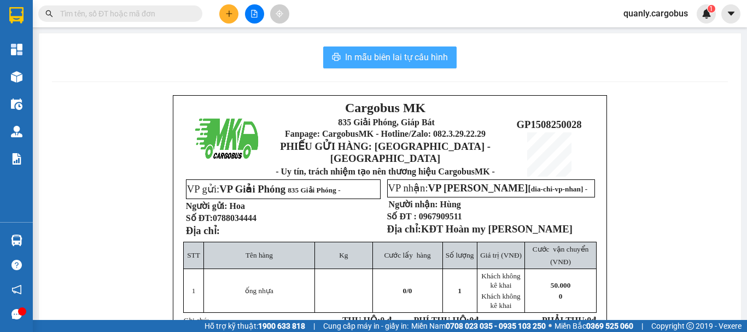
click at [396, 58] on span "In mẫu biên lai tự cấu hình" at bounding box center [396, 57] width 103 height 14
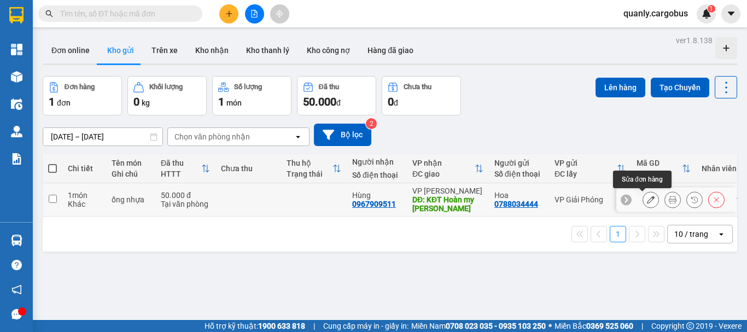
click at [647, 198] on icon at bounding box center [651, 200] width 8 height 8
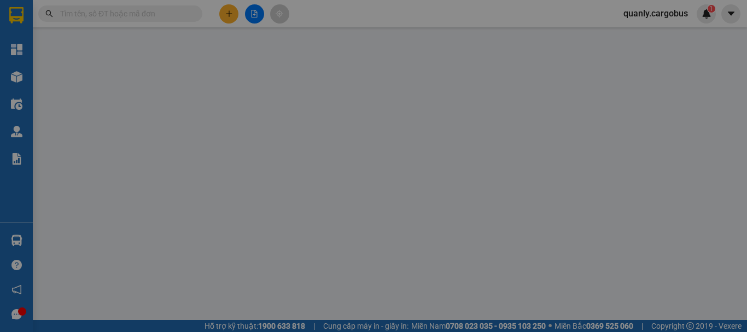
type input "0967909511"
type input "Hùng"
type input "KĐT Hoàn my Đ Văn"
type input "0788034444"
type input "Hoa"
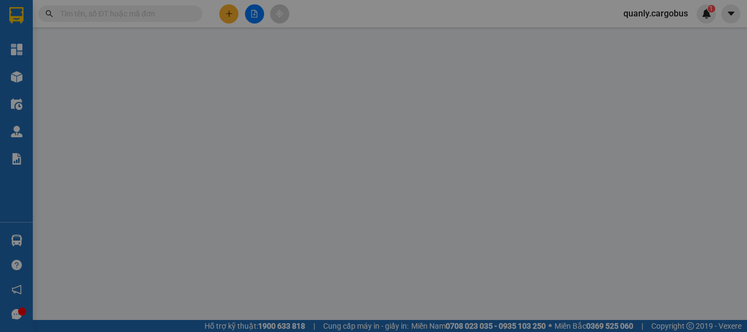
type input "50.000"
type input "0"
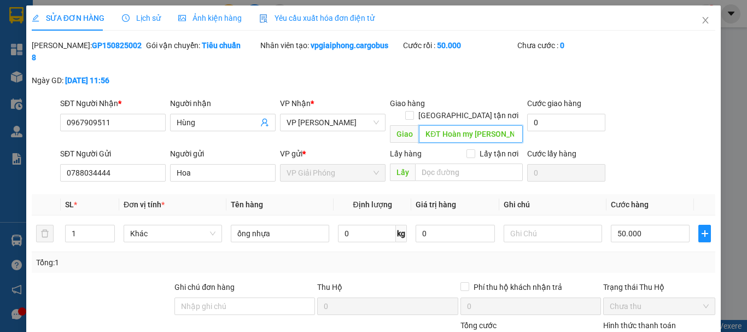
click at [420, 125] on input "KĐT Hoàn my Đ Văn" at bounding box center [471, 133] width 104 height 17
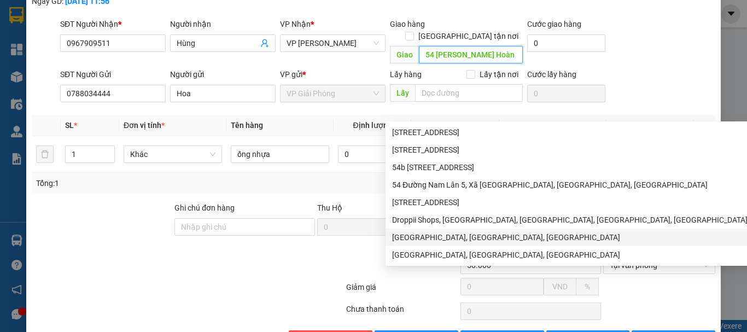
scroll to position [92, 0]
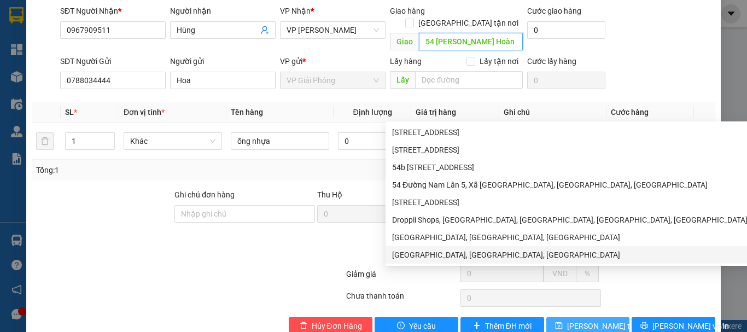
type input "54 [PERSON_NAME] Hoàn my [PERSON_NAME]"
click at [583, 320] on span "Lưu thay đổi" at bounding box center [610, 326] width 87 height 12
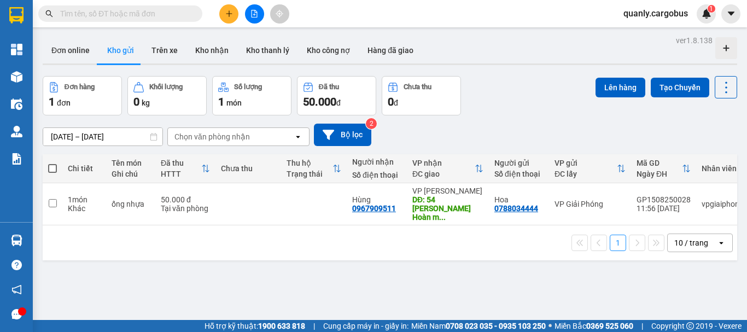
click at [54, 166] on span at bounding box center [52, 168] width 9 height 9
click at [52, 163] on input "checkbox" at bounding box center [52, 163] width 0 height 0
checkbox input "true"
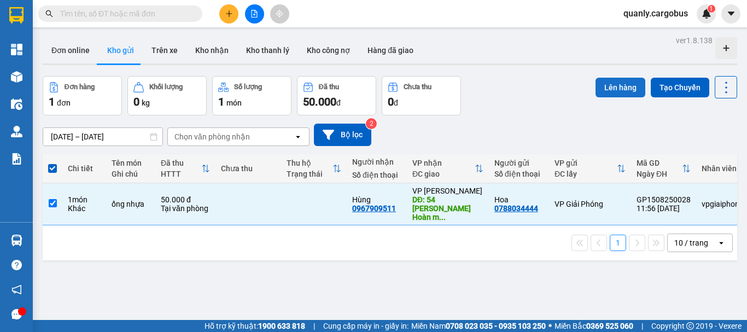
click at [610, 82] on button "Lên hàng" at bounding box center [621, 88] width 50 height 20
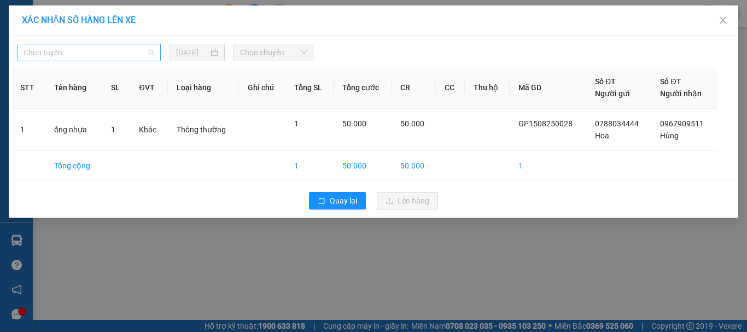
click at [123, 52] on span "Chọn tuyến" at bounding box center [89, 52] width 131 height 16
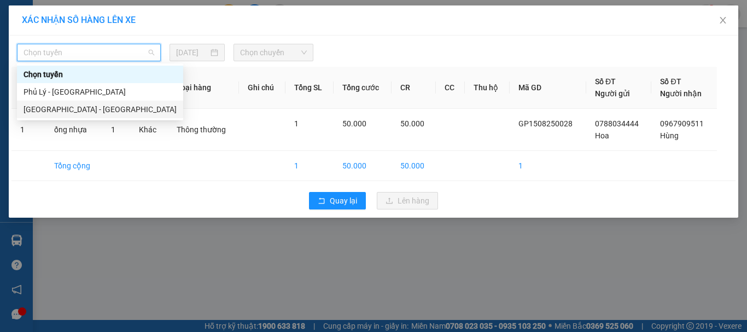
click at [71, 108] on div "[GEOGRAPHIC_DATA] - [GEOGRAPHIC_DATA]" at bounding box center [100, 109] width 153 height 12
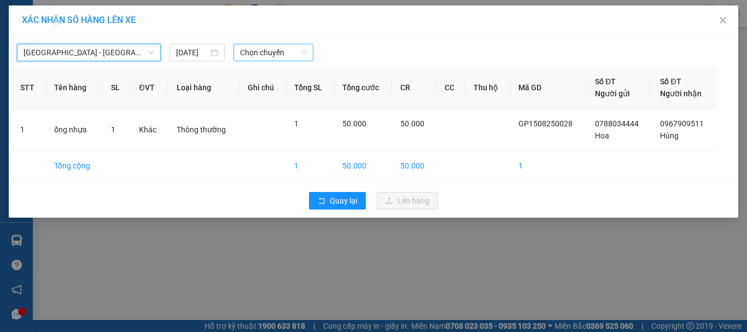
click at [266, 51] on span "Chọn chuyến" at bounding box center [273, 52] width 67 height 16
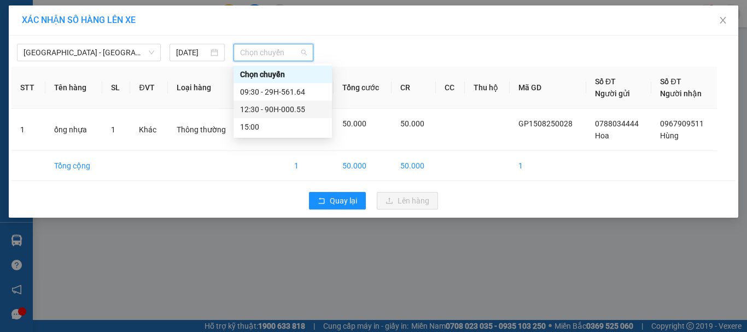
click at [289, 109] on div "12:30 - 90H-000.55" at bounding box center [282, 109] width 85 height 12
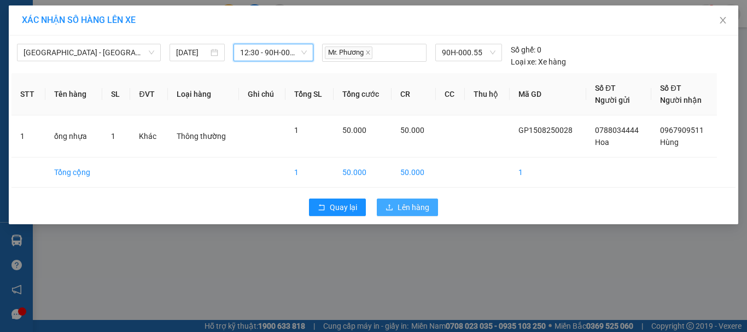
click at [418, 203] on span "Lên hàng" at bounding box center [414, 207] width 32 height 12
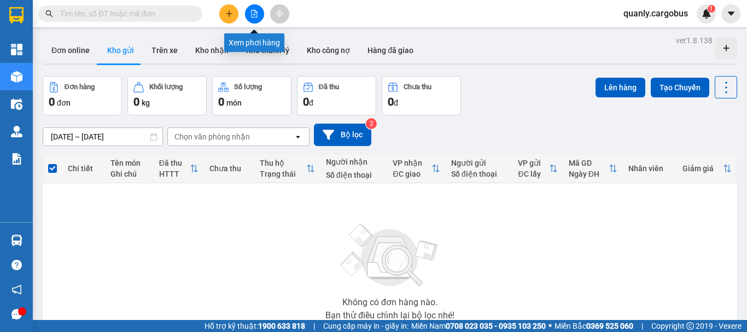
click at [252, 10] on icon "file-add" at bounding box center [255, 14] width 6 height 8
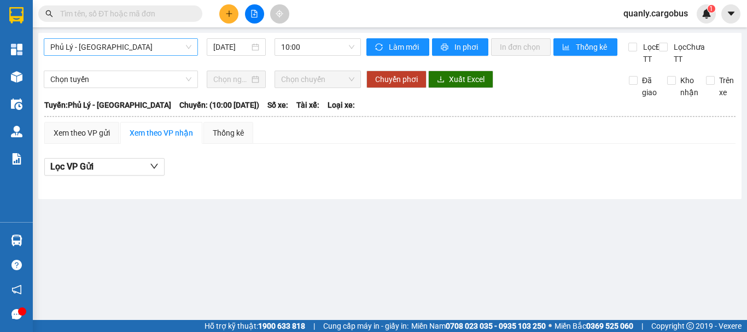
click at [151, 50] on span "Phủ Lý - [GEOGRAPHIC_DATA]" at bounding box center [120, 47] width 141 height 16
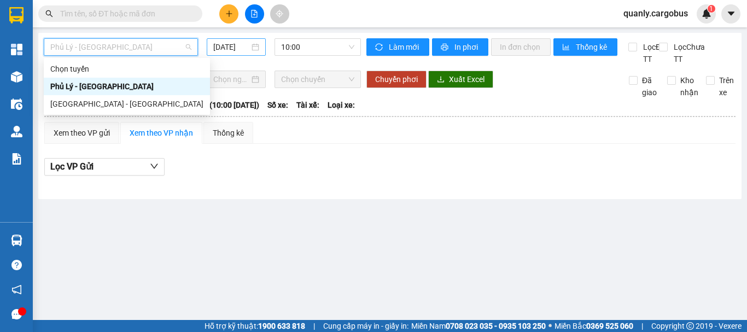
click at [247, 47] on input "[DATE]" at bounding box center [231, 47] width 36 height 12
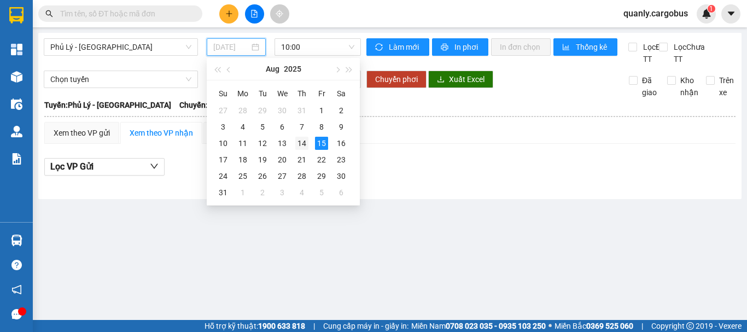
click at [300, 142] on div "14" at bounding box center [301, 143] width 13 height 13
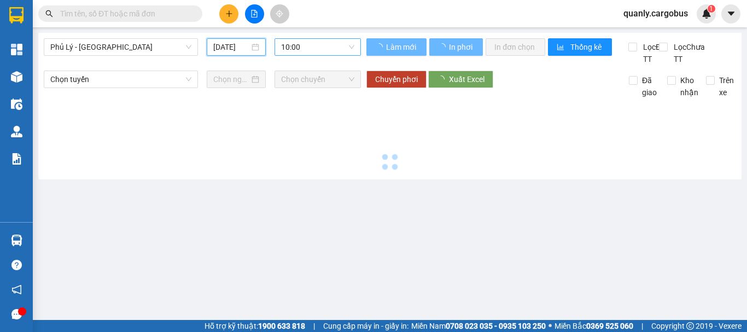
type input "[DATE]"
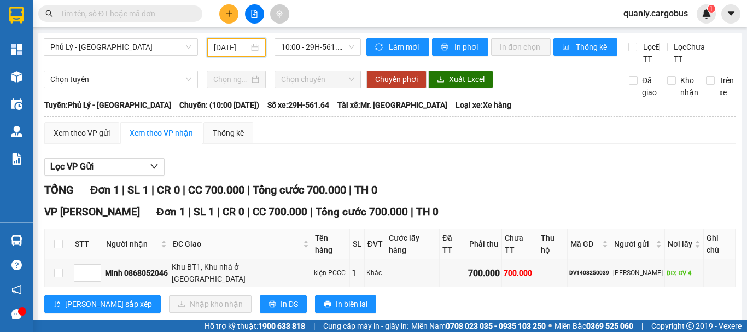
scroll to position [17, 0]
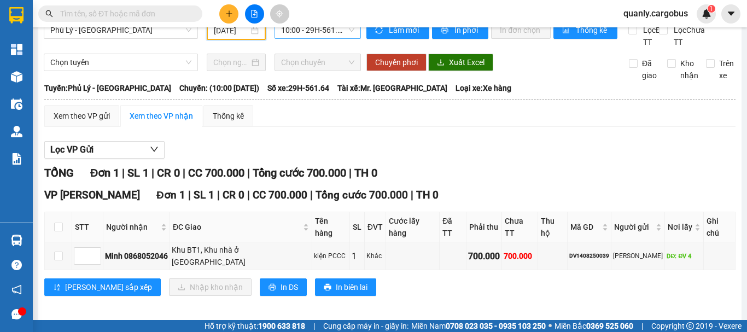
click at [313, 28] on span "10:00 - 29H-561.64" at bounding box center [317, 30] width 73 height 16
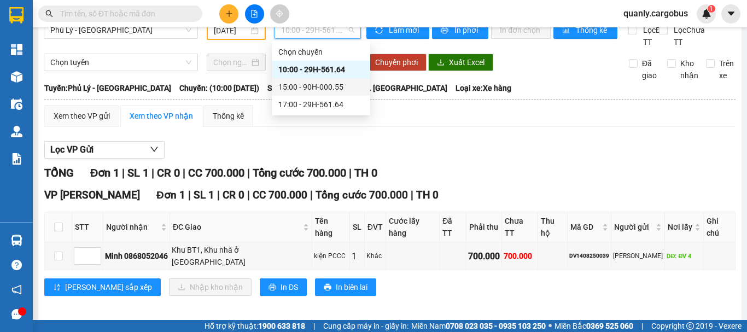
click at [315, 86] on div "15:00 - 90H-000.55" at bounding box center [320, 87] width 85 height 12
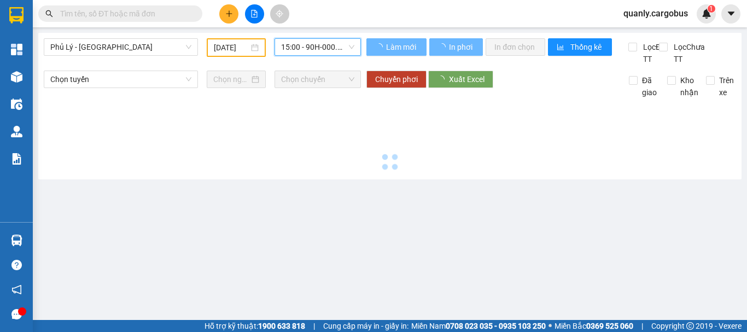
scroll to position [0, 0]
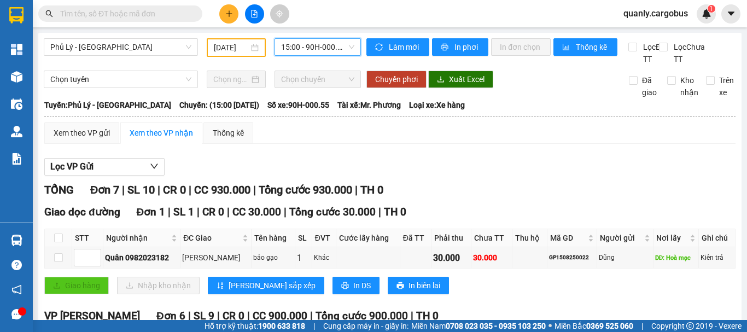
click at [314, 45] on span "15:00 - 90H-000.55" at bounding box center [317, 47] width 73 height 16
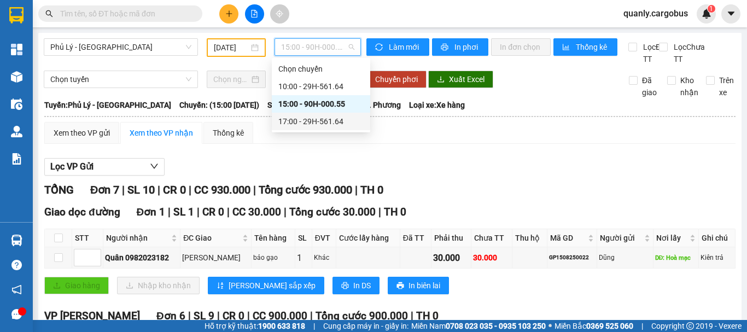
click at [308, 119] on div "17:00 - 29H-561.64" at bounding box center [320, 121] width 85 height 12
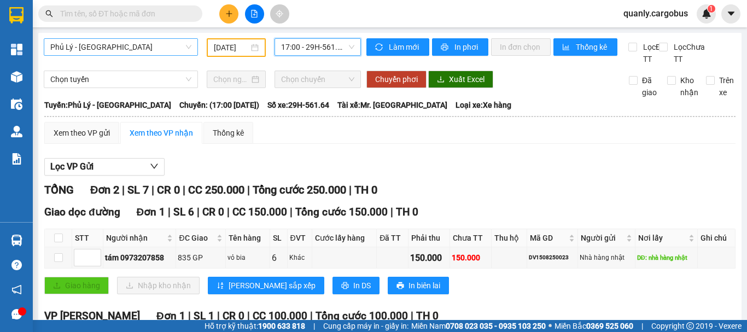
click at [75, 45] on span "Phủ Lý - [GEOGRAPHIC_DATA]" at bounding box center [120, 47] width 141 height 16
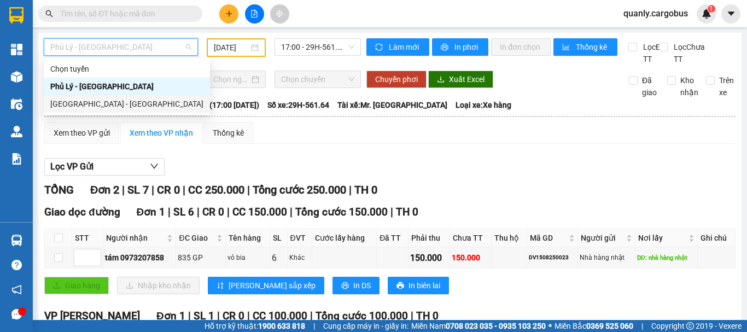
click at [88, 103] on div "[GEOGRAPHIC_DATA] - [GEOGRAPHIC_DATA]" at bounding box center [126, 104] width 153 height 12
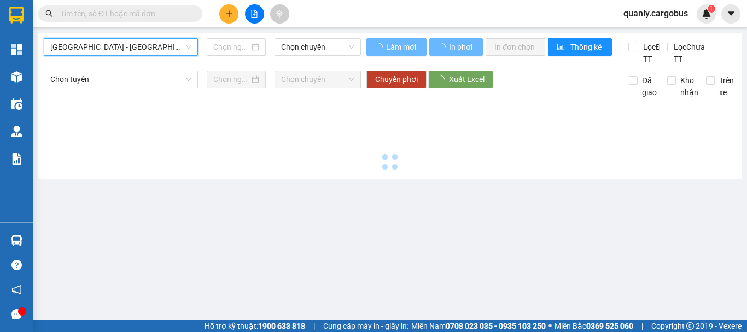
type input "[DATE]"
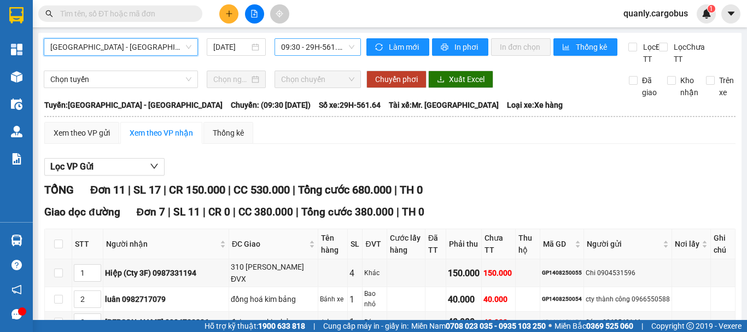
click at [322, 42] on span "09:30 - 29H-561.64" at bounding box center [317, 47] width 73 height 16
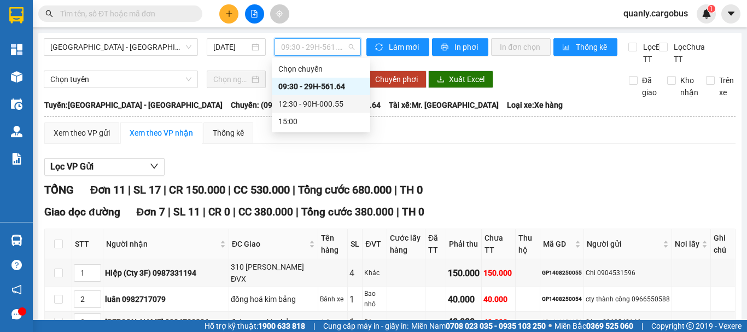
click at [318, 105] on div "12:30 - 90H-000.55" at bounding box center [320, 104] width 85 height 12
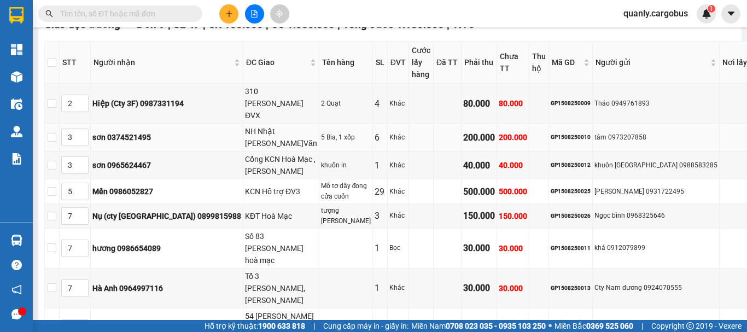
scroll to position [168, 0]
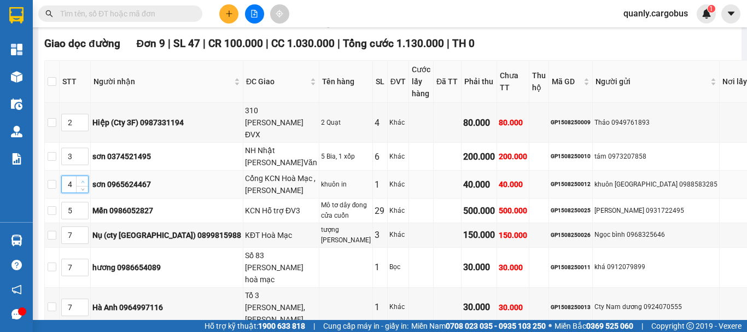
click at [85, 180] on icon "up" at bounding box center [83, 182] width 4 height 4
type input "7"
click at [85, 180] on icon "up" at bounding box center [83, 182] width 4 height 4
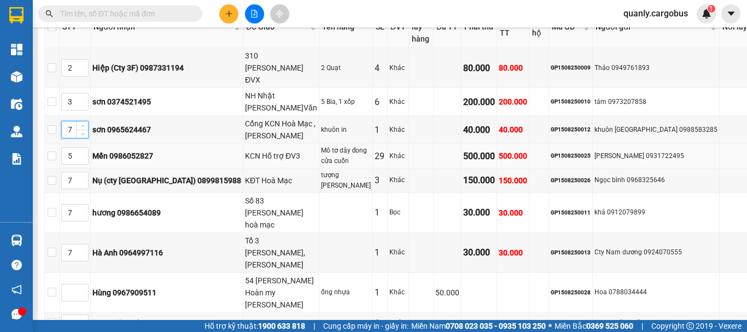
scroll to position [278, 0]
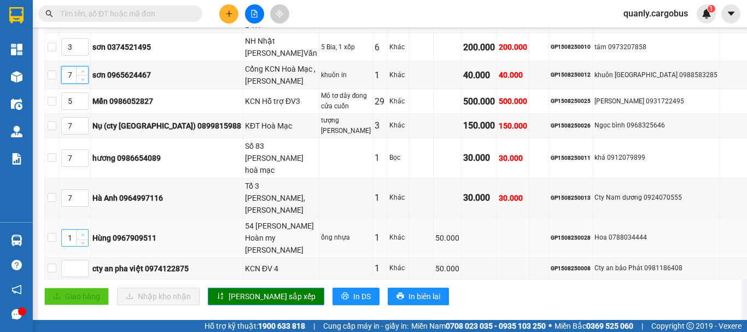
click at [86, 232] on span "up" at bounding box center [82, 235] width 7 height 7
type input "4"
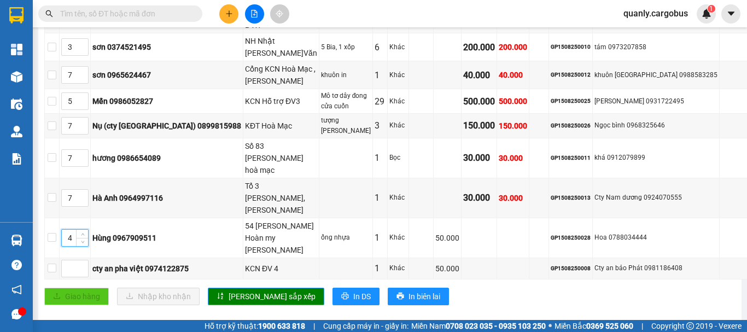
click at [249, 290] on span "[PERSON_NAME] sắp xếp" at bounding box center [272, 296] width 87 height 12
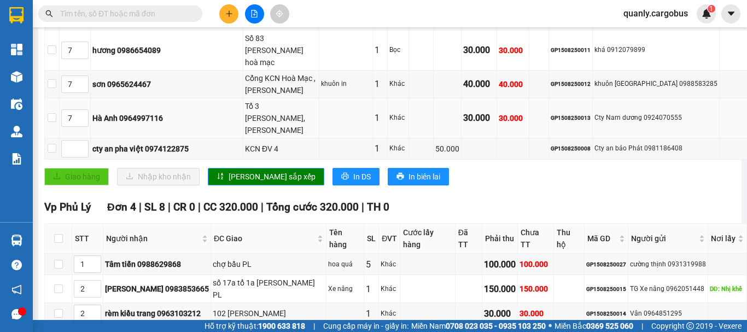
scroll to position [442, 0]
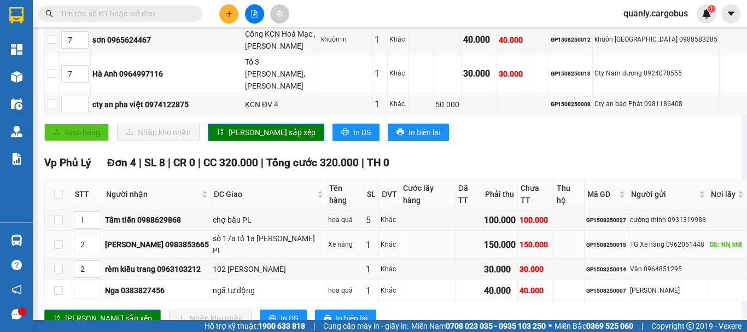
click at [586, 241] on div "GP1508250015" at bounding box center [606, 245] width 40 height 9
copy div "GP1508250015"
click at [124, 12] on input "text" at bounding box center [124, 14] width 129 height 12
paste input "GP1508250015"
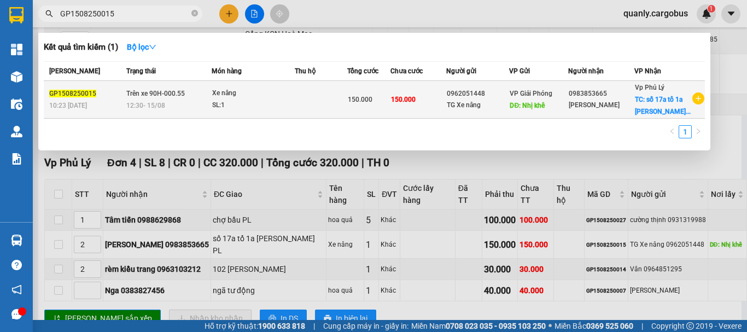
type input "GP1508250015"
click at [293, 100] on div "SL: 1" at bounding box center [253, 106] width 82 height 12
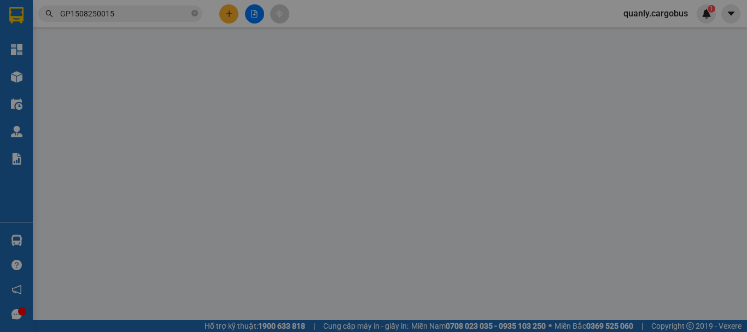
type input "0983853665"
type input "lê thị hương"
checkbox input "true"
type input "số 17a tổ 1a Trần thi Phúc Phường PL"
type input "0962051448"
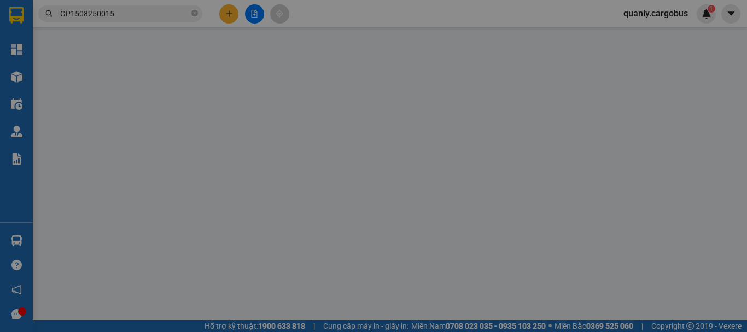
type input "TG Xe nâng"
type input "Nhị khê"
type input "150.000"
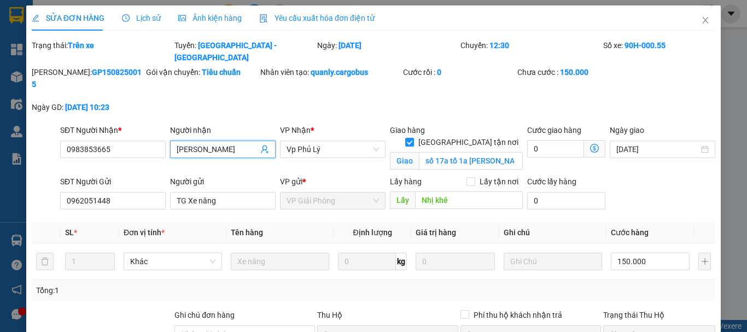
click at [192, 143] on input "lê thị hương" at bounding box center [217, 149] width 81 height 12
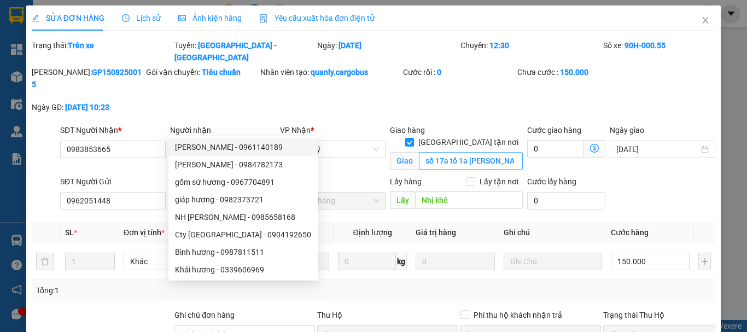
type input "hương"
click at [431, 152] on input "số 17a tổ 1a Trần thi Phúc Phường PL" at bounding box center [471, 160] width 104 height 17
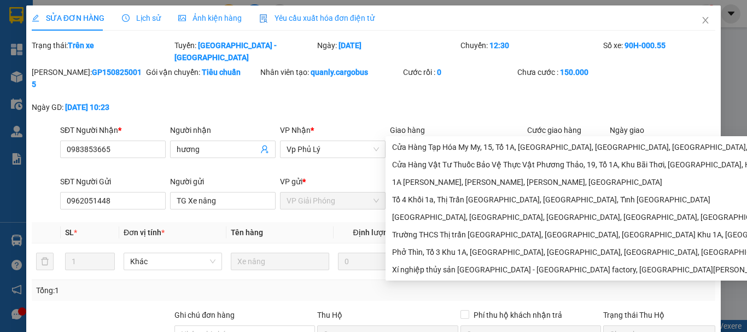
click at [443, 152] on input "số17a tổ 1a Trần thi Phúc Phường PL" at bounding box center [471, 160] width 104 height 17
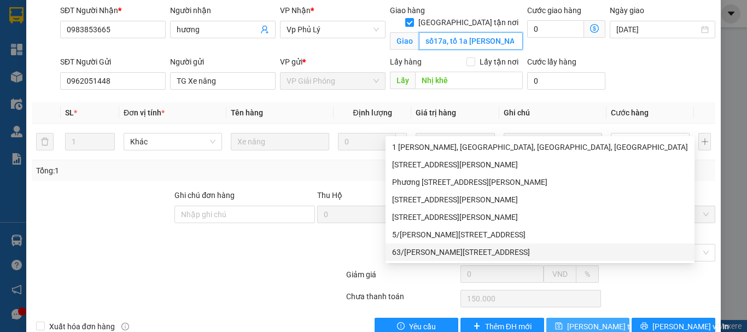
scroll to position [120, 0]
type input "số17a, tổ 1a [PERSON_NAME] PL"
click at [577, 320] on span "Lưu thay đổi" at bounding box center [610, 326] width 87 height 12
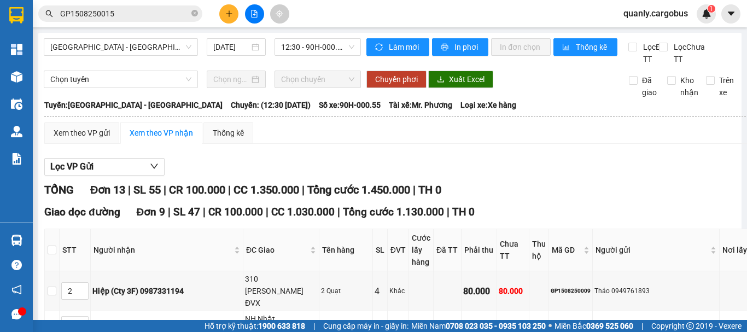
click at [131, 14] on input "GP1508250015" at bounding box center [124, 14] width 129 height 12
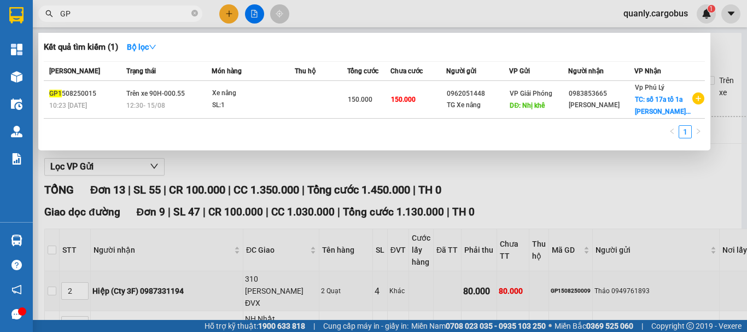
type input "G"
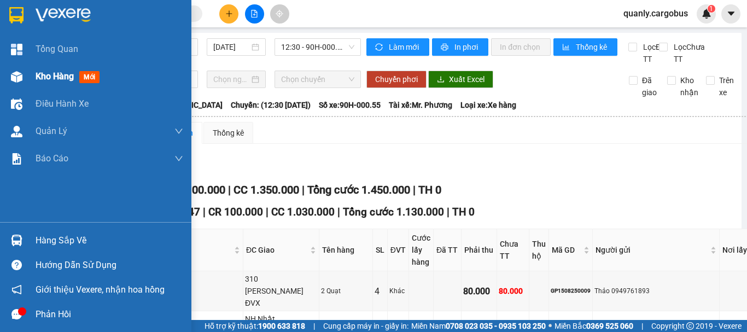
click at [17, 72] on img at bounding box center [16, 76] width 11 height 11
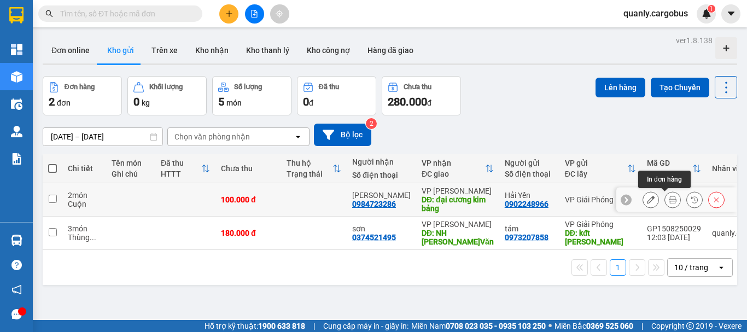
click at [669, 198] on icon at bounding box center [673, 200] width 8 height 8
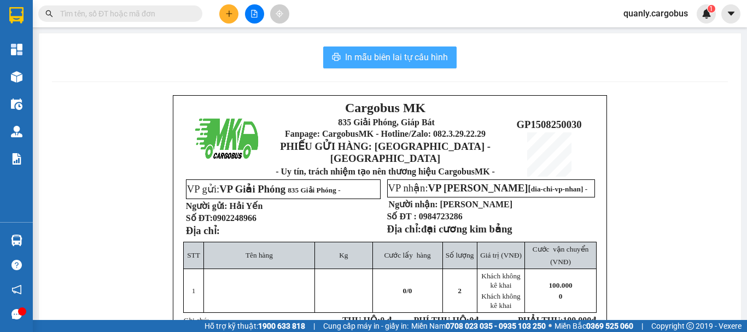
click at [398, 60] on span "In mẫu biên lai tự cấu hình" at bounding box center [396, 57] width 103 height 14
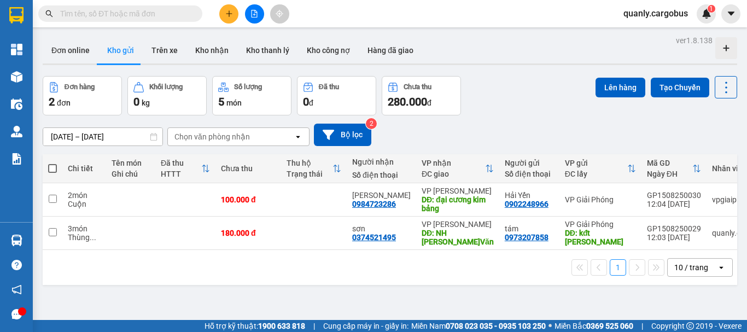
click at [53, 166] on span at bounding box center [52, 168] width 9 height 9
click at [52, 163] on input "checkbox" at bounding box center [52, 163] width 0 height 0
checkbox input "true"
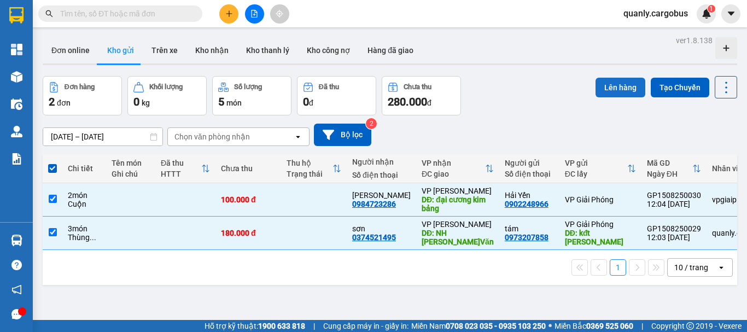
click at [617, 88] on button "Lên hàng" at bounding box center [621, 88] width 50 height 20
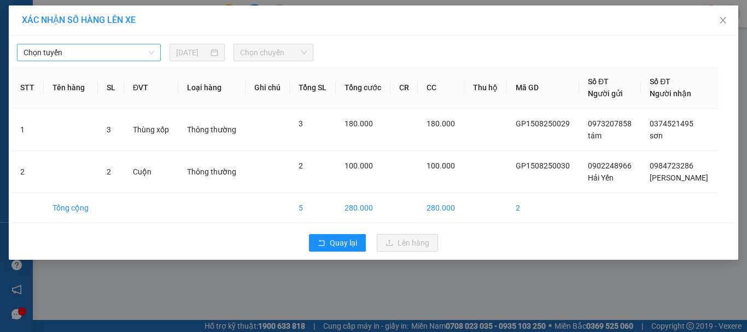
click at [92, 48] on span "Chọn tuyến" at bounding box center [89, 52] width 131 height 16
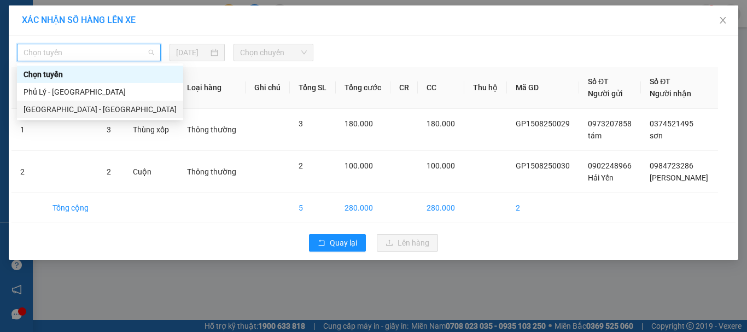
click at [69, 109] on div "[GEOGRAPHIC_DATA] - [GEOGRAPHIC_DATA]" at bounding box center [100, 109] width 153 height 12
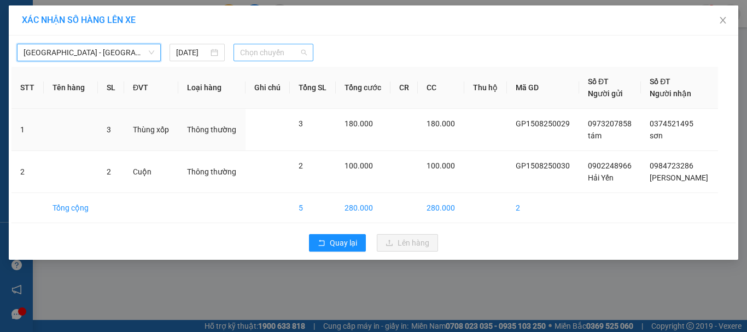
click at [255, 52] on span "Chọn chuyến" at bounding box center [273, 52] width 67 height 16
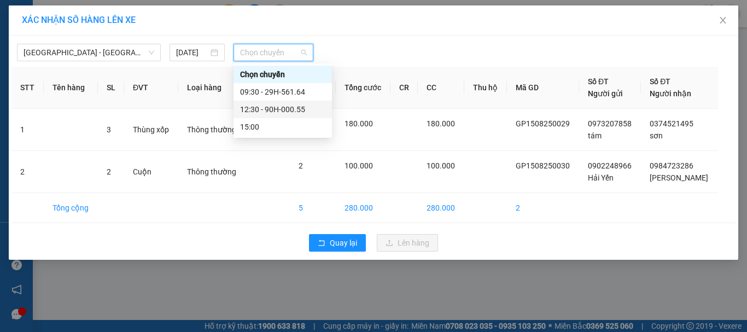
click at [291, 108] on div "12:30 - 90H-000.55" at bounding box center [282, 109] width 85 height 12
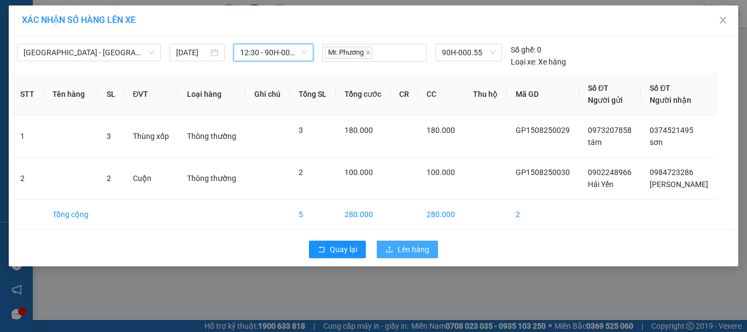
click at [419, 248] on span "Lên hàng" at bounding box center [414, 249] width 32 height 12
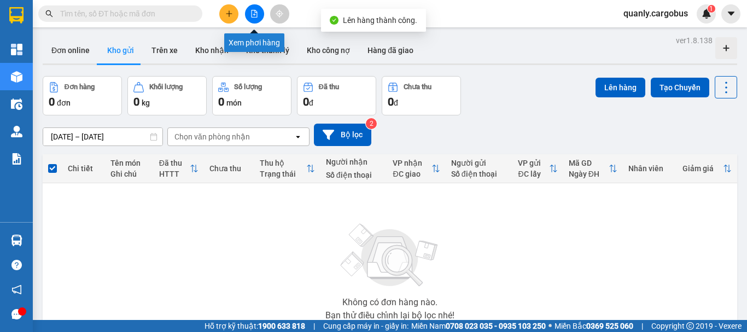
click at [248, 7] on button at bounding box center [254, 13] width 19 height 19
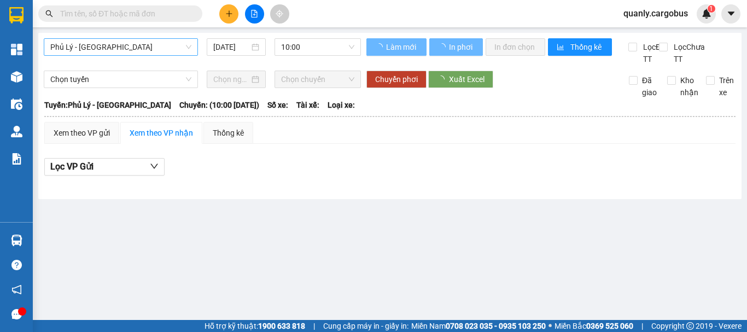
click at [145, 46] on span "Phủ Lý - [GEOGRAPHIC_DATA]" at bounding box center [120, 47] width 141 height 16
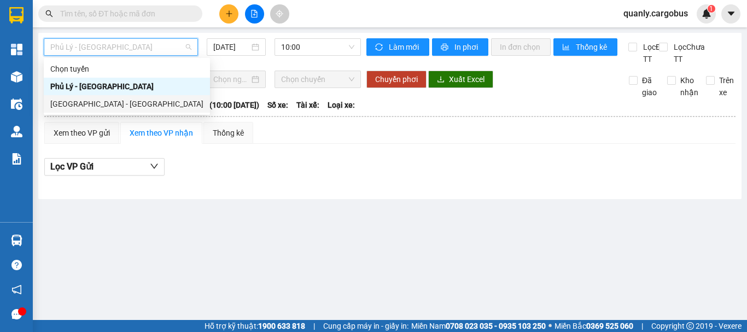
click at [92, 103] on div "[GEOGRAPHIC_DATA] - [GEOGRAPHIC_DATA]" at bounding box center [126, 104] width 153 height 12
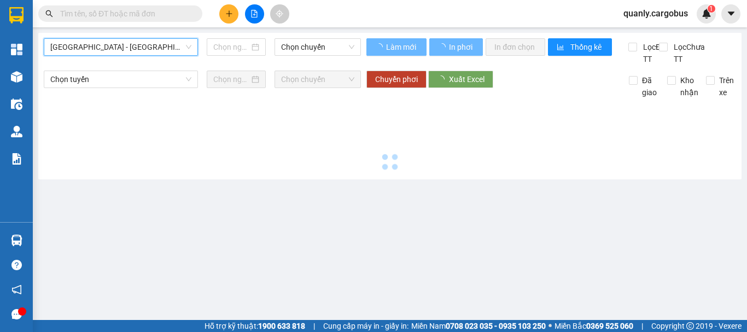
type input "[DATE]"
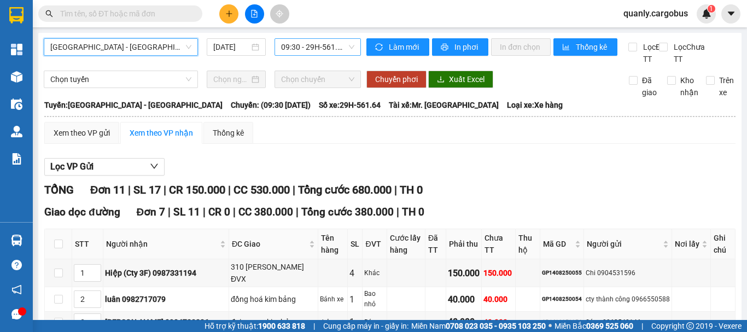
click at [315, 42] on span "09:30 - 29H-561.64" at bounding box center [317, 47] width 73 height 16
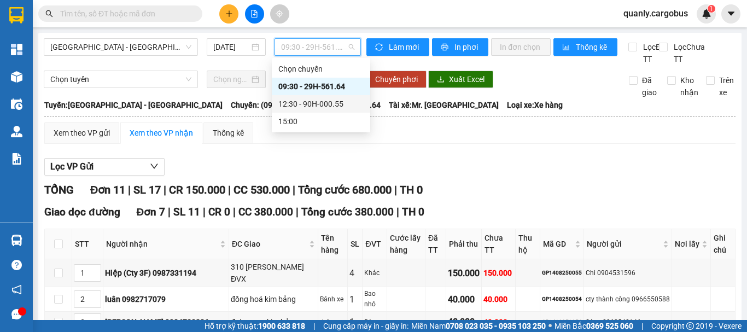
click at [334, 102] on div "12:30 - 90H-000.55" at bounding box center [320, 104] width 85 height 12
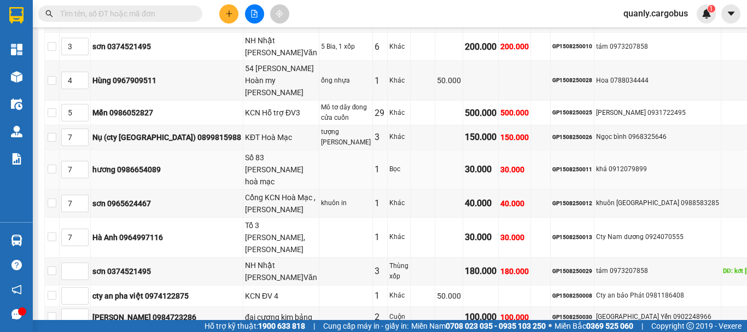
scroll to position [328, 0]
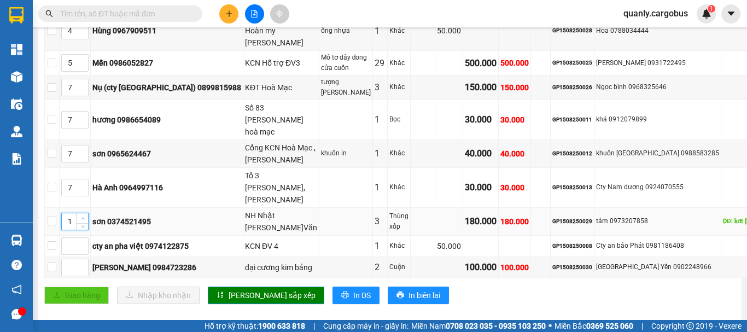
click at [85, 217] on icon "up" at bounding box center [83, 219] width 4 height 4
type input "3"
click at [85, 217] on icon "up" at bounding box center [83, 219] width 4 height 4
click at [238, 289] on span "[PERSON_NAME] sắp xếp" at bounding box center [272, 295] width 87 height 12
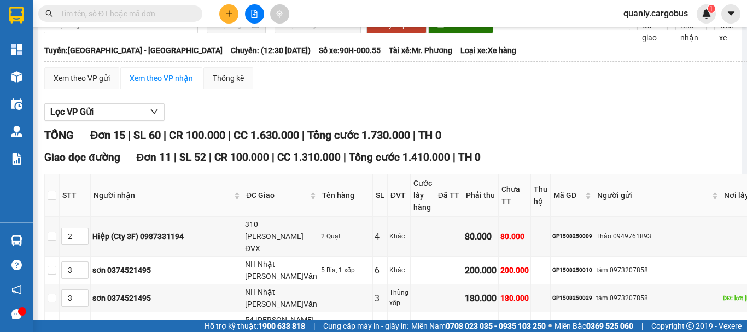
scroll to position [0, 0]
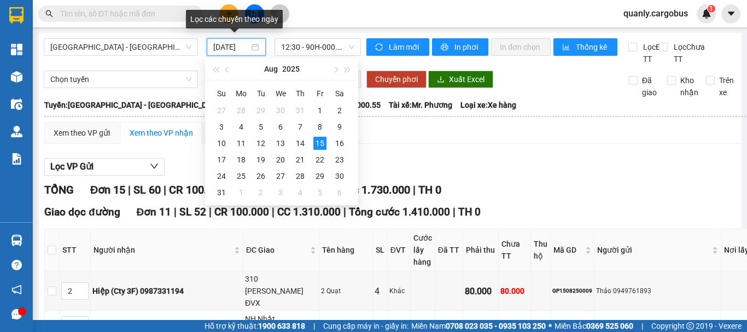
click at [238, 44] on input "[DATE]" at bounding box center [231, 47] width 36 height 12
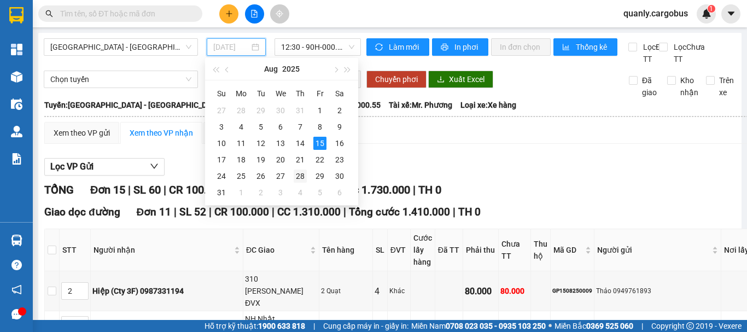
click at [299, 177] on div "28" at bounding box center [300, 176] width 13 height 13
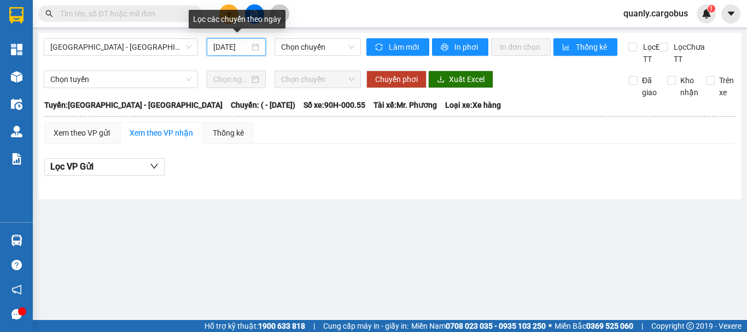
click at [240, 48] on input "[DATE]" at bounding box center [231, 47] width 36 height 12
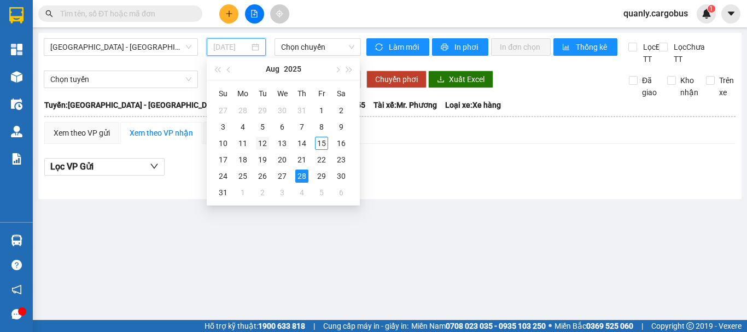
click at [262, 144] on div "12" at bounding box center [262, 143] width 13 height 13
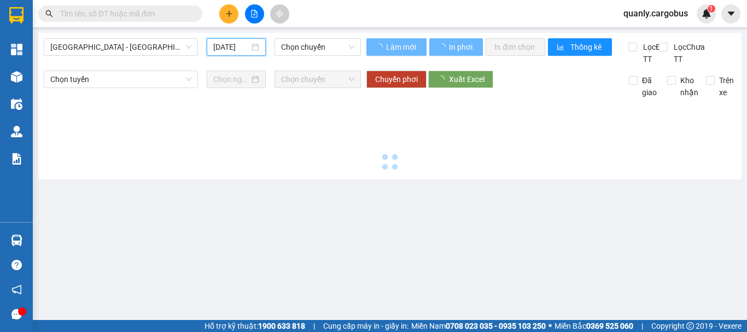
type input "[DATE]"
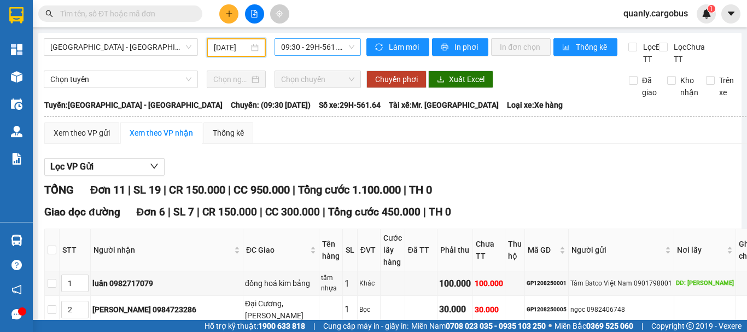
click at [295, 48] on span "09:30 - 29H-561.64" at bounding box center [317, 47] width 73 height 16
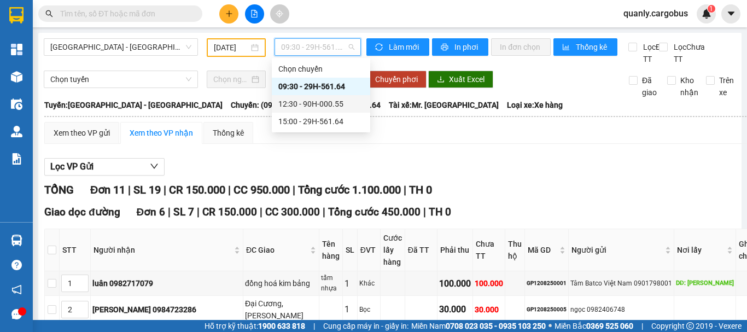
click at [318, 101] on div "12:30 - 90H-000.55" at bounding box center [320, 104] width 85 height 12
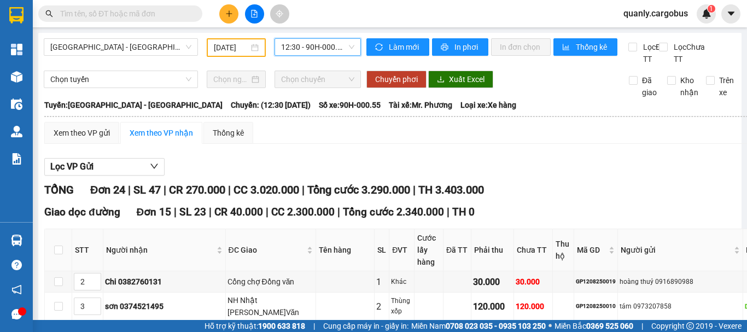
click at [299, 49] on span "12:30 - 90H-000.55" at bounding box center [317, 47] width 73 height 16
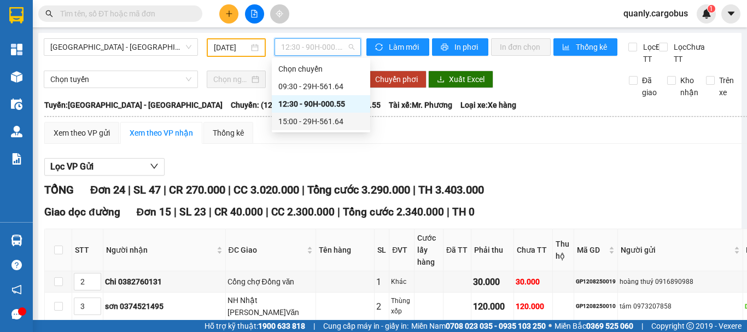
click at [313, 121] on div "15:00 - 29H-561.64" at bounding box center [320, 121] width 85 height 12
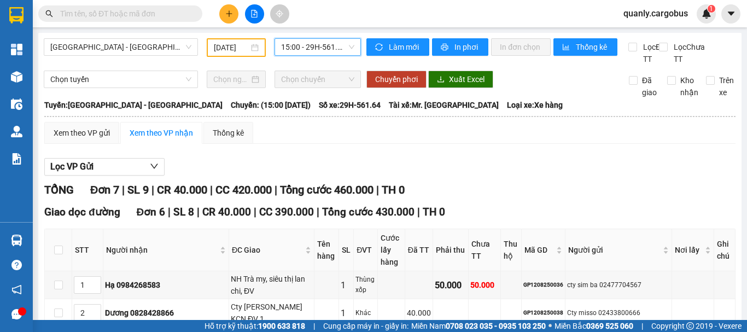
click at [324, 50] on span "15:00 - 29H-561.64" at bounding box center [317, 47] width 73 height 16
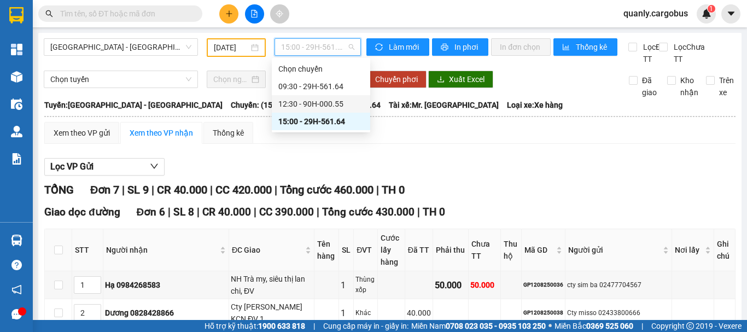
click at [301, 103] on div "12:30 - 90H-000.55" at bounding box center [320, 104] width 85 height 12
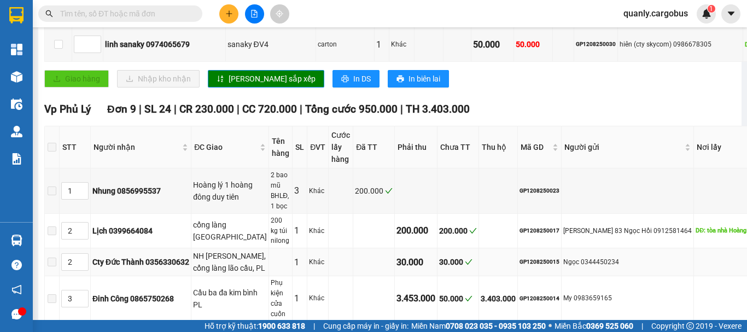
scroll to position [659, 0]
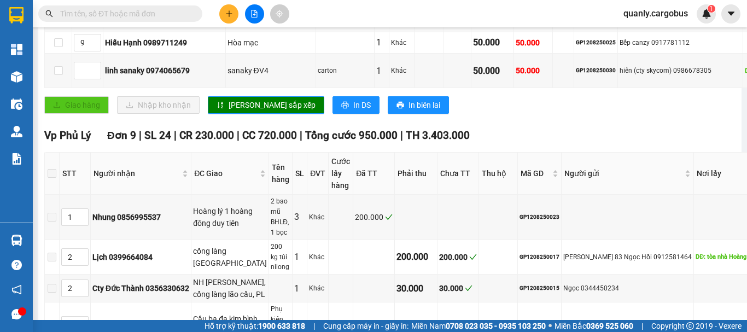
click at [134, 13] on input "text" at bounding box center [124, 14] width 129 height 12
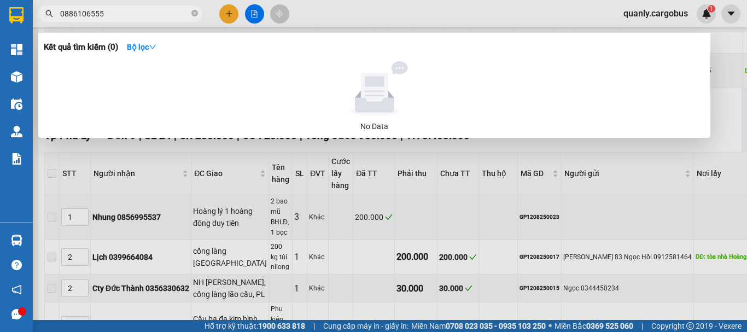
click at [89, 14] on input "0886106555" at bounding box center [124, 14] width 129 height 12
click at [129, 7] on span "0886106555" at bounding box center [120, 13] width 164 height 16
click at [129, 14] on input "0886106555" at bounding box center [124, 14] width 129 height 12
type input "0"
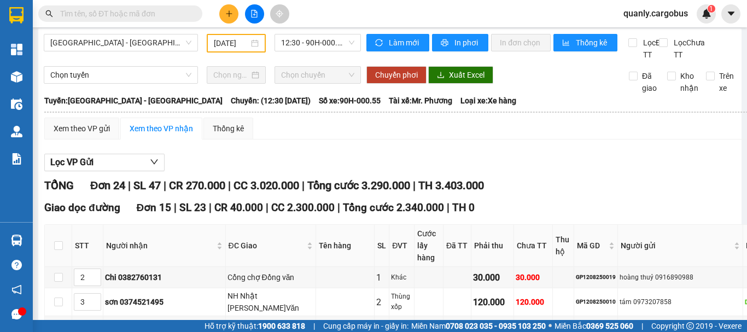
scroll to position [3, 0]
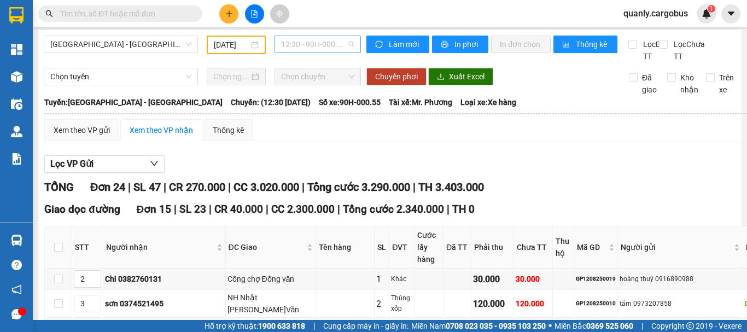
click at [322, 45] on span "12:30 - 90H-000.55" at bounding box center [317, 44] width 73 height 16
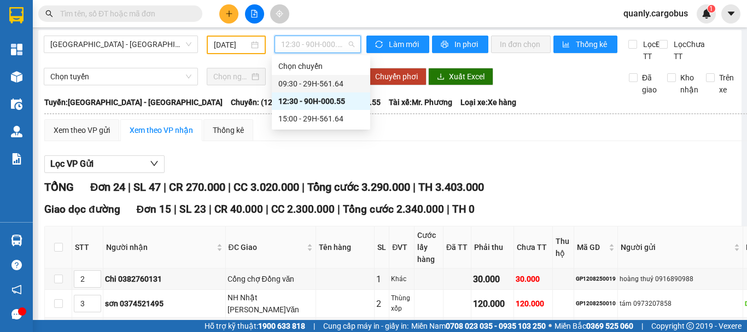
click at [318, 78] on div "09:30 - 29H-561.64" at bounding box center [320, 84] width 85 height 12
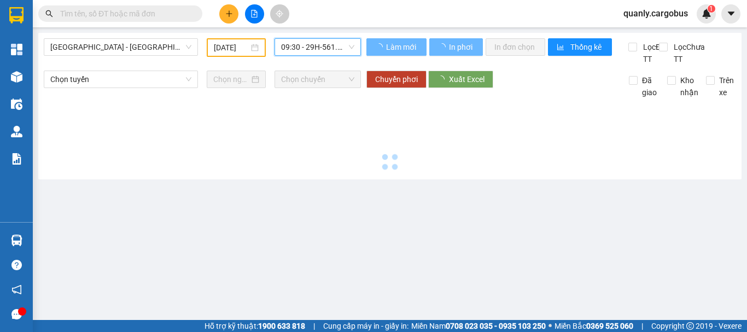
scroll to position [0, 0]
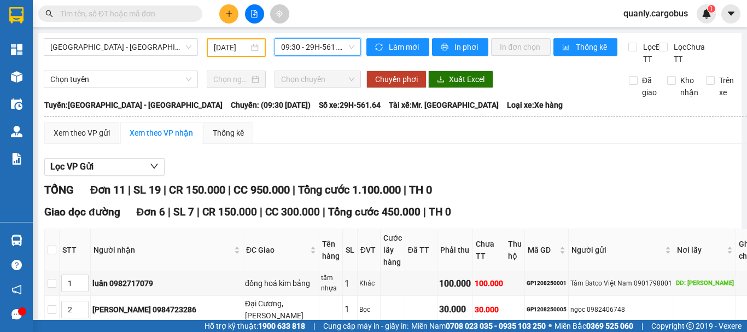
click at [294, 49] on span "09:30 - 29H-561.64" at bounding box center [317, 47] width 73 height 16
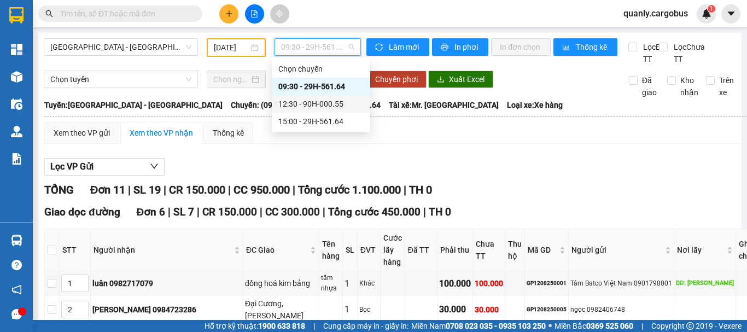
click at [323, 102] on div "12:30 - 90H-000.55" at bounding box center [320, 104] width 85 height 12
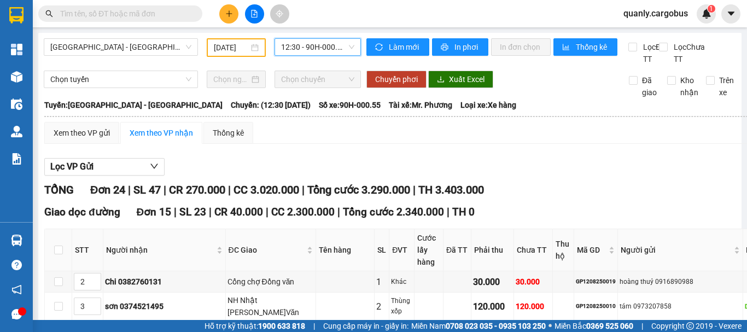
click at [296, 45] on span "12:30 - 90H-000.55" at bounding box center [317, 47] width 73 height 16
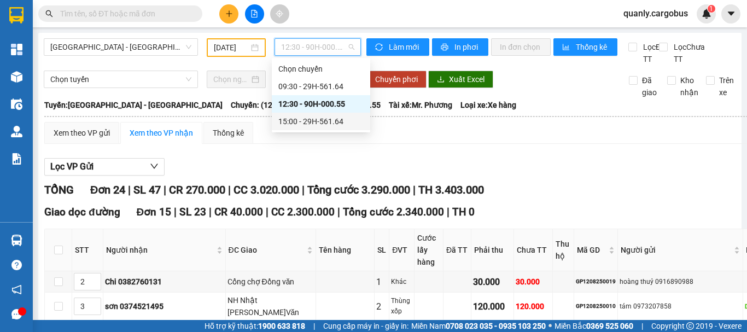
click at [333, 122] on div "15:00 - 29H-561.64" at bounding box center [320, 121] width 85 height 12
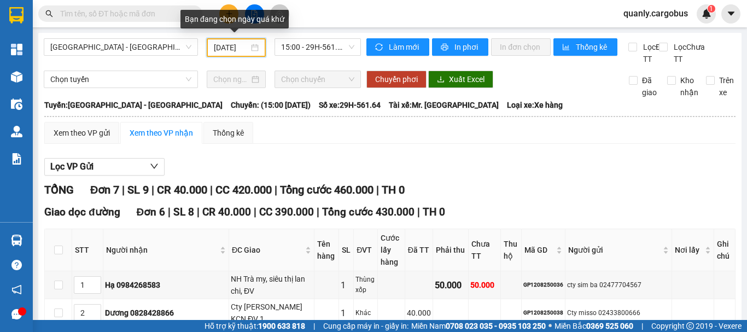
click at [225, 43] on input "[DATE]" at bounding box center [231, 48] width 35 height 12
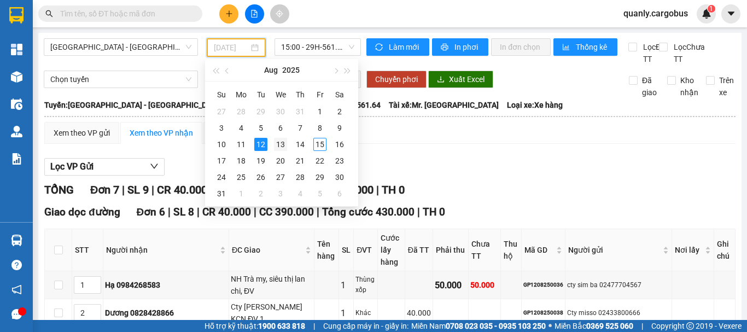
click at [278, 144] on div "13" at bounding box center [280, 144] width 13 height 13
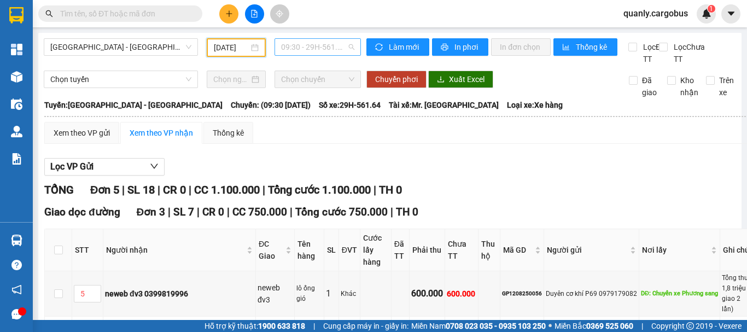
click at [323, 48] on span "09:30 - 29H-561.64" at bounding box center [317, 47] width 73 height 16
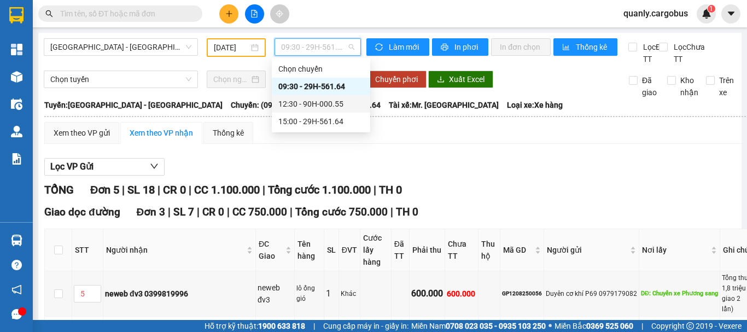
click at [336, 106] on div "12:30 - 90H-000.55" at bounding box center [320, 104] width 85 height 12
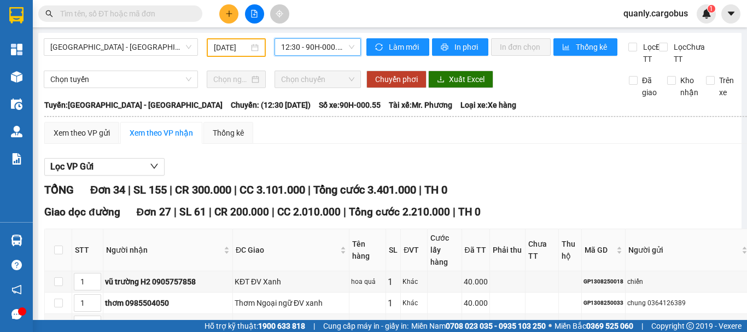
click at [310, 46] on span "12:30 - 90H-000.55" at bounding box center [317, 47] width 73 height 16
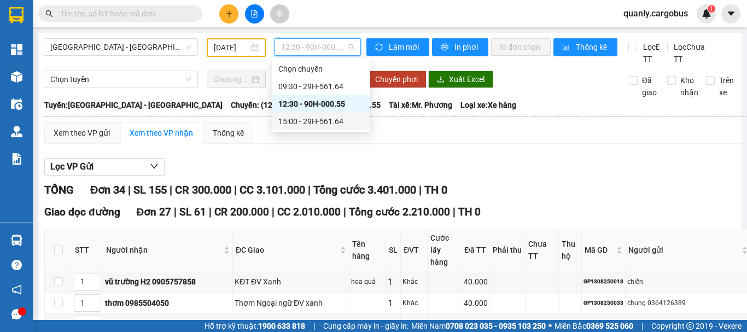
click at [329, 121] on div "15:00 - 29H-561.64" at bounding box center [320, 121] width 85 height 12
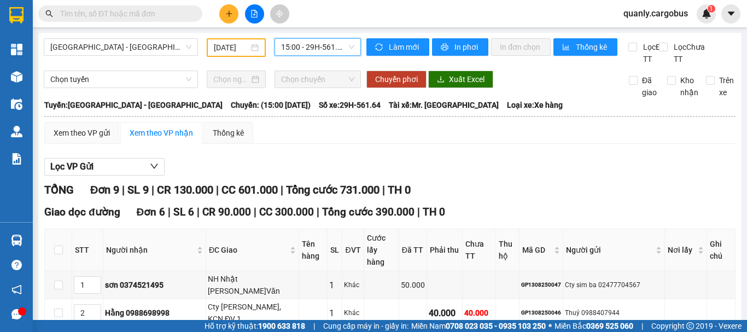
click at [235, 48] on input "[DATE]" at bounding box center [231, 48] width 35 height 12
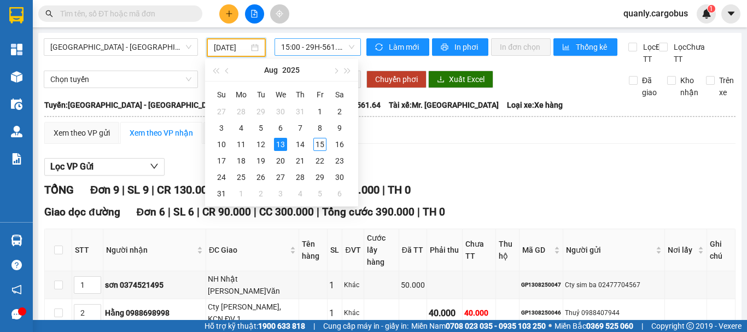
click at [314, 45] on span "15:00 - 29H-561.64" at bounding box center [317, 47] width 73 height 16
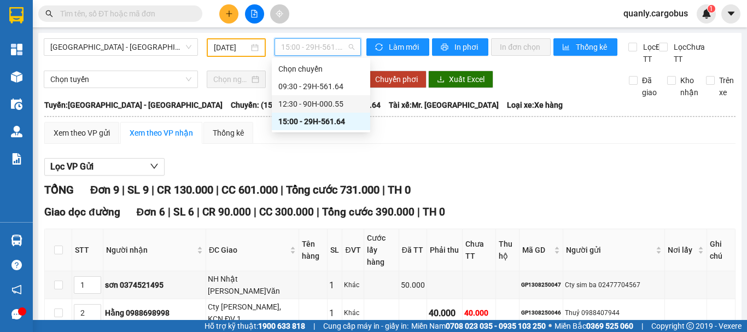
click at [320, 103] on div "12:30 - 90H-000.55" at bounding box center [320, 104] width 85 height 12
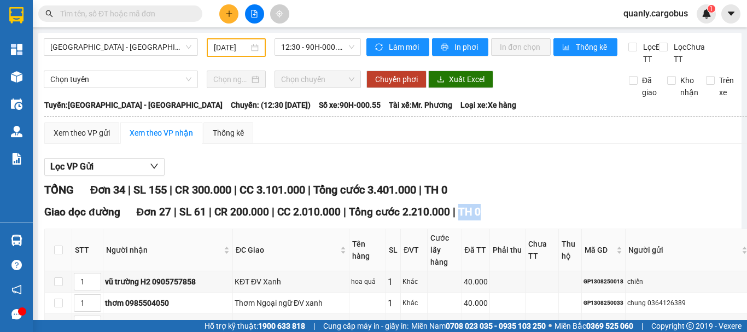
drag, startPoint x: 449, startPoint y: 225, endPoint x: 489, endPoint y: 218, distance: 40.5
click at [489, 218] on div "Giao dọc đường Đơn 27 | SL 61 | CR 200.000 | CC 2.010.000 | Tổng cước 2.210.000…" at bounding box center [450, 212] width 812 height 16
click at [319, 40] on span "12:30 - 90H-000.55" at bounding box center [317, 47] width 73 height 16
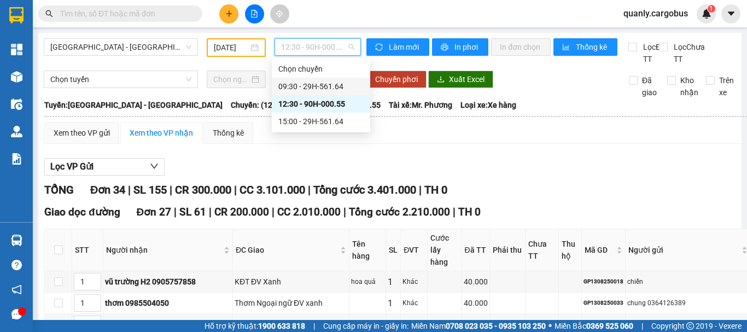
click at [307, 82] on div "09:30 - 29H-561.64" at bounding box center [320, 86] width 85 height 12
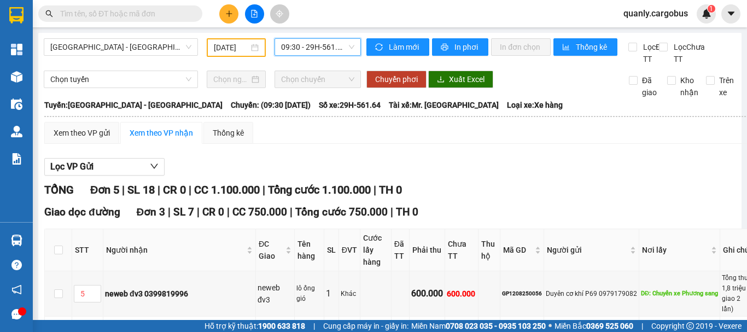
click at [243, 47] on input "[DATE]" at bounding box center [231, 48] width 35 height 12
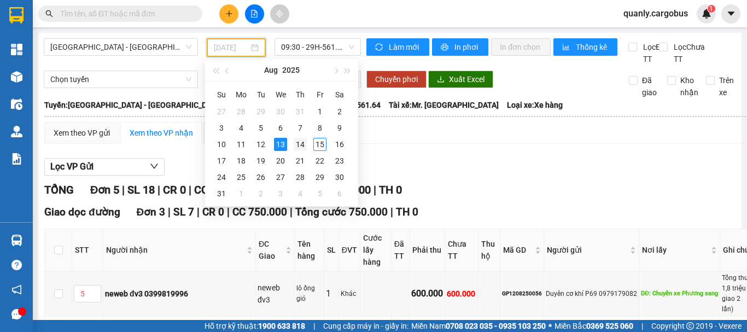
click at [301, 149] on div "14" at bounding box center [300, 144] width 13 height 13
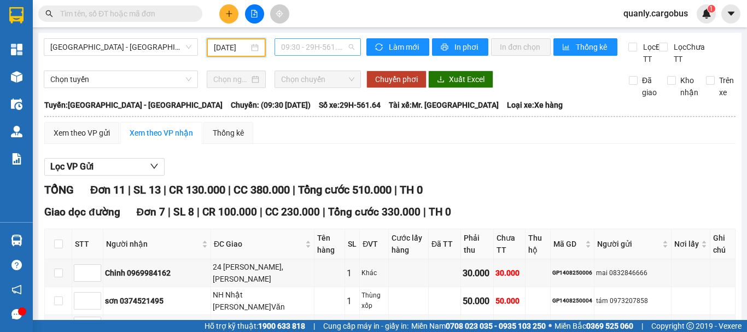
click at [319, 48] on span "09:30 - 29H-561.64" at bounding box center [317, 47] width 73 height 16
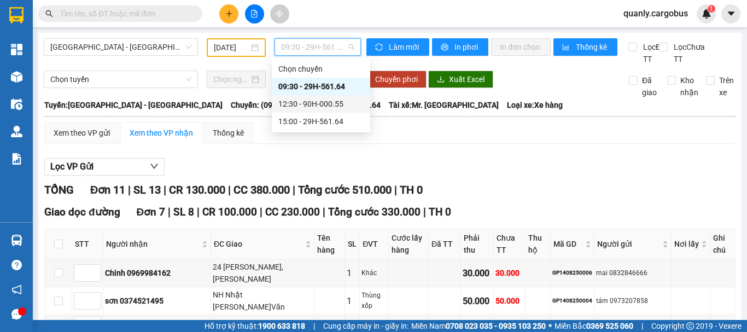
click at [334, 102] on div "12:30 - 90H-000.55" at bounding box center [320, 104] width 85 height 12
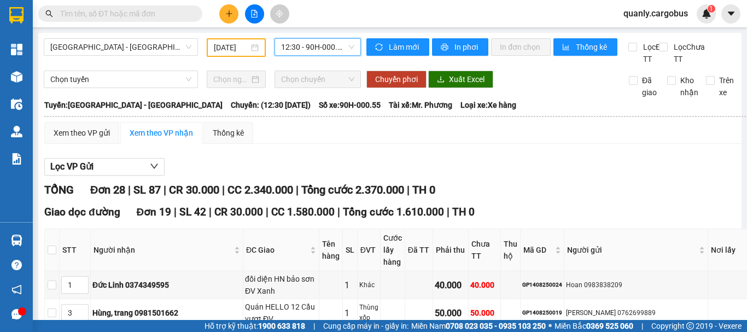
click at [326, 44] on span "12:30 - 90H-000.55" at bounding box center [317, 47] width 73 height 16
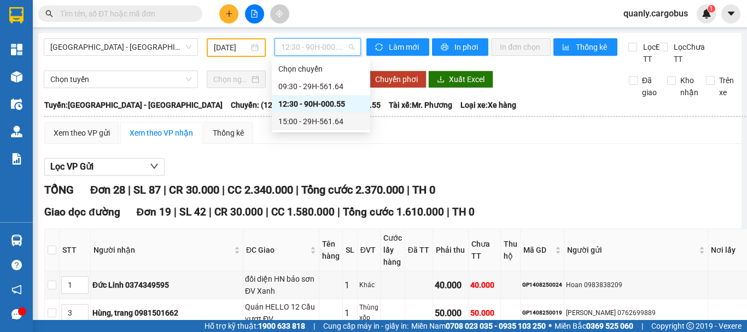
click at [340, 120] on div "15:00 - 29H-561.64" at bounding box center [320, 121] width 85 height 12
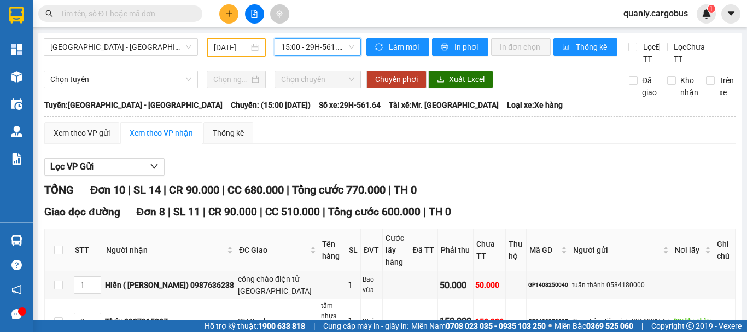
click at [242, 50] on input "[DATE]" at bounding box center [231, 48] width 35 height 12
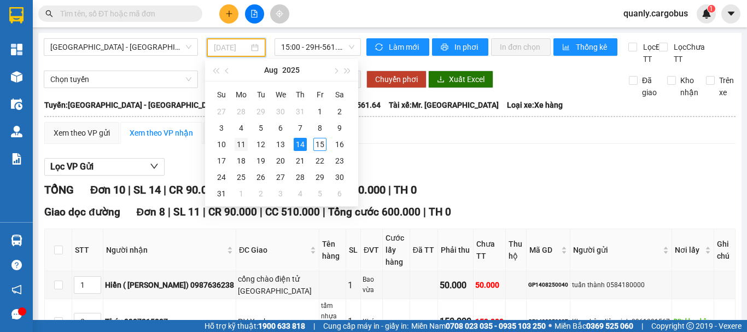
click at [239, 145] on div "11" at bounding box center [241, 144] width 13 height 13
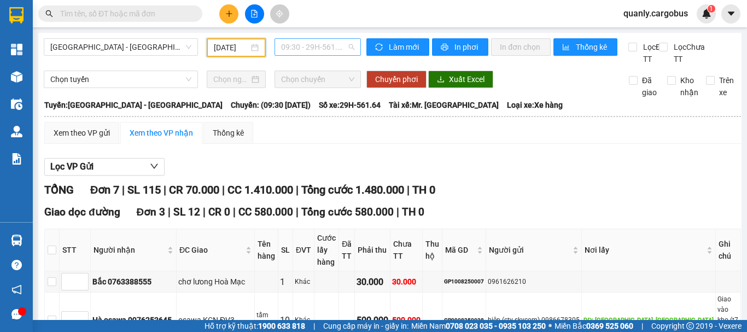
click at [313, 46] on span "09:30 - 29H-561.64" at bounding box center [317, 47] width 73 height 16
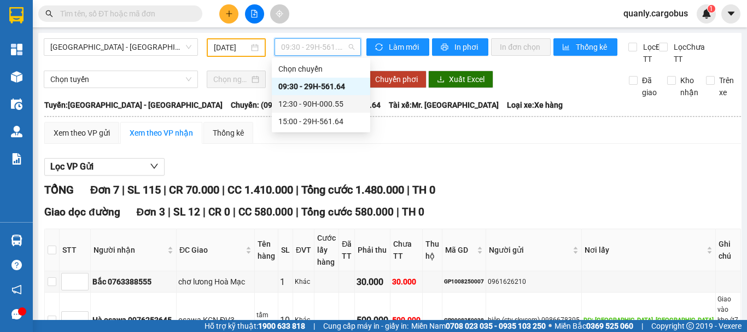
click at [318, 104] on div "12:30 - 90H-000.55" at bounding box center [320, 104] width 85 height 12
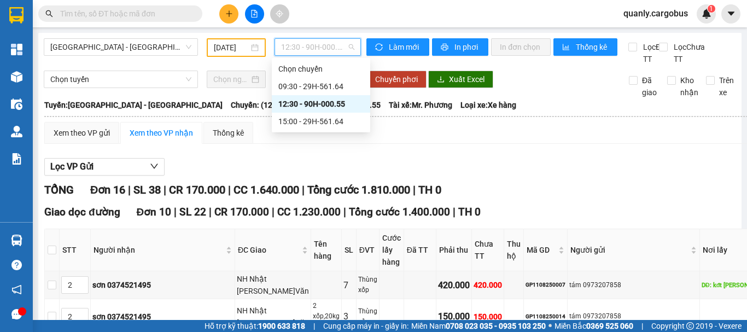
click at [329, 44] on span "12:30 - 90H-000.55" at bounding box center [317, 47] width 73 height 16
click at [331, 121] on div "15:00 - 29H-561.64" at bounding box center [320, 121] width 85 height 12
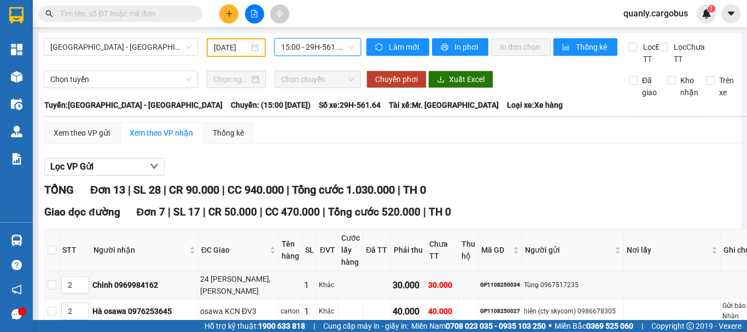
click at [244, 48] on input "[DATE]" at bounding box center [231, 48] width 35 height 12
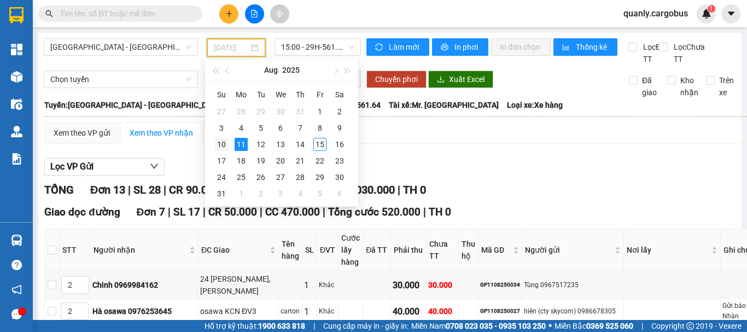
click at [223, 142] on div "10" at bounding box center [221, 144] width 13 height 13
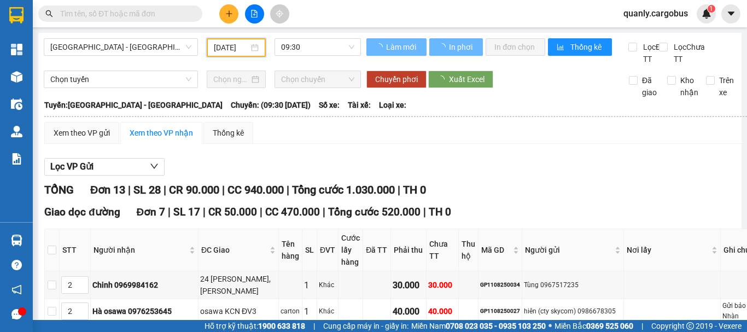
type input "[DATE]"
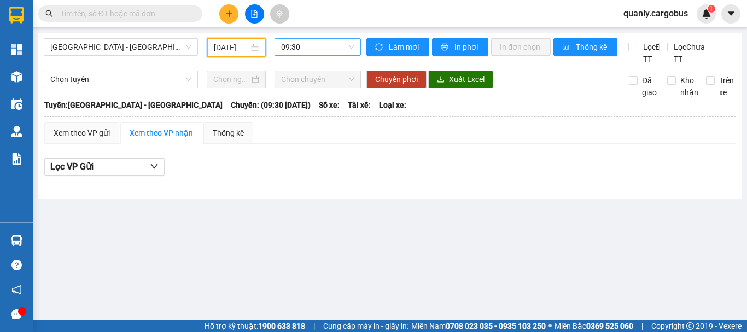
click at [335, 44] on span "09:30" at bounding box center [317, 47] width 73 height 16
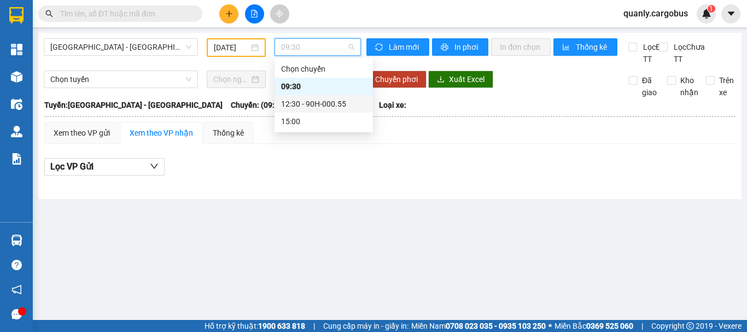
click at [340, 104] on div "12:30 - 90H-000.55" at bounding box center [323, 104] width 85 height 12
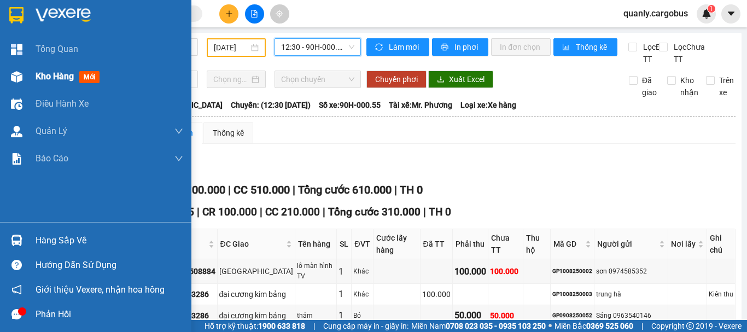
click at [18, 78] on img at bounding box center [16, 76] width 11 height 11
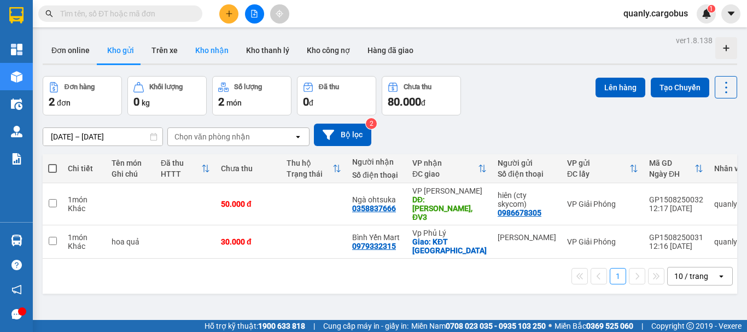
click at [221, 49] on button "Kho nhận" at bounding box center [211, 50] width 51 height 26
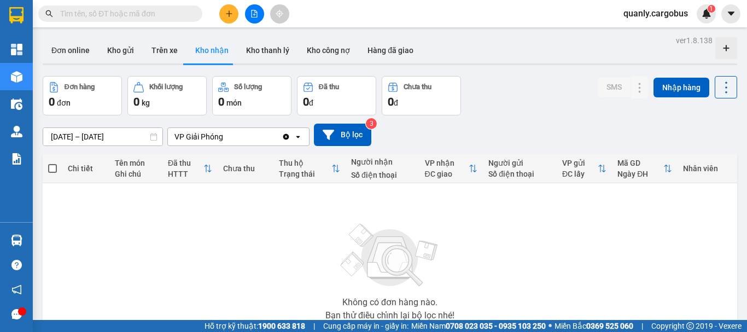
drag, startPoint x: 118, startPoint y: 52, endPoint x: 183, endPoint y: 57, distance: 65.3
click at [154, 53] on div "Đơn online Kho gửi Trên xe Kho nhận Kho thanh lý Kho công nợ Hàng đã giao" at bounding box center [390, 51] width 695 height 29
click at [119, 52] on button "Kho gửi" at bounding box center [120, 50] width 44 height 26
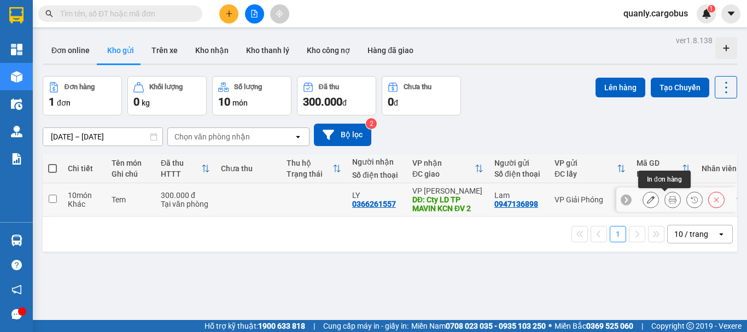
click at [669, 199] on icon at bounding box center [673, 200] width 8 height 8
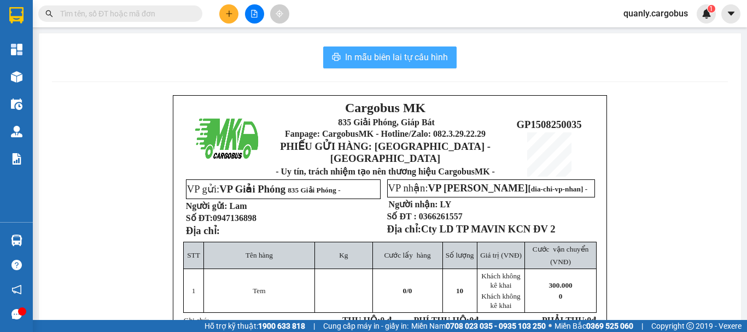
click at [409, 57] on span "In mẫu biên lai tự cấu hình" at bounding box center [396, 57] width 103 height 14
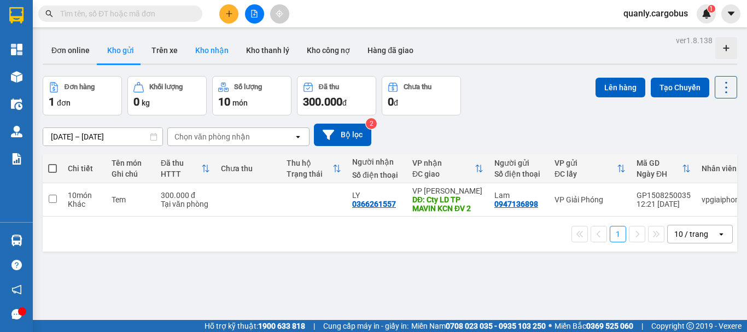
click at [205, 45] on button "Kho nhận" at bounding box center [211, 50] width 51 height 26
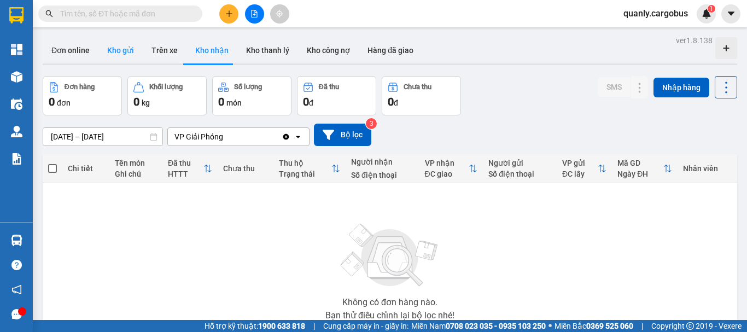
click at [120, 50] on button "Kho gửi" at bounding box center [120, 50] width 44 height 26
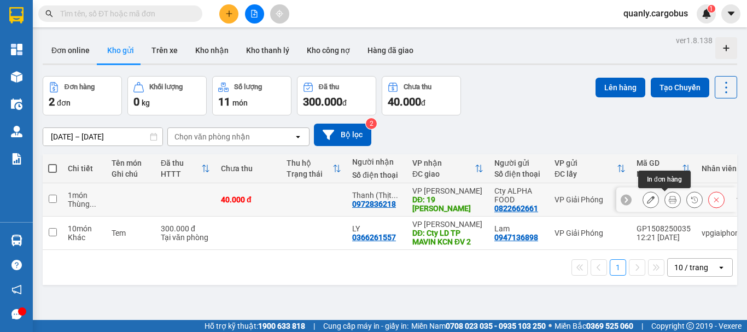
click at [669, 197] on icon at bounding box center [673, 200] width 8 height 8
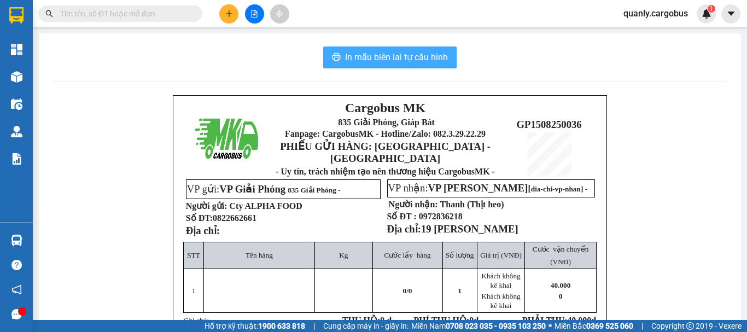
click at [390, 55] on span "In mẫu biên lai tự cấu hình" at bounding box center [396, 57] width 103 height 14
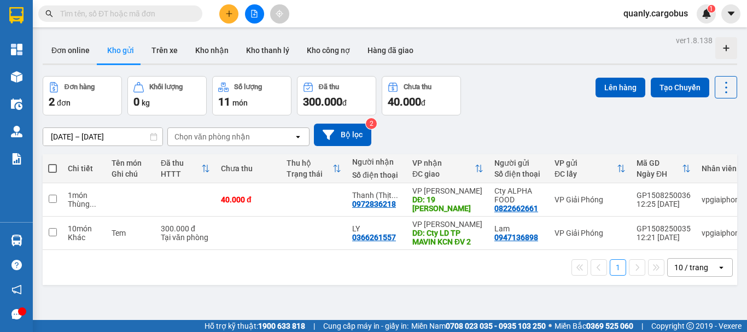
click at [54, 166] on span at bounding box center [52, 168] width 9 height 9
click at [52, 163] on input "checkbox" at bounding box center [52, 163] width 0 height 0
checkbox input "true"
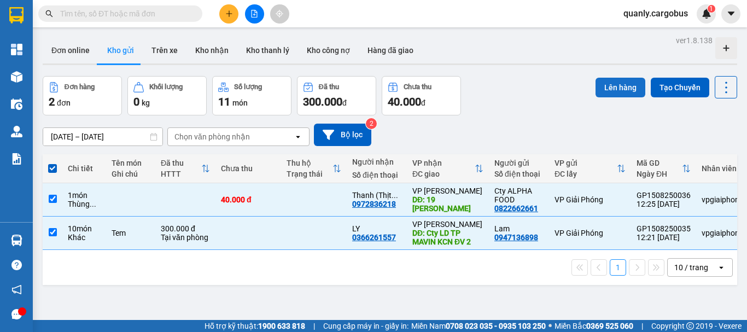
click at [615, 84] on button "Lên hàng" at bounding box center [621, 88] width 50 height 20
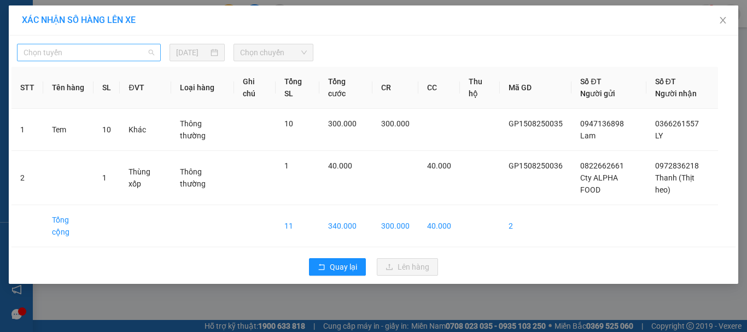
click at [96, 56] on span "Chọn tuyến" at bounding box center [89, 52] width 131 height 16
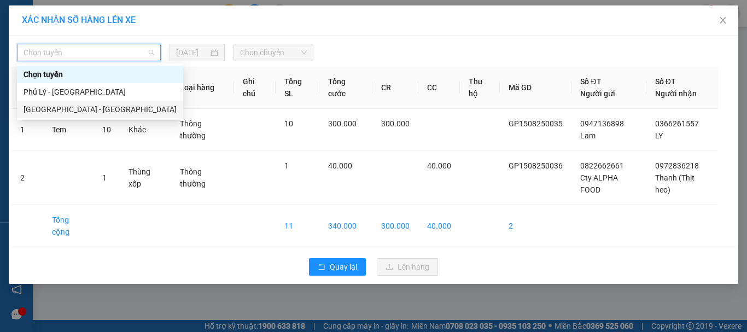
click at [51, 109] on div "[GEOGRAPHIC_DATA] - [GEOGRAPHIC_DATA]" at bounding box center [100, 109] width 153 height 12
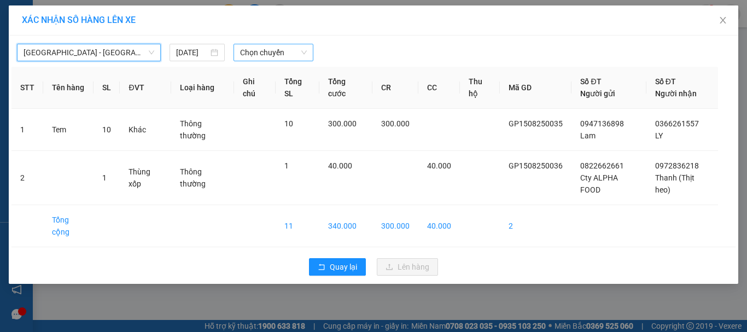
click at [250, 50] on span "Chọn chuyến" at bounding box center [273, 52] width 67 height 16
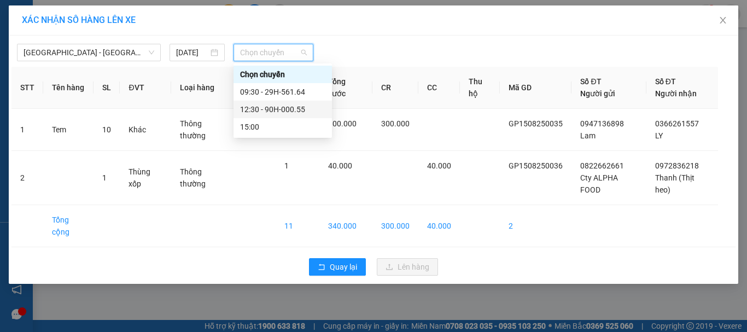
click at [303, 110] on div "12:30 - 90H-000.55" at bounding box center [282, 109] width 85 height 12
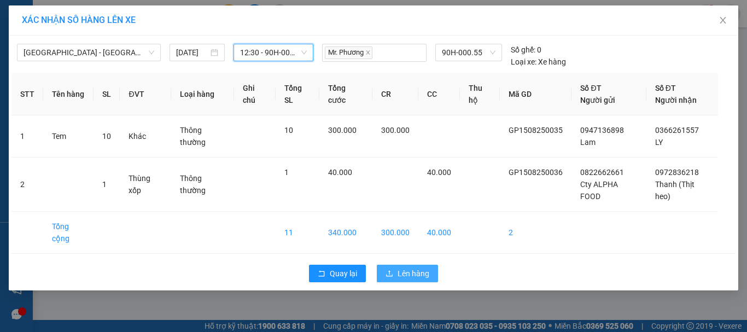
click at [422, 273] on span "Lên hàng" at bounding box center [414, 273] width 32 height 12
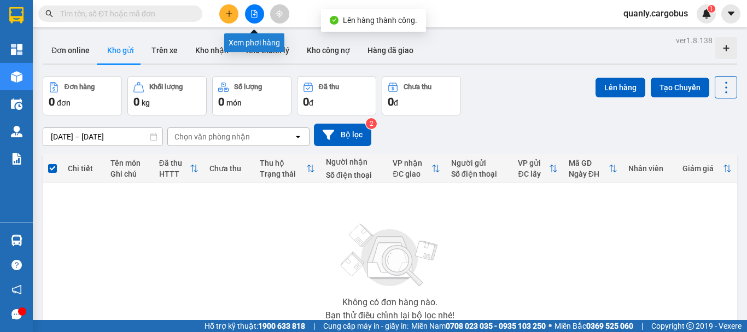
click at [256, 8] on button at bounding box center [254, 13] width 19 height 19
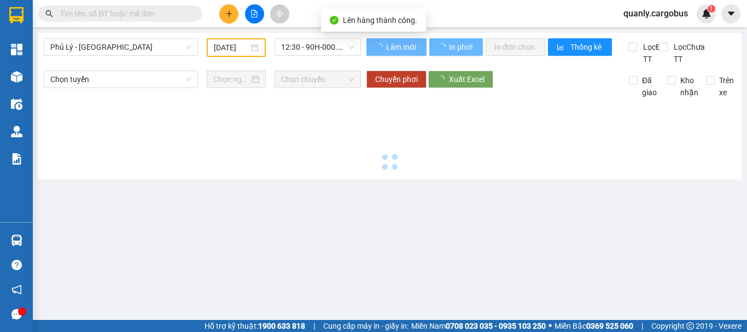
type input "[DATE]"
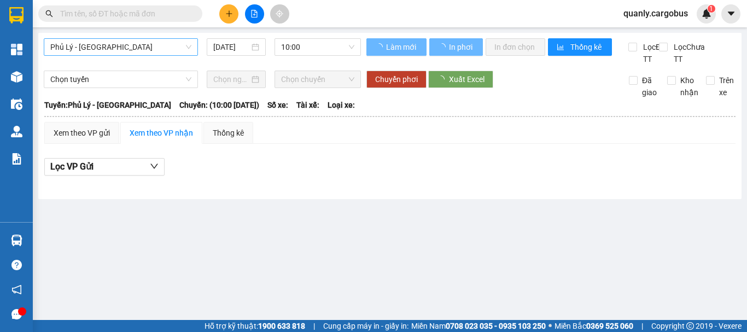
click at [127, 44] on span "Phủ Lý - [GEOGRAPHIC_DATA]" at bounding box center [120, 47] width 141 height 16
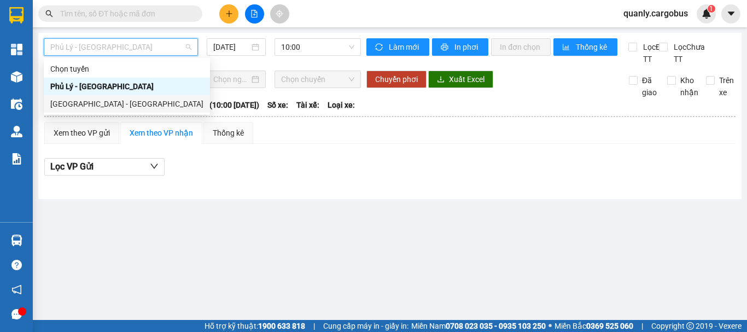
click at [89, 105] on div "[GEOGRAPHIC_DATA] - [GEOGRAPHIC_DATA]" at bounding box center [126, 104] width 153 height 12
type input "[DATE]"
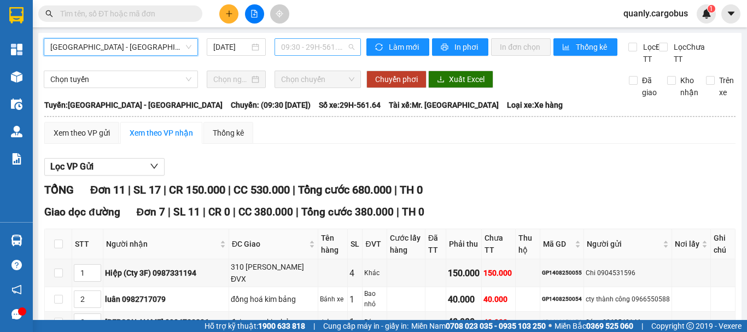
click at [320, 51] on span "09:30 - 29H-561.64" at bounding box center [317, 47] width 73 height 16
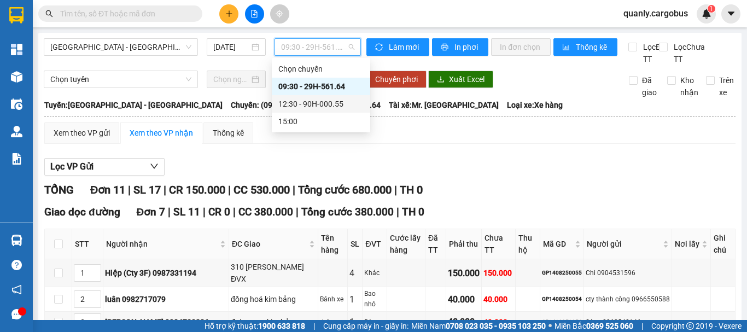
click at [340, 103] on div "12:30 - 90H-000.55" at bounding box center [320, 104] width 85 height 12
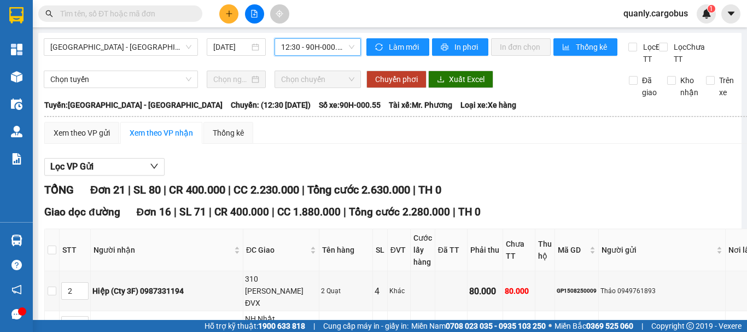
type input "1"
type input "2"
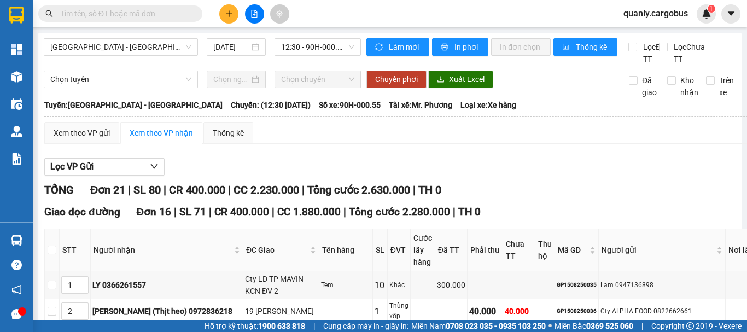
type input "5"
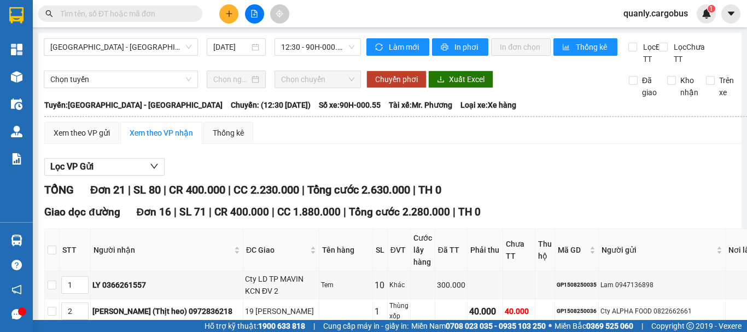
type input "1"
click at [86, 279] on span "up" at bounding box center [82, 282] width 7 height 7
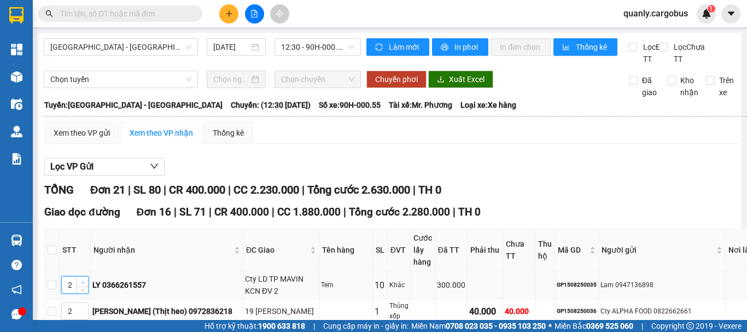
type input "3"
click at [85, 281] on icon "up" at bounding box center [83, 283] width 4 height 4
type input "3"
click at [85, 307] on icon "up" at bounding box center [83, 309] width 4 height 4
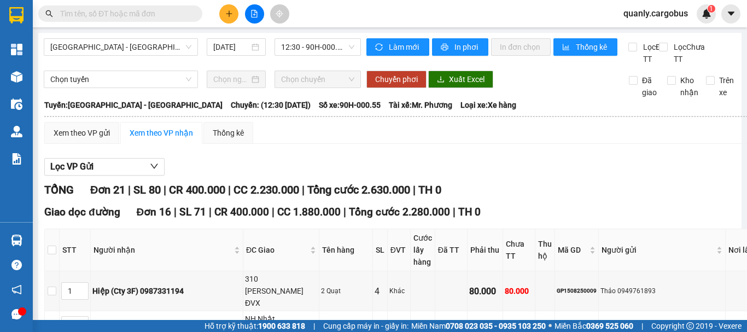
type input "4"
type input "2"
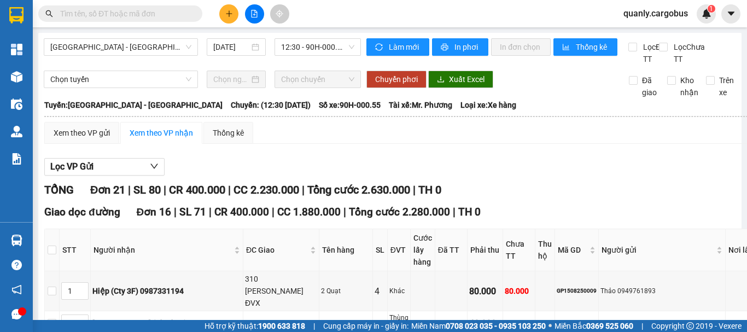
type input "3"
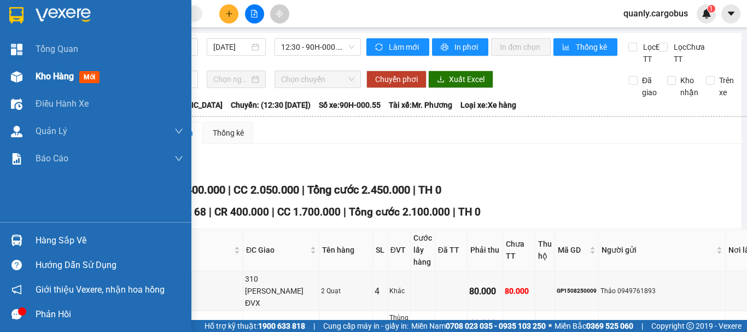
click at [16, 80] on img at bounding box center [16, 76] width 11 height 11
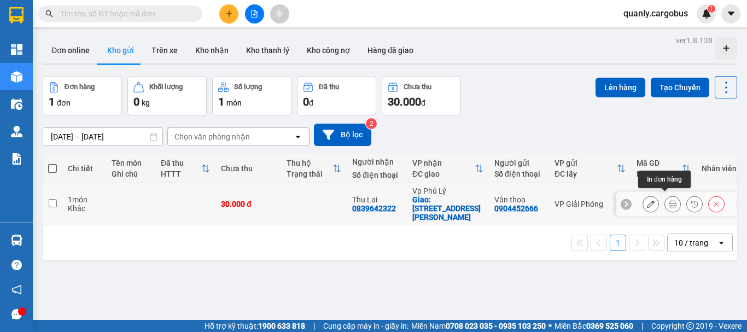
click at [669, 201] on icon at bounding box center [673, 204] width 8 height 8
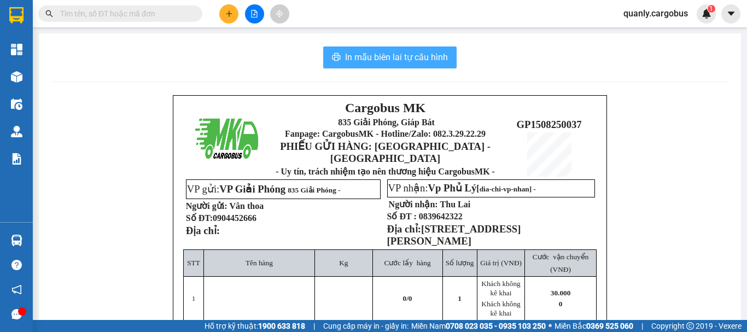
click at [404, 50] on button "In mẫu biên lai tự cấu hình" at bounding box center [389, 57] width 133 height 22
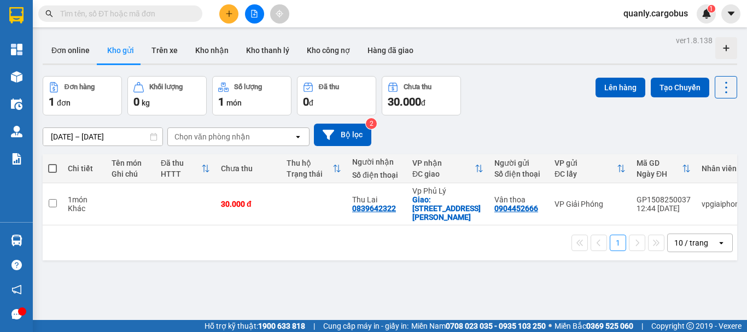
click at [53, 169] on span at bounding box center [52, 168] width 9 height 9
click at [52, 163] on input "checkbox" at bounding box center [52, 163] width 0 height 0
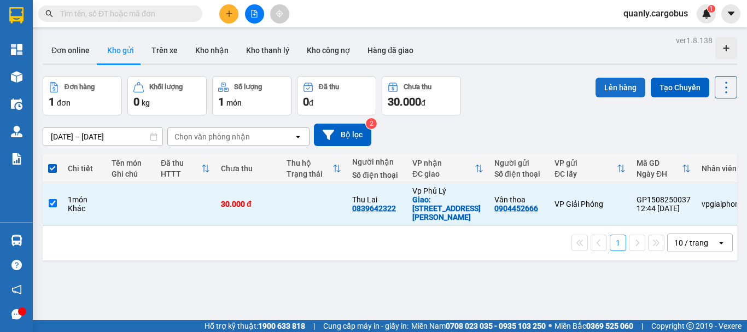
click at [623, 88] on button "Lên hàng" at bounding box center [621, 88] width 50 height 20
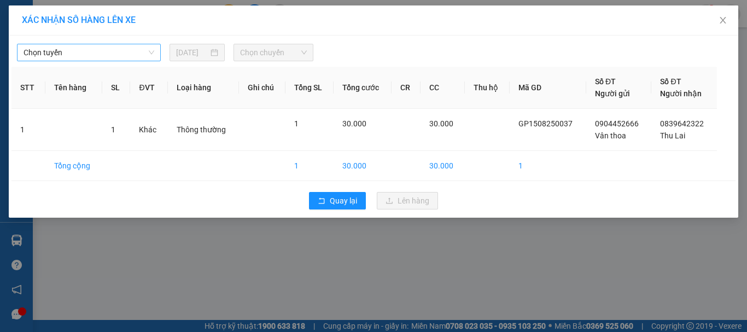
click at [90, 54] on span "Chọn tuyến" at bounding box center [89, 52] width 131 height 16
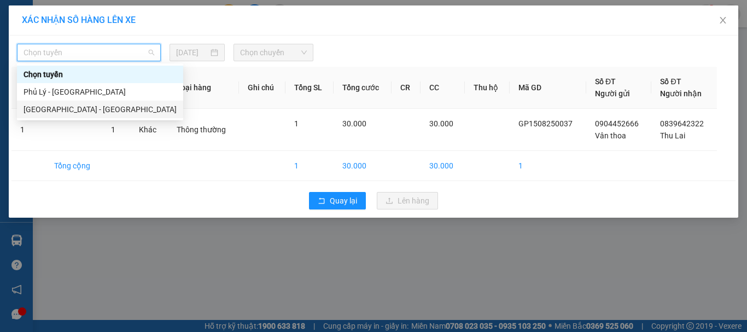
click at [73, 110] on div "[GEOGRAPHIC_DATA] - [GEOGRAPHIC_DATA]" at bounding box center [100, 109] width 153 height 12
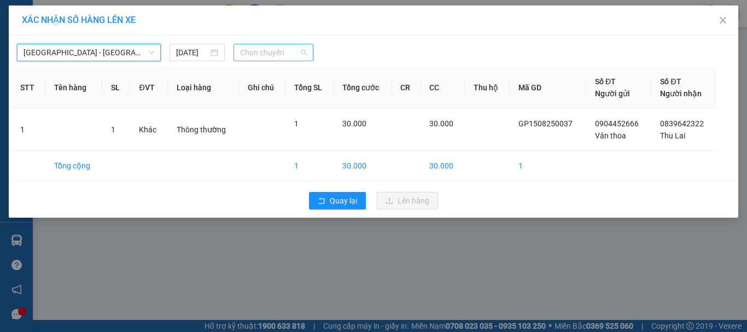
click at [267, 49] on span "Chọn chuyến" at bounding box center [273, 52] width 67 height 16
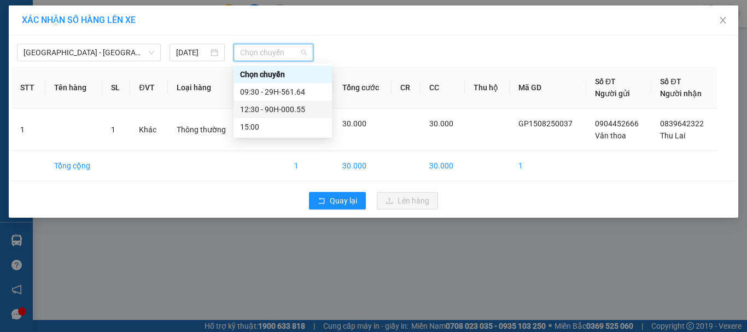
click at [287, 107] on div "12:30 - 90H-000.55" at bounding box center [282, 109] width 85 height 12
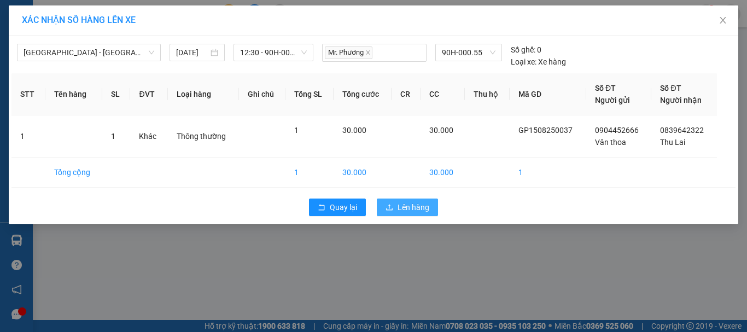
click at [401, 208] on span "Lên hàng" at bounding box center [414, 207] width 32 height 12
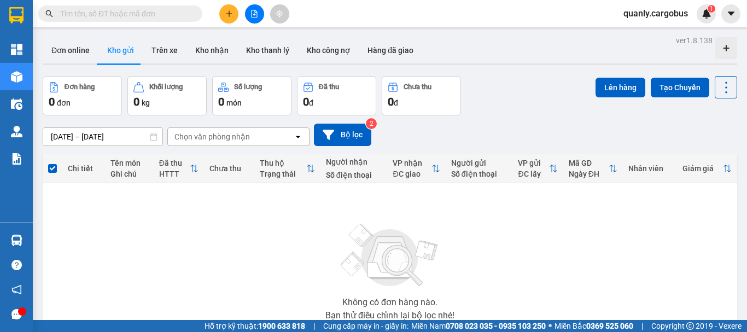
drag, startPoint x: 746, startPoint y: 25, endPoint x: 149, endPoint y: 231, distance: 631.8
click at [149, 231] on div "Không có đơn hàng nào. Bạn thử điều chỉnh lại bộ lọc nhé!" at bounding box center [390, 268] width 684 height 164
click at [206, 50] on button "Kho nhận" at bounding box center [211, 50] width 51 height 26
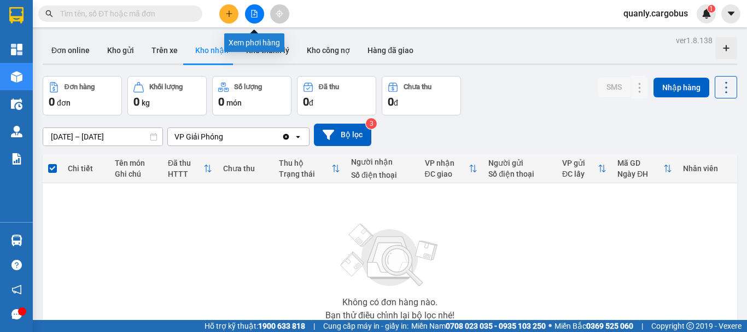
click at [254, 13] on icon "file-add" at bounding box center [254, 14] width 8 height 8
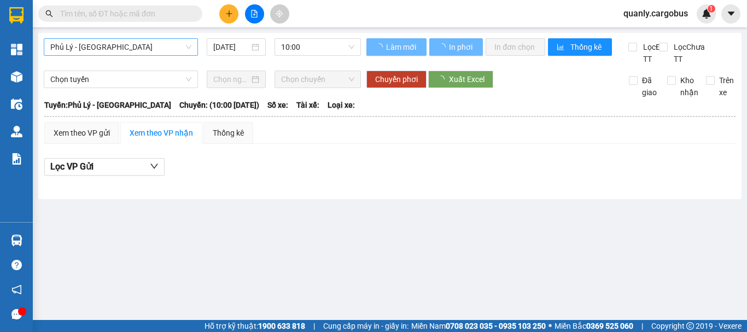
click at [126, 48] on span "Phủ Lý - [GEOGRAPHIC_DATA]" at bounding box center [120, 47] width 141 height 16
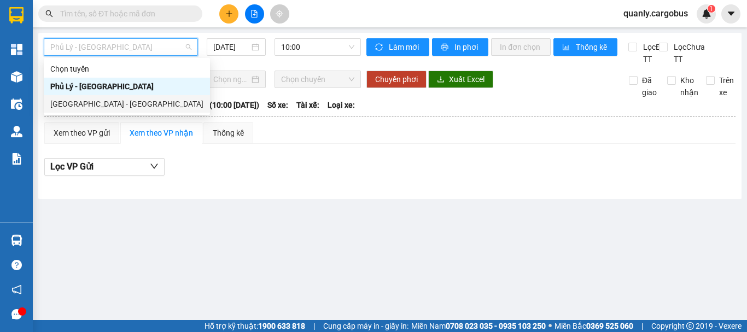
click at [84, 106] on div "[GEOGRAPHIC_DATA] - [GEOGRAPHIC_DATA]" at bounding box center [126, 104] width 153 height 12
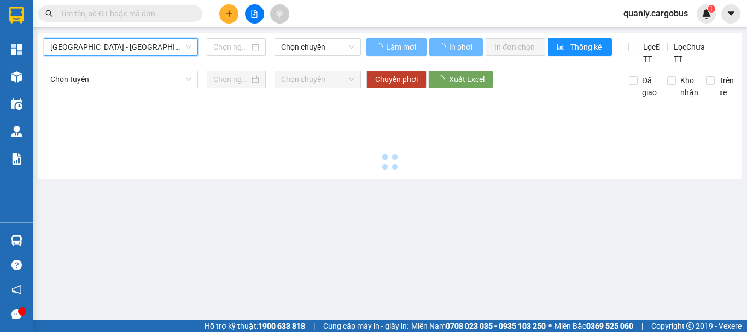
type input "[DATE]"
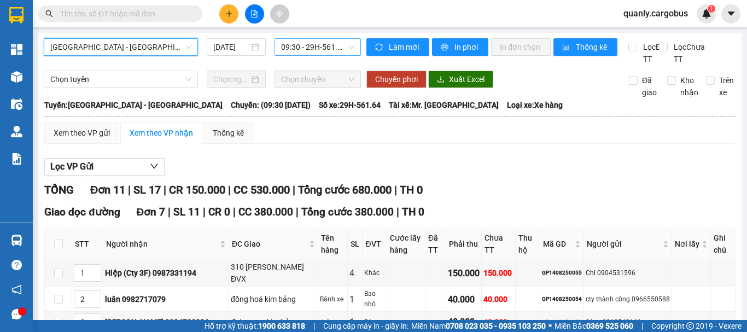
click at [301, 47] on span "09:30 - 29H-561.64" at bounding box center [317, 47] width 73 height 16
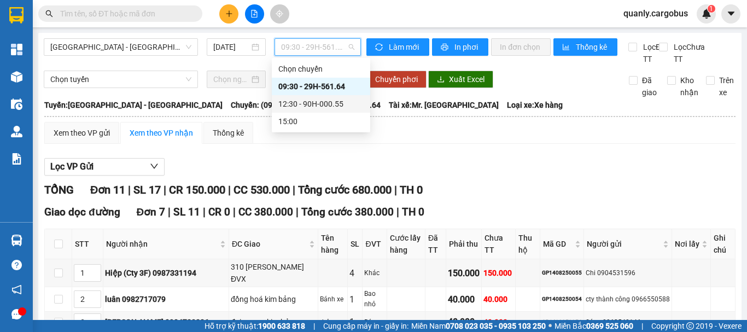
click at [307, 104] on div "12:30 - 90H-000.55" at bounding box center [320, 104] width 85 height 12
